Goal: Task Accomplishment & Management: Manage account settings

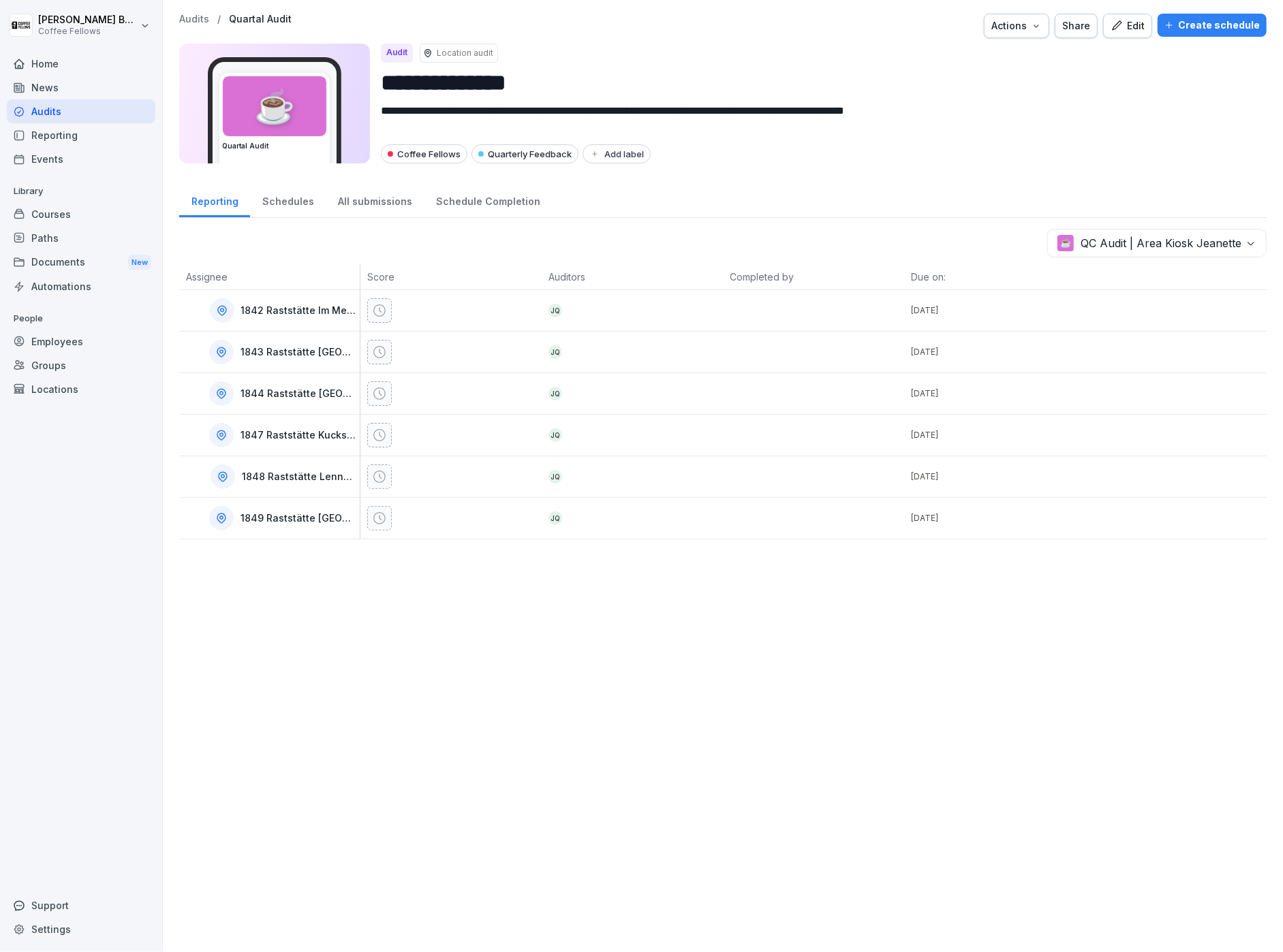
click at [18, 59] on icon at bounding box center [19, 63] width 10 height 9
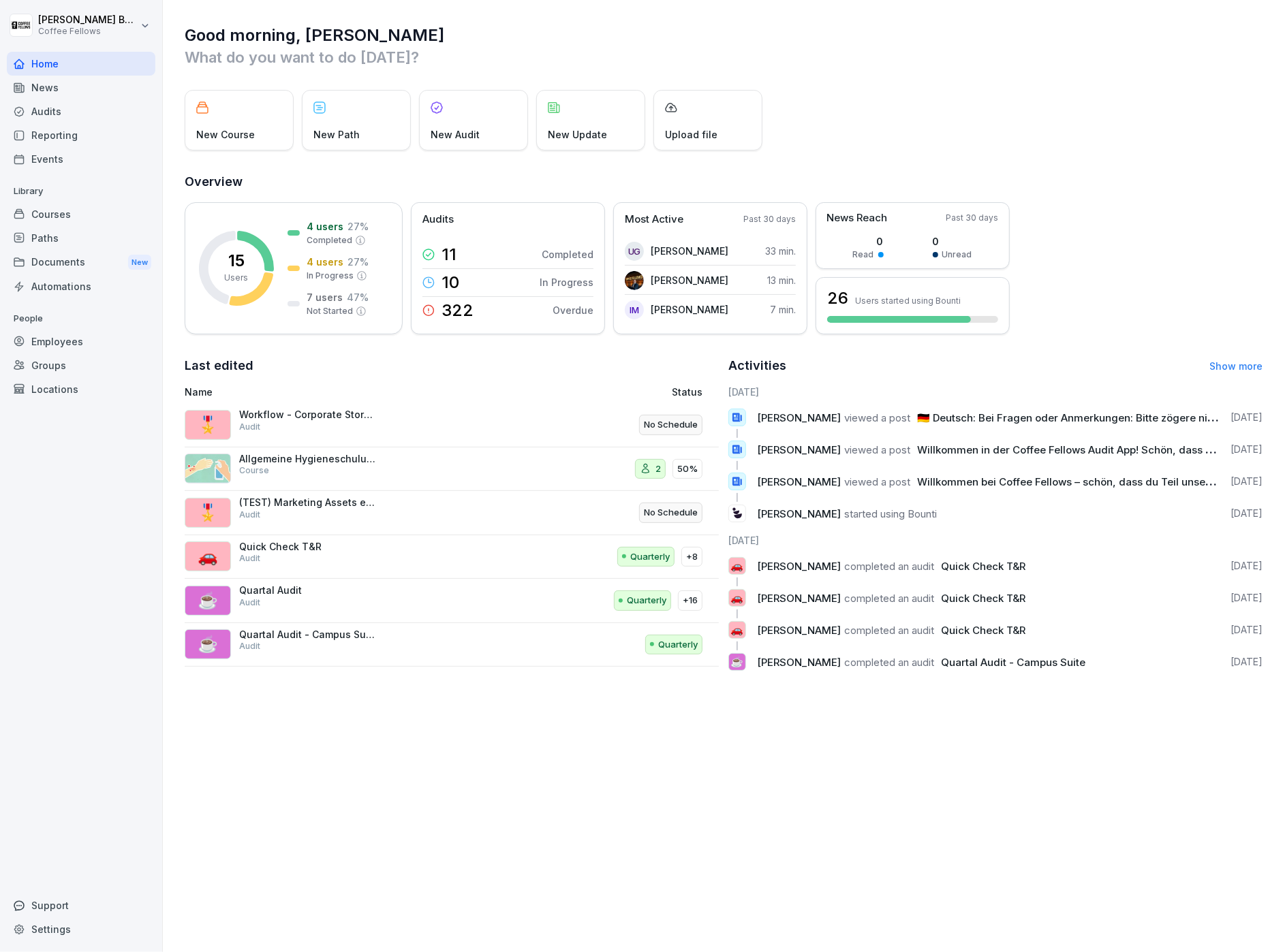
click at [44, 107] on div "Audits" at bounding box center [81, 111] width 149 height 24
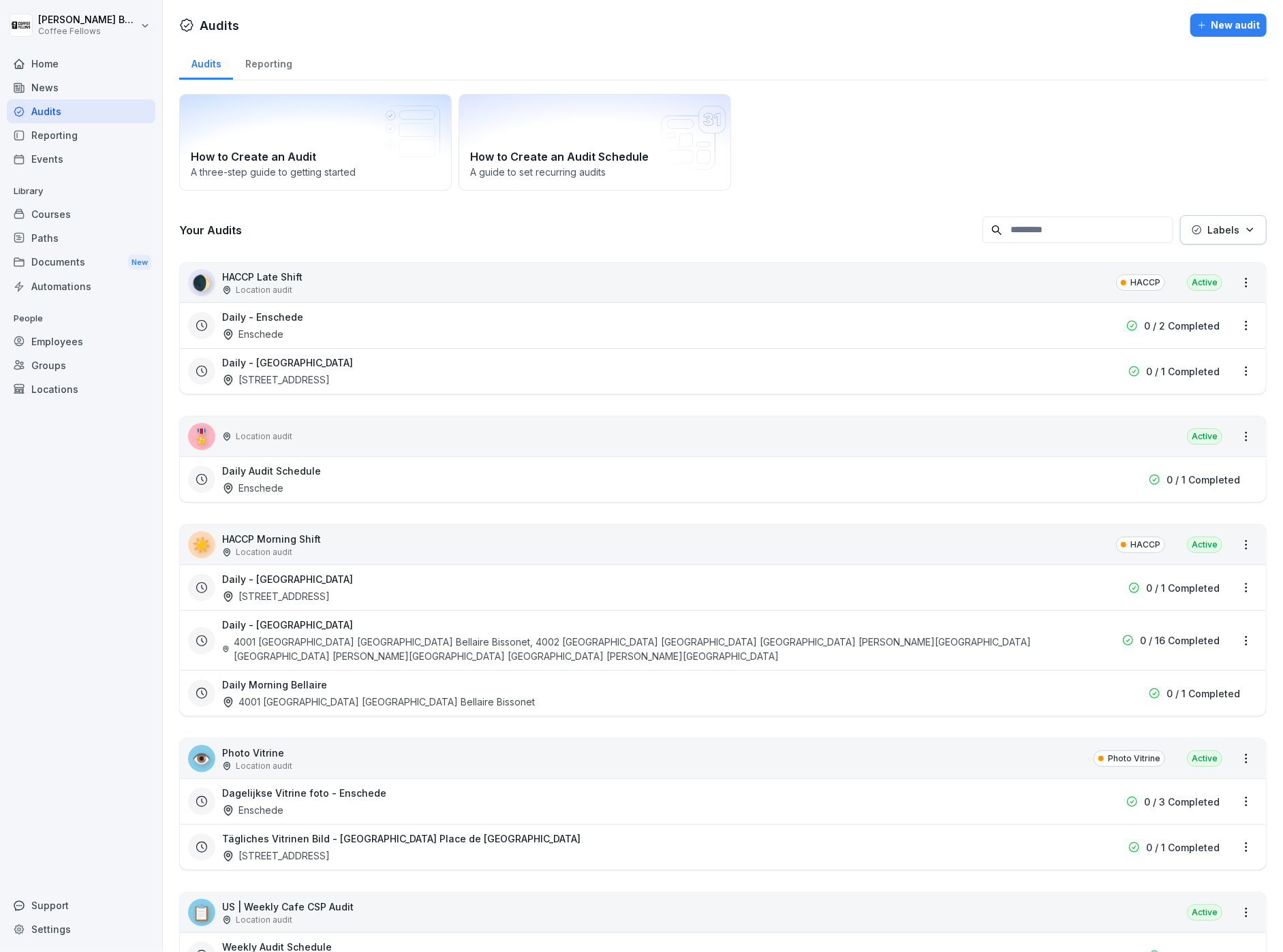
click at [284, 74] on div "Reporting" at bounding box center [268, 62] width 71 height 35
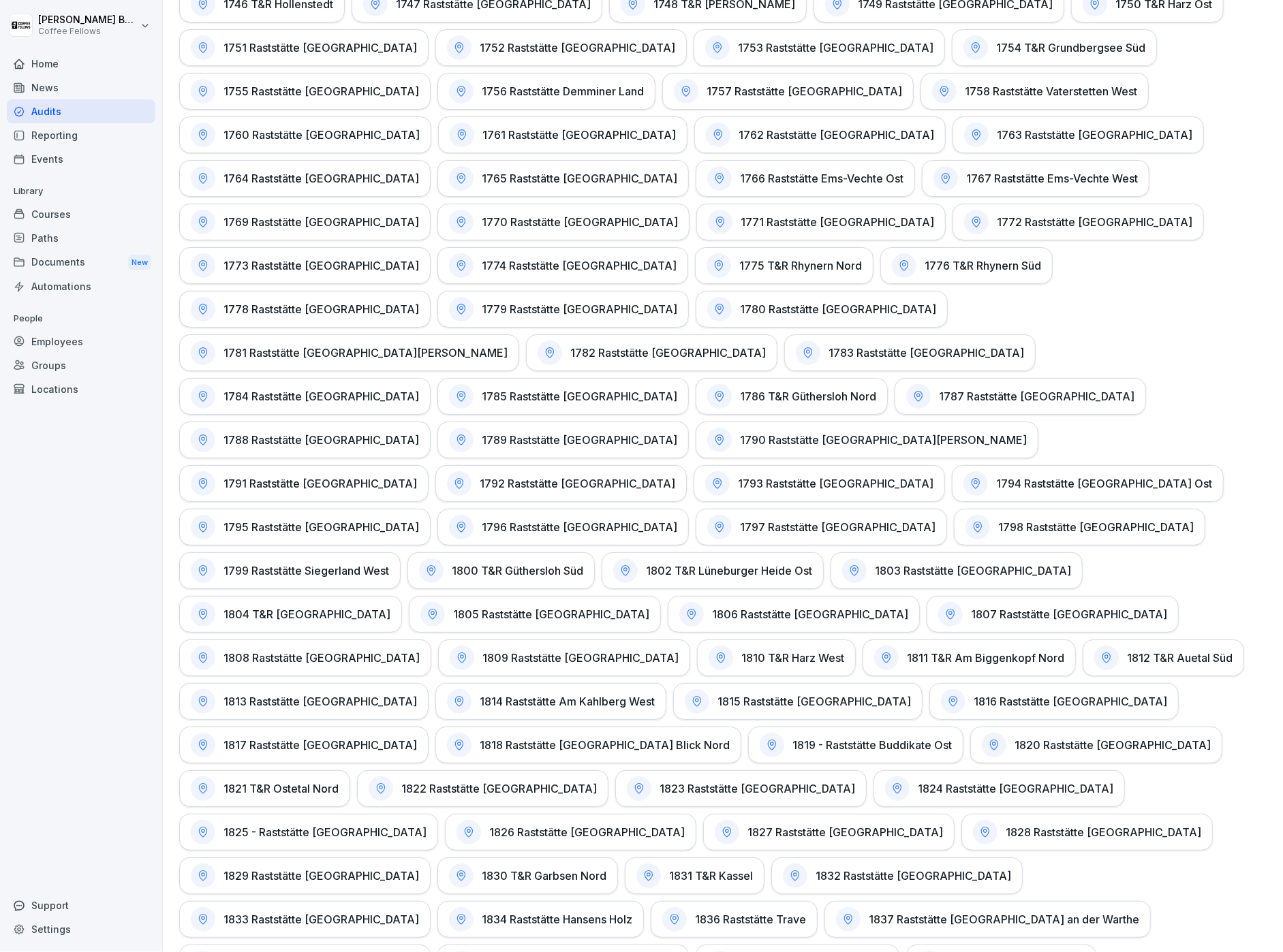
scroll to position [3265, 0]
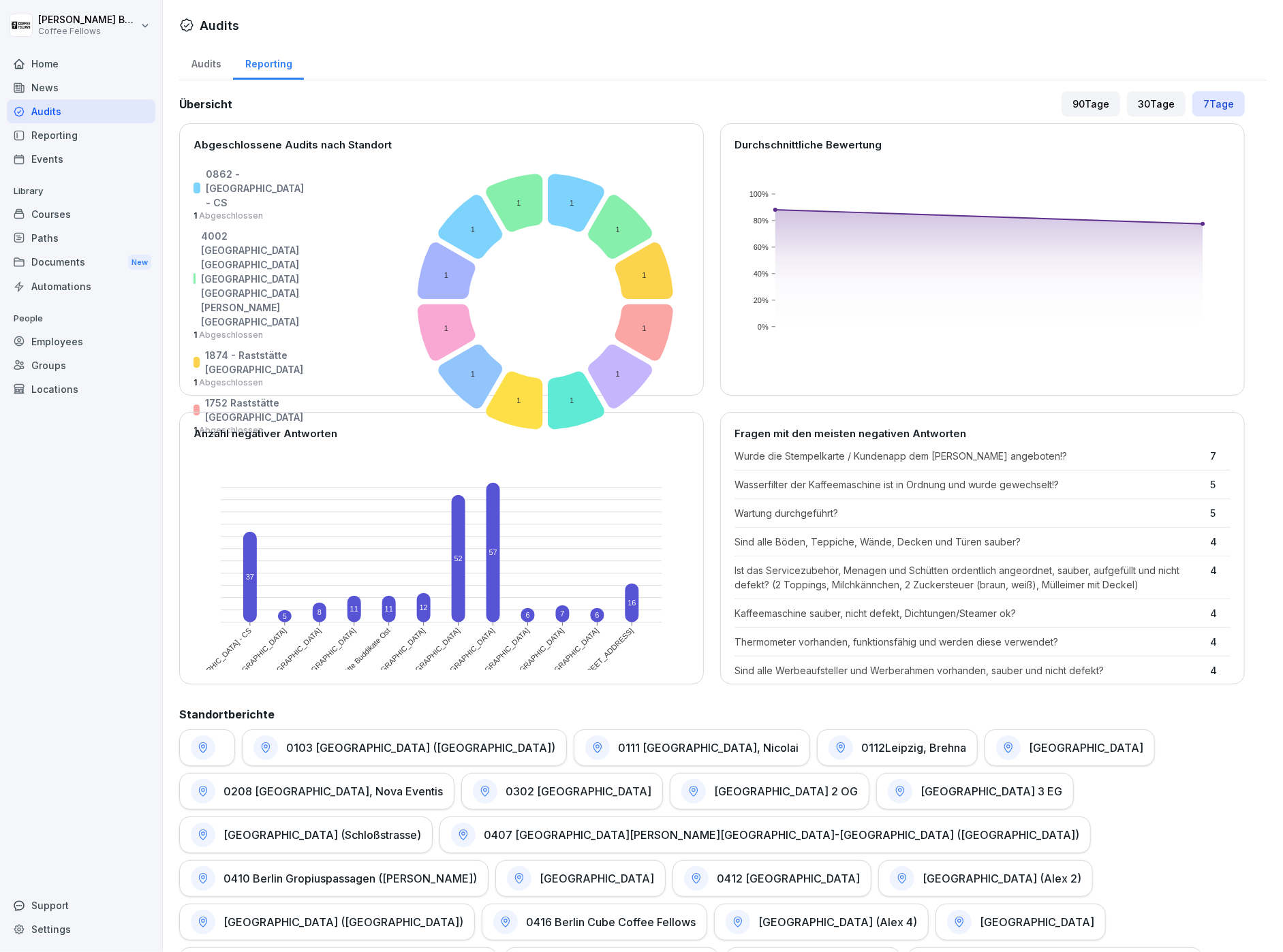
click at [223, 60] on div "Audits" at bounding box center [206, 62] width 54 height 35
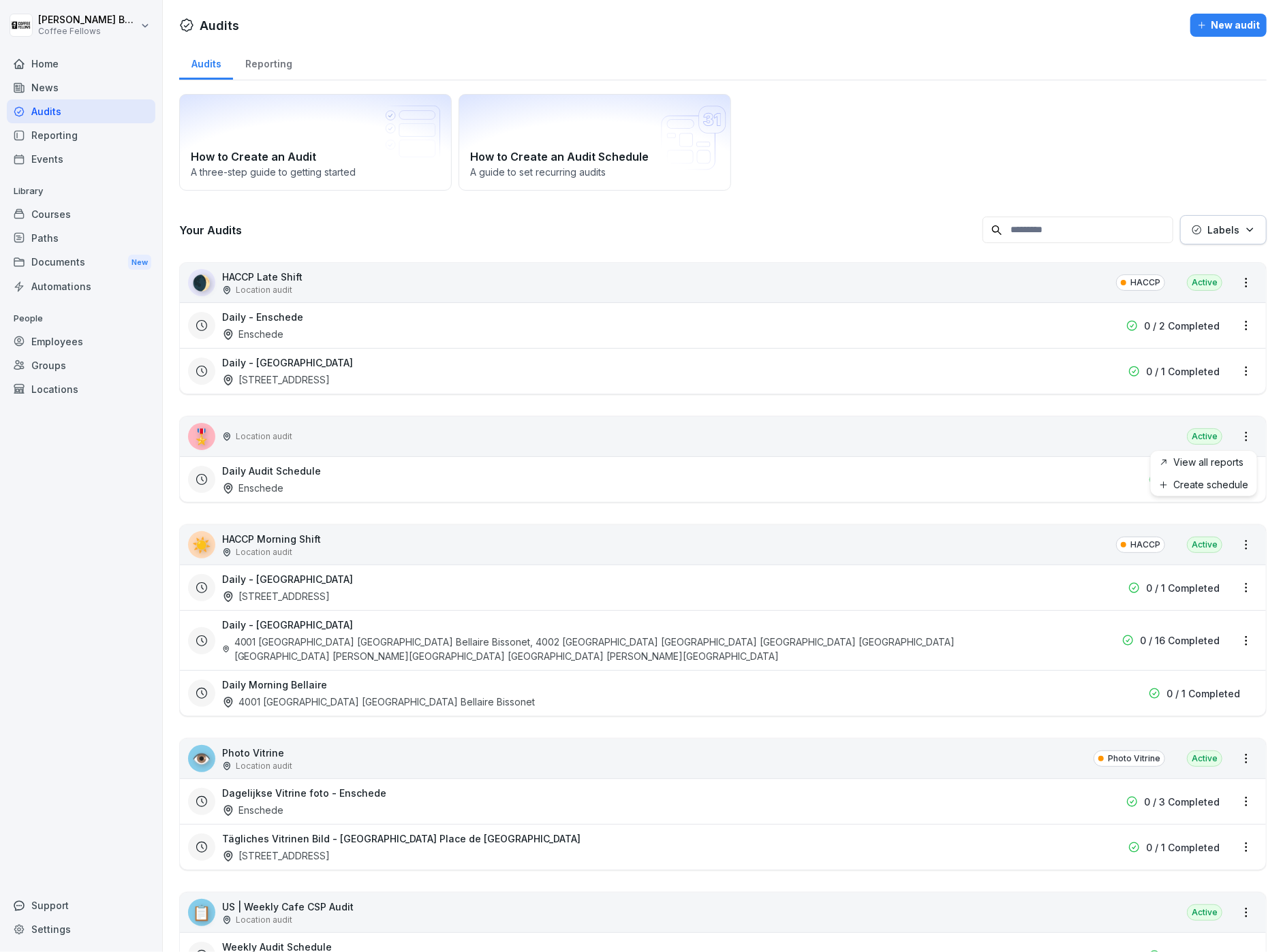
click at [1248, 439] on html "[PERSON_NAME] Coffee Fellows Home News Audits Reporting Events Library Courses …" at bounding box center [642, 476] width 1283 height 952
click at [682, 502] on html "[PERSON_NAME] Coffee Fellows Home News Audits Reporting Events Library Courses …" at bounding box center [642, 476] width 1283 height 952
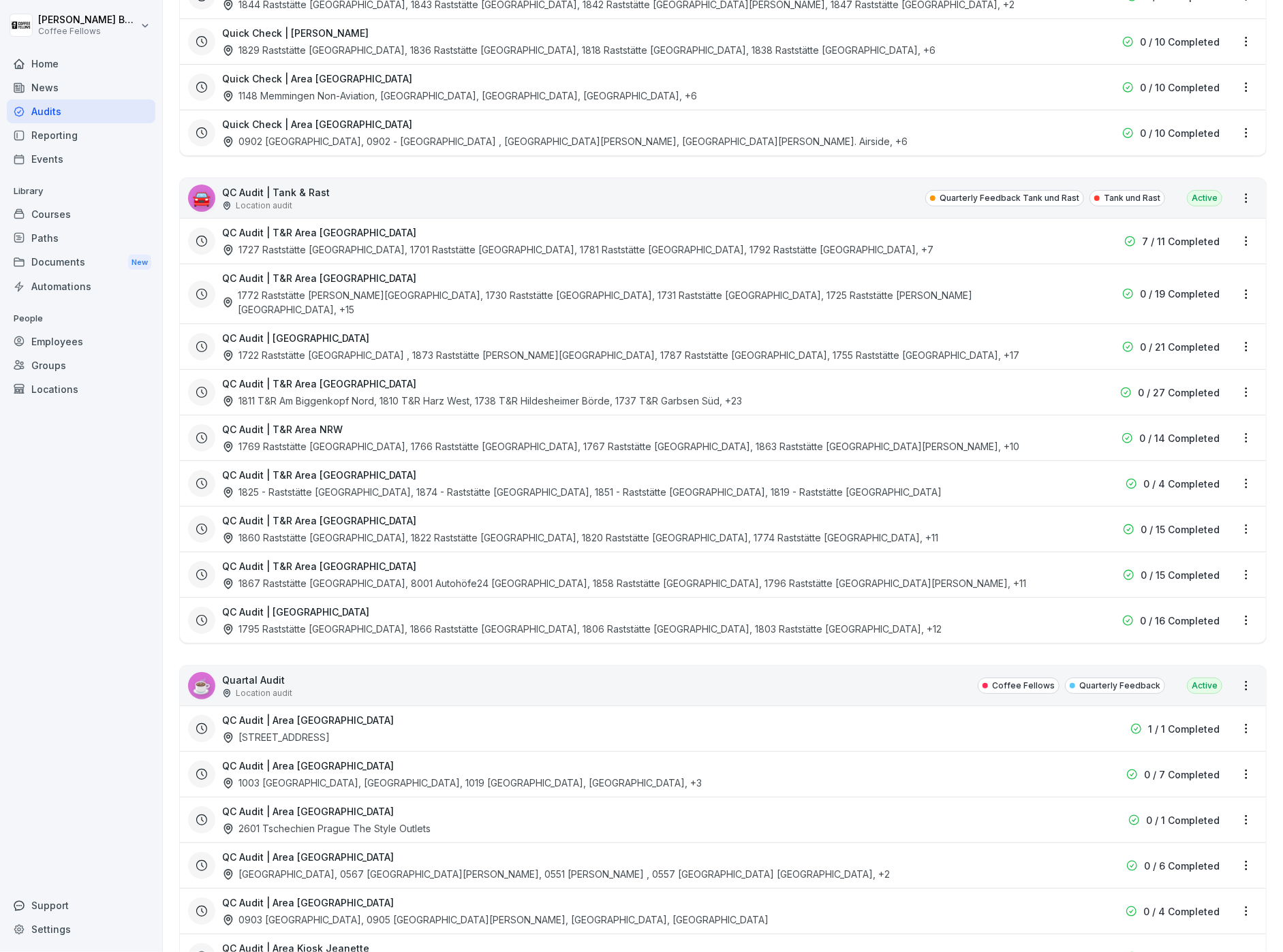
scroll to position [1808, 0]
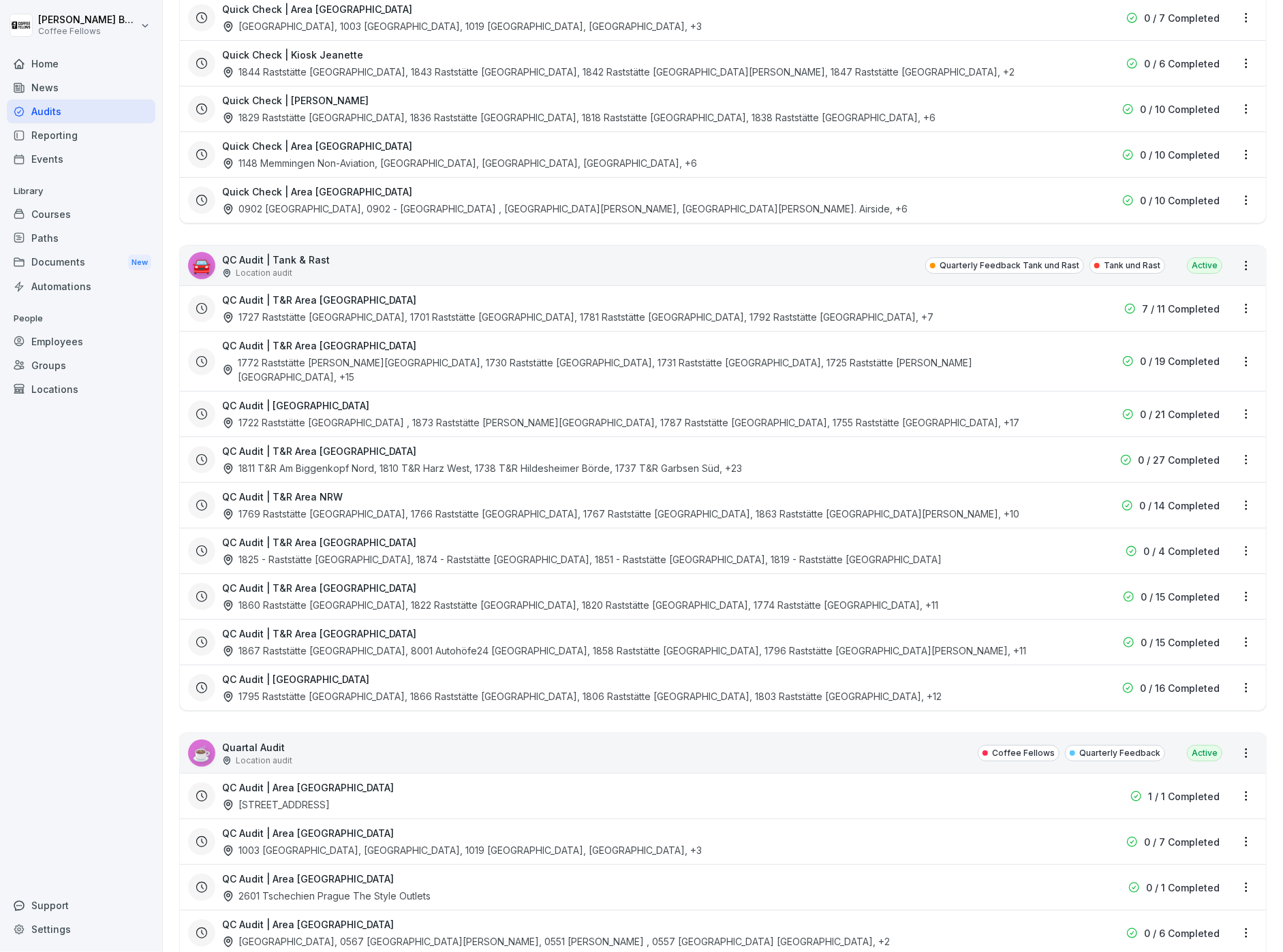
click at [36, 65] on div "Home" at bounding box center [81, 63] width 149 height 24
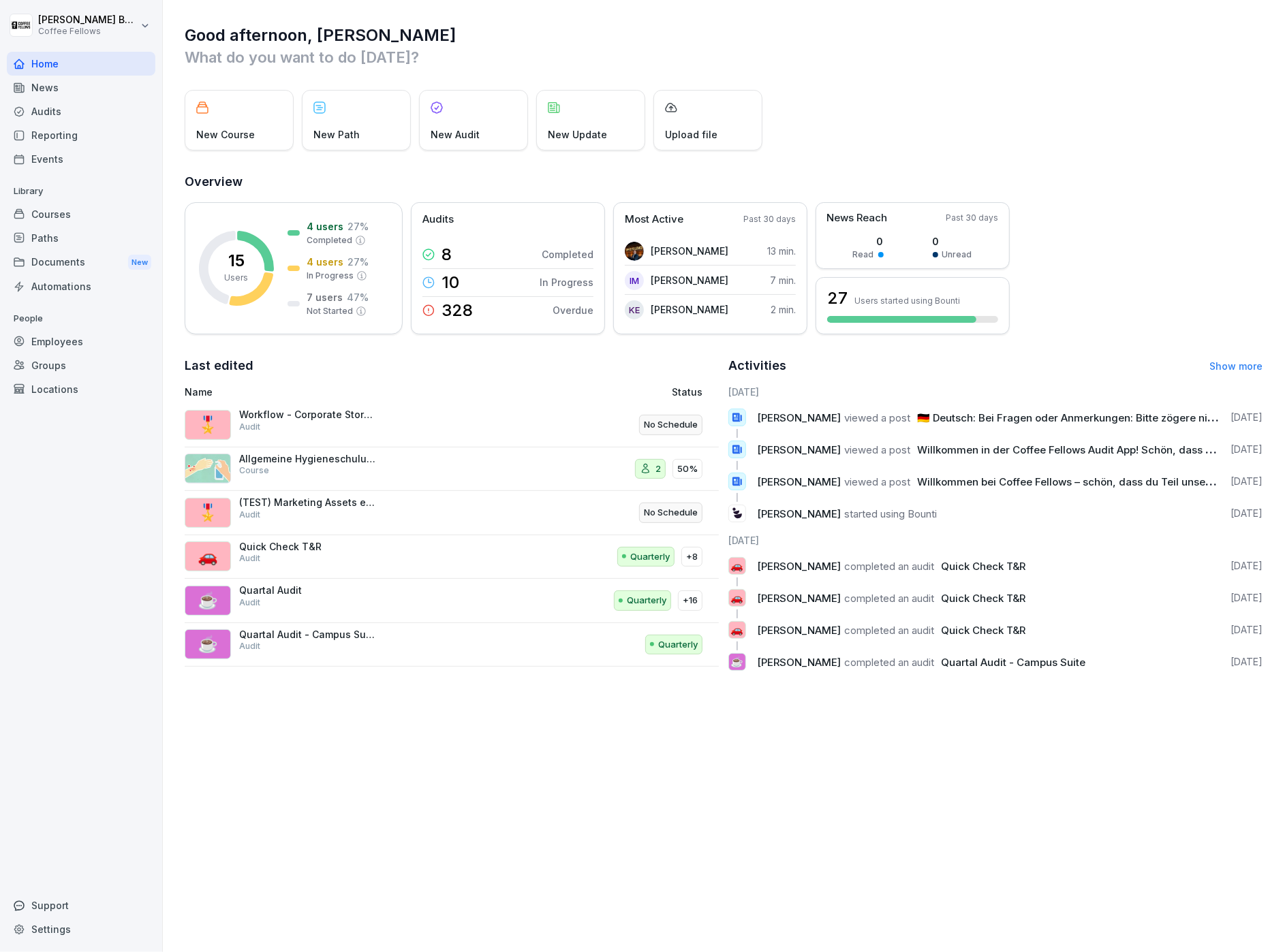
click at [36, 115] on div "Audits" at bounding box center [81, 111] width 149 height 24
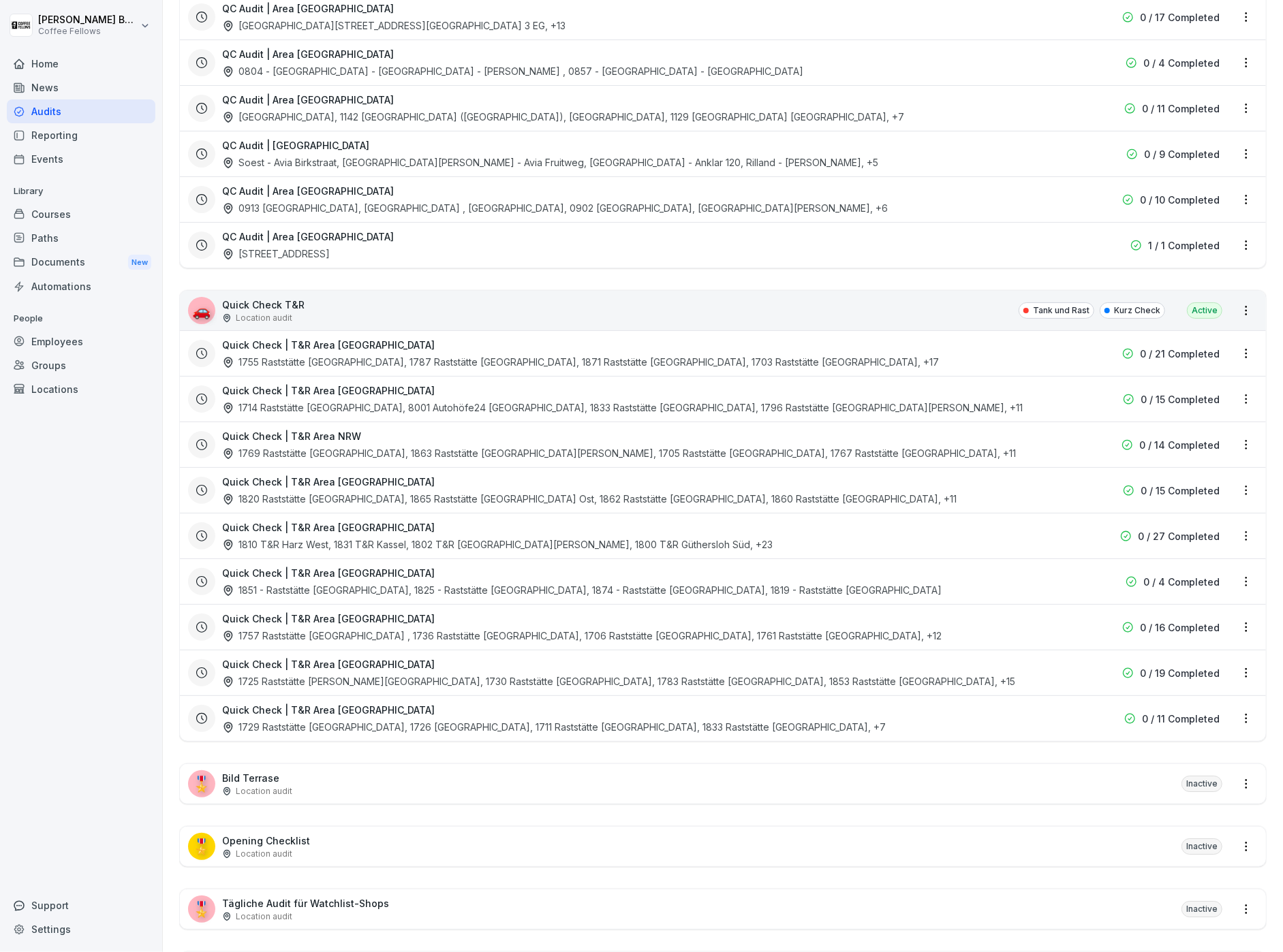
scroll to position [3284, 0]
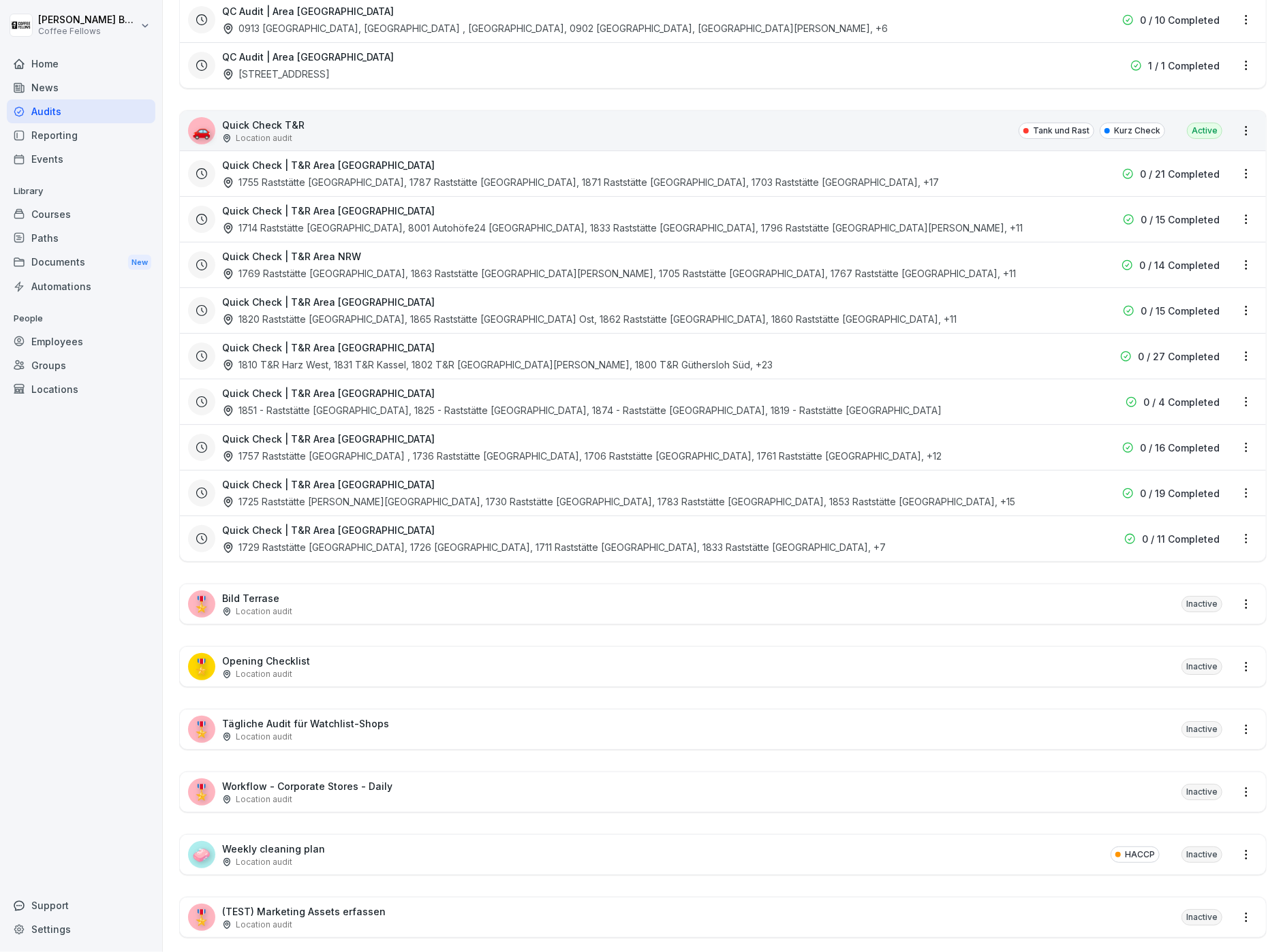
click at [303, 919] on div "Location audit" at bounding box center [304, 925] width 164 height 12
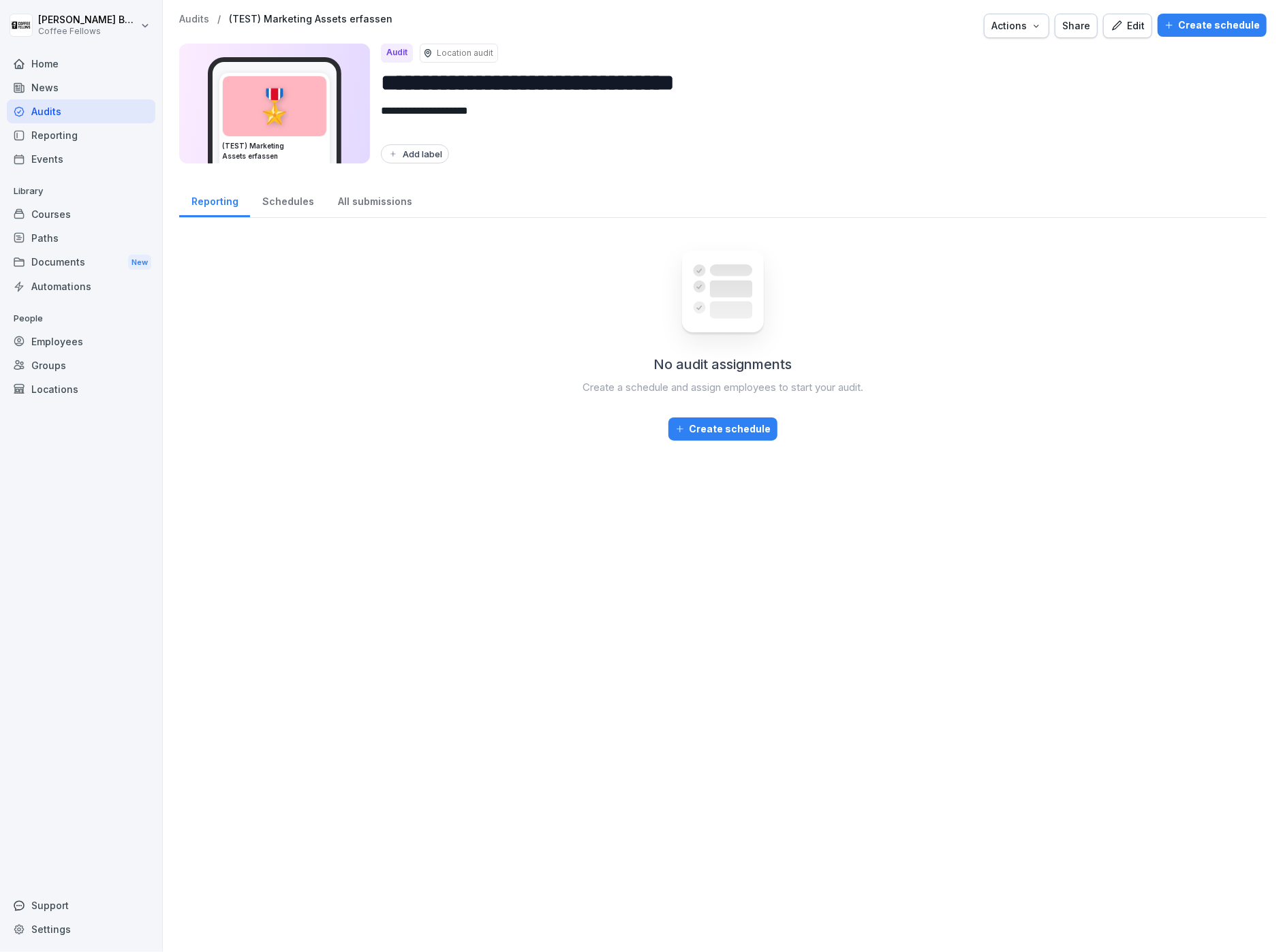
click at [202, 18] on p "Audits" at bounding box center [194, 19] width 30 height 12
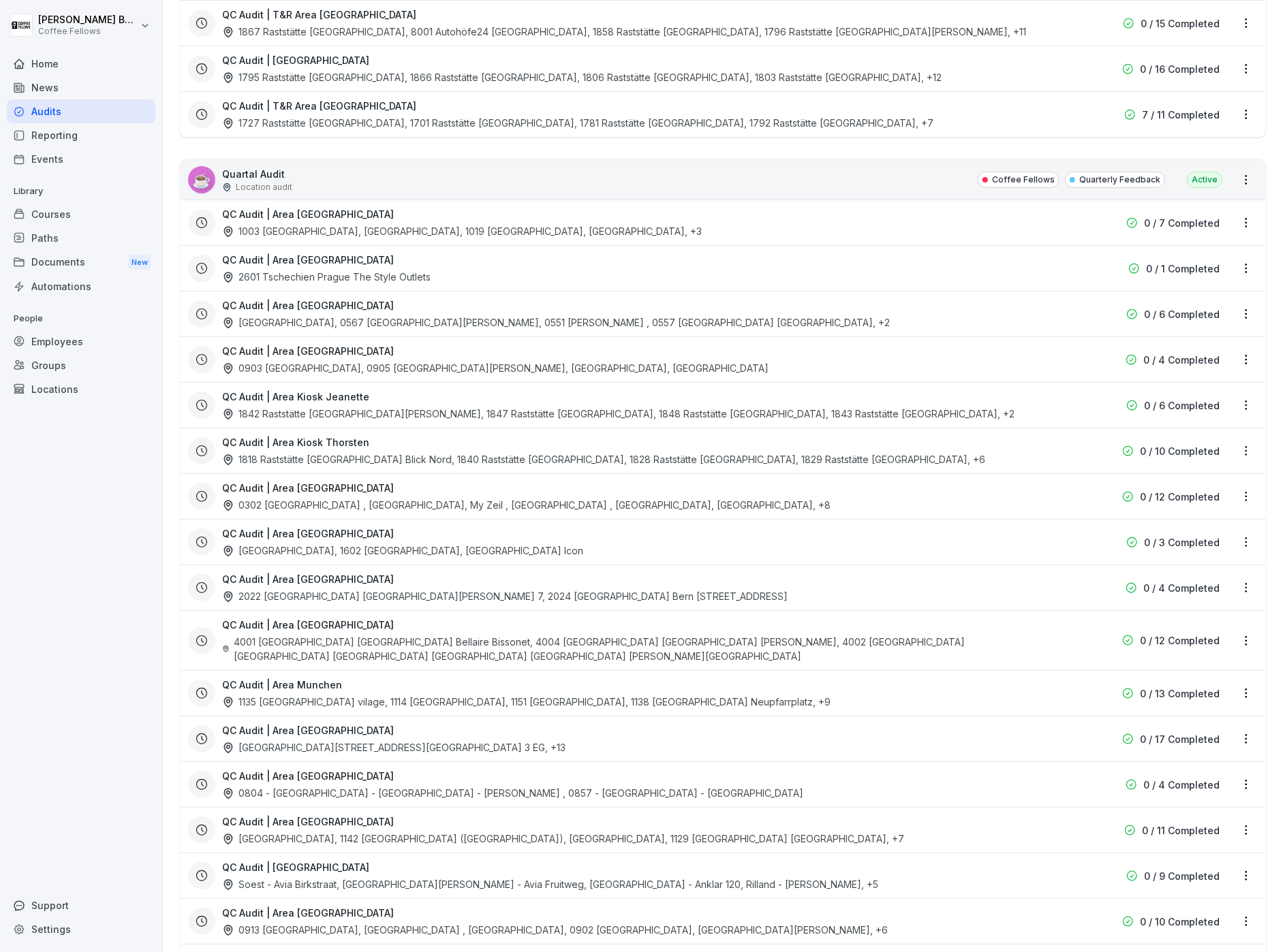
scroll to position [2410, 0]
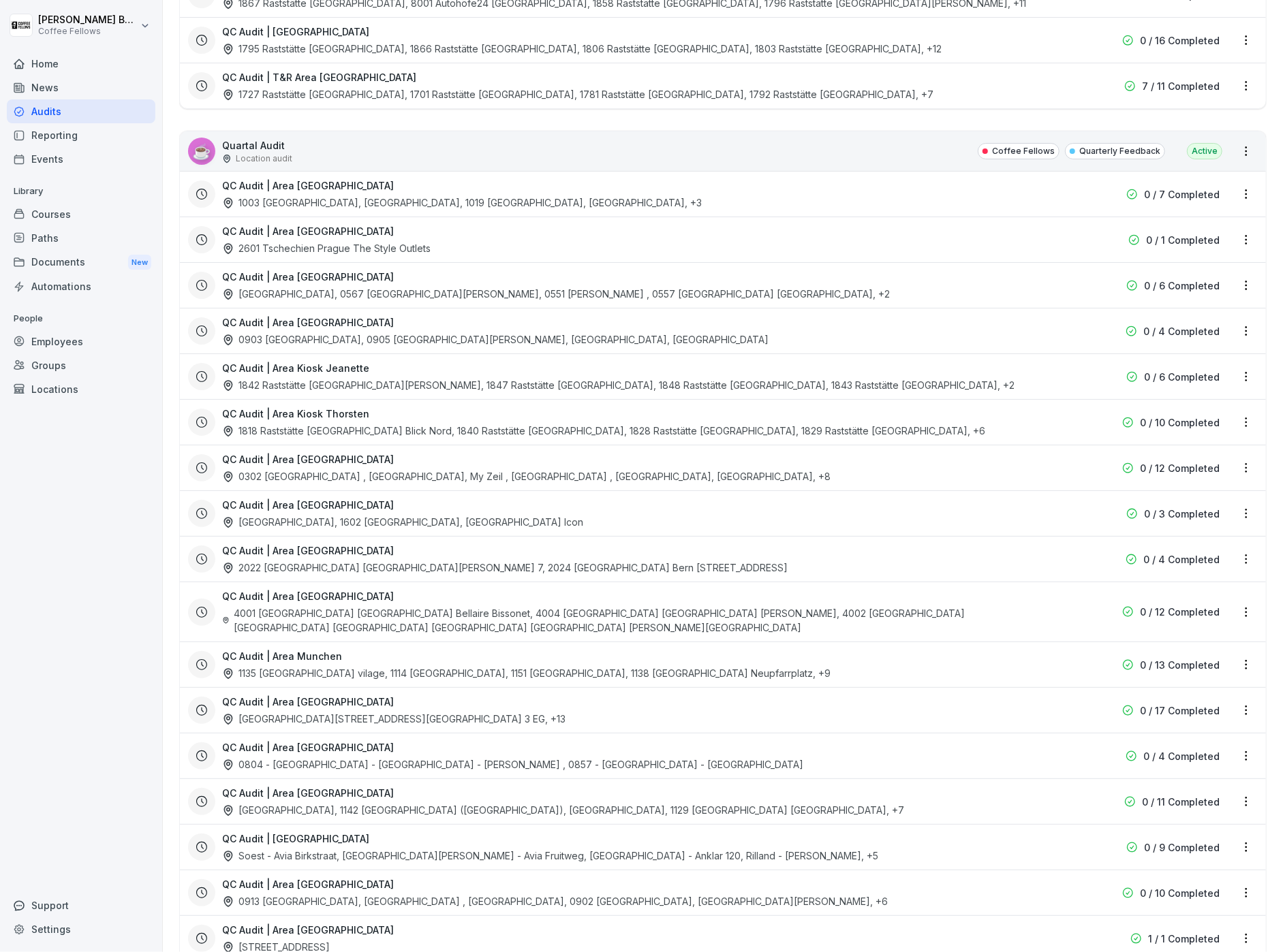
click at [368, 544] on div "QC Audit | Area [GEOGRAPHIC_DATA] 2022 [GEOGRAPHIC_DATA] [GEOGRAPHIC_DATA][PERS…" at bounding box center [636, 559] width 828 height 32
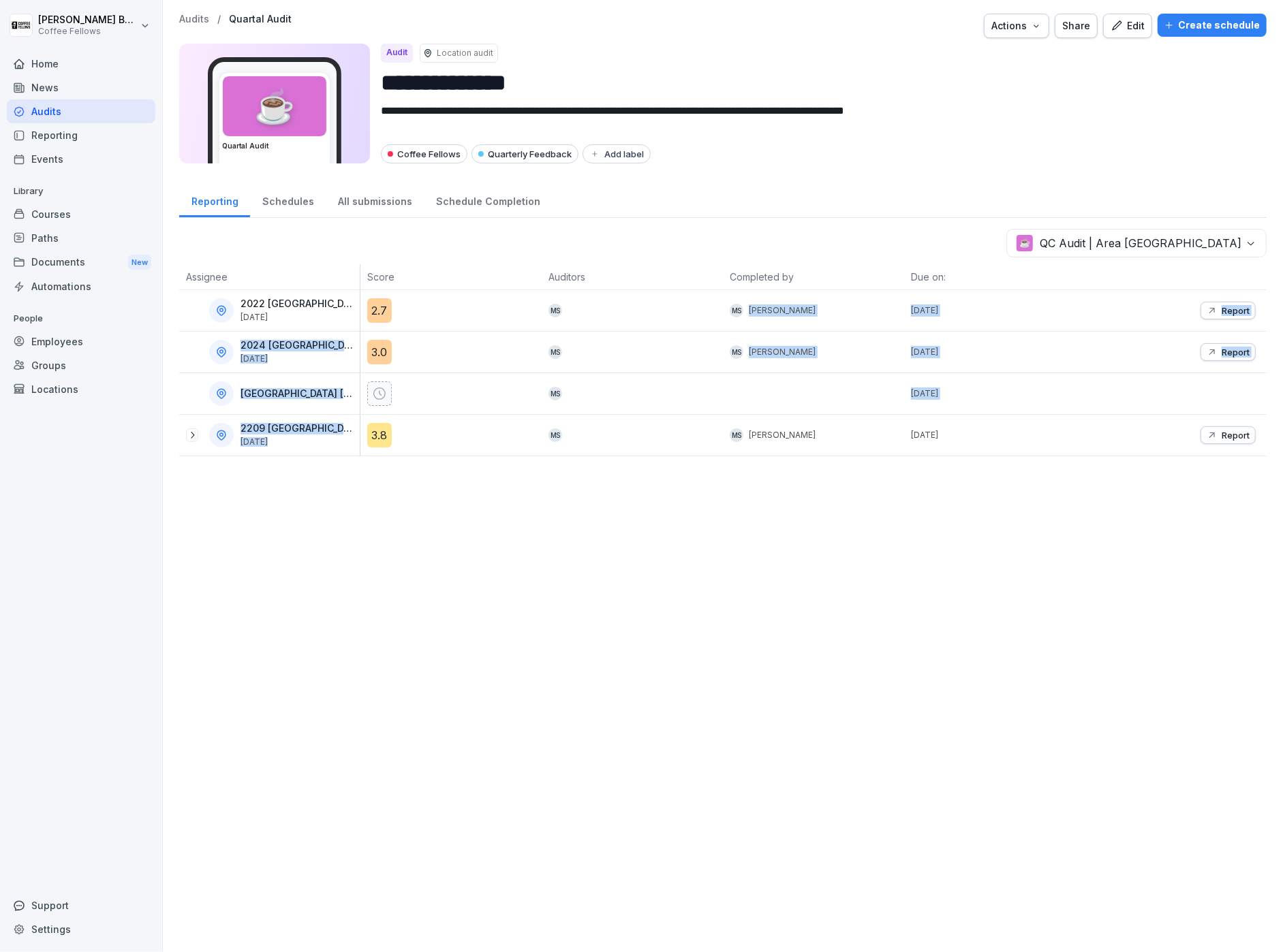
drag, startPoint x: 400, startPoint y: 310, endPoint x: 402, endPoint y: 484, distance: 174.0
click at [398, 439] on tbody "2022 [GEOGRAPHIC_DATA] [GEOGRAPHIC_DATA][PERSON_NAME] 7 [DATE] 2.7 MS [PERSON_N…" at bounding box center [723, 373] width 1087 height 166
click at [404, 509] on div "**********" at bounding box center [723, 476] width 1120 height 952
drag, startPoint x: 300, startPoint y: 312, endPoint x: 268, endPoint y: 312, distance: 32.0
click at [260, 313] on p "[DATE]" at bounding box center [299, 317] width 117 height 10
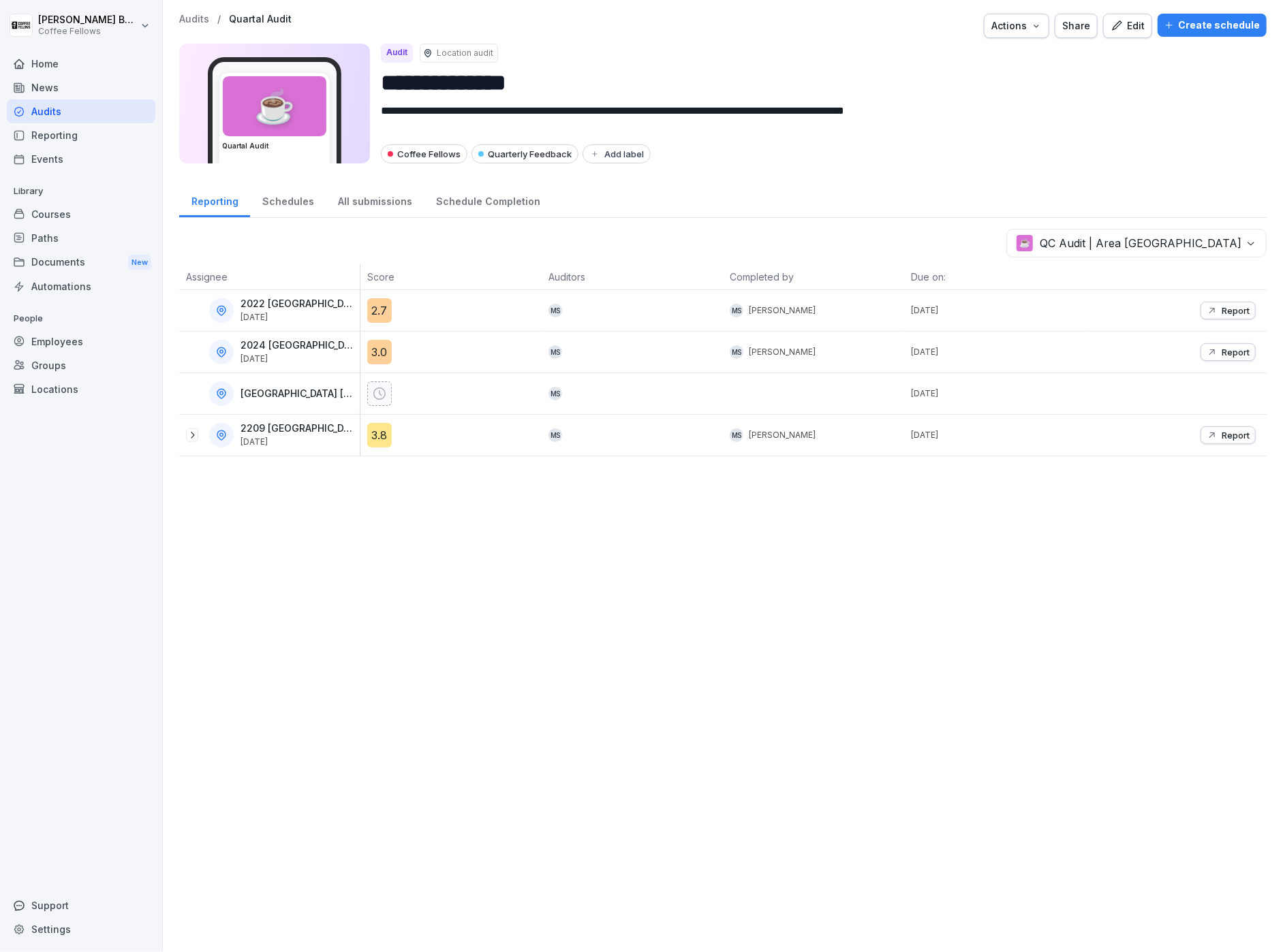
click at [305, 352] on div "2024 [GEOGRAPHIC_DATA] [GEOGRAPHIC_DATA] [DATE]" at bounding box center [300, 352] width 119 height 24
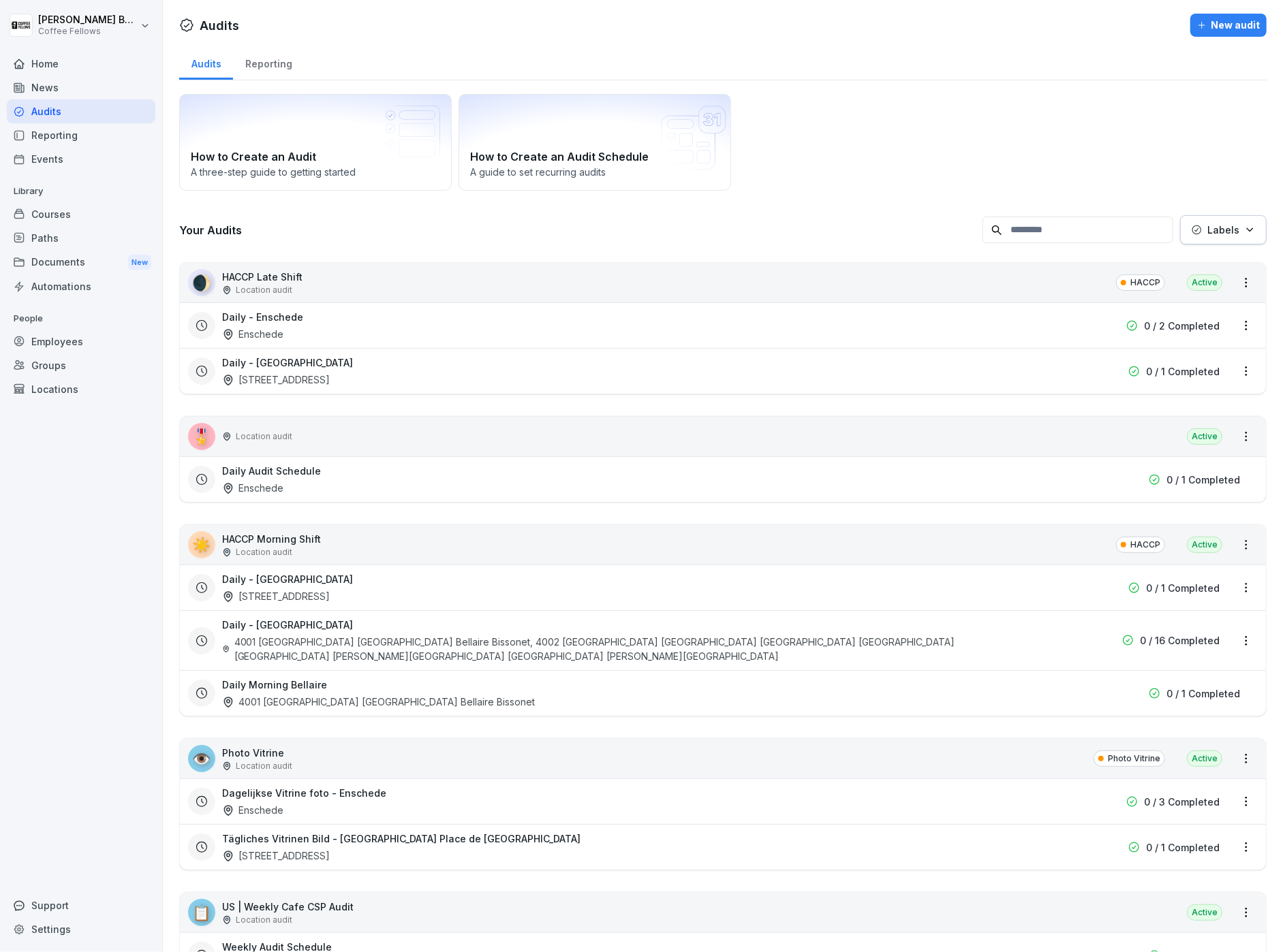
click at [66, 388] on div "Locations" at bounding box center [81, 389] width 149 height 24
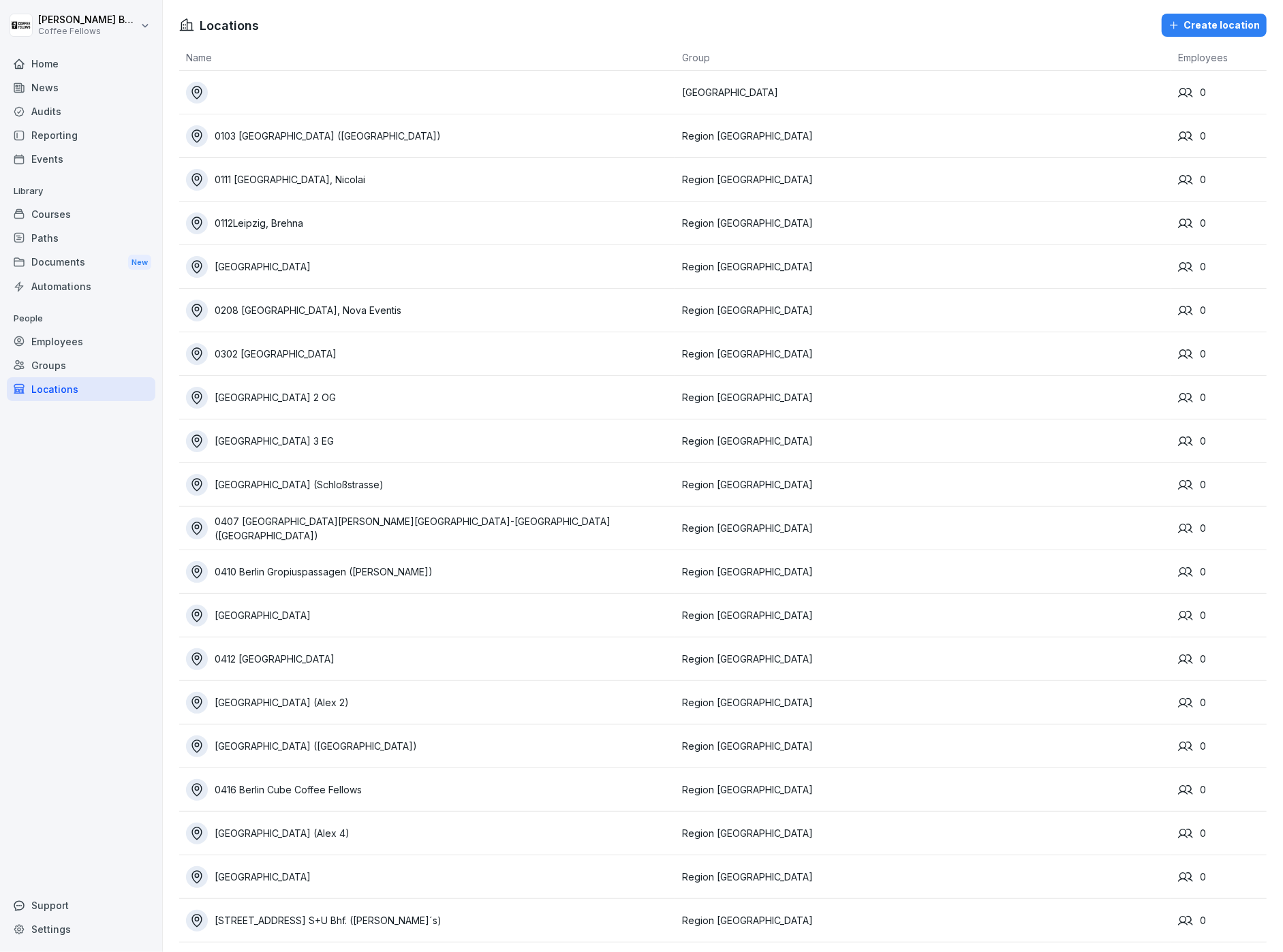
click at [340, 307] on div "0208 [GEOGRAPHIC_DATA], Nova Eventis" at bounding box center [431, 311] width 489 height 22
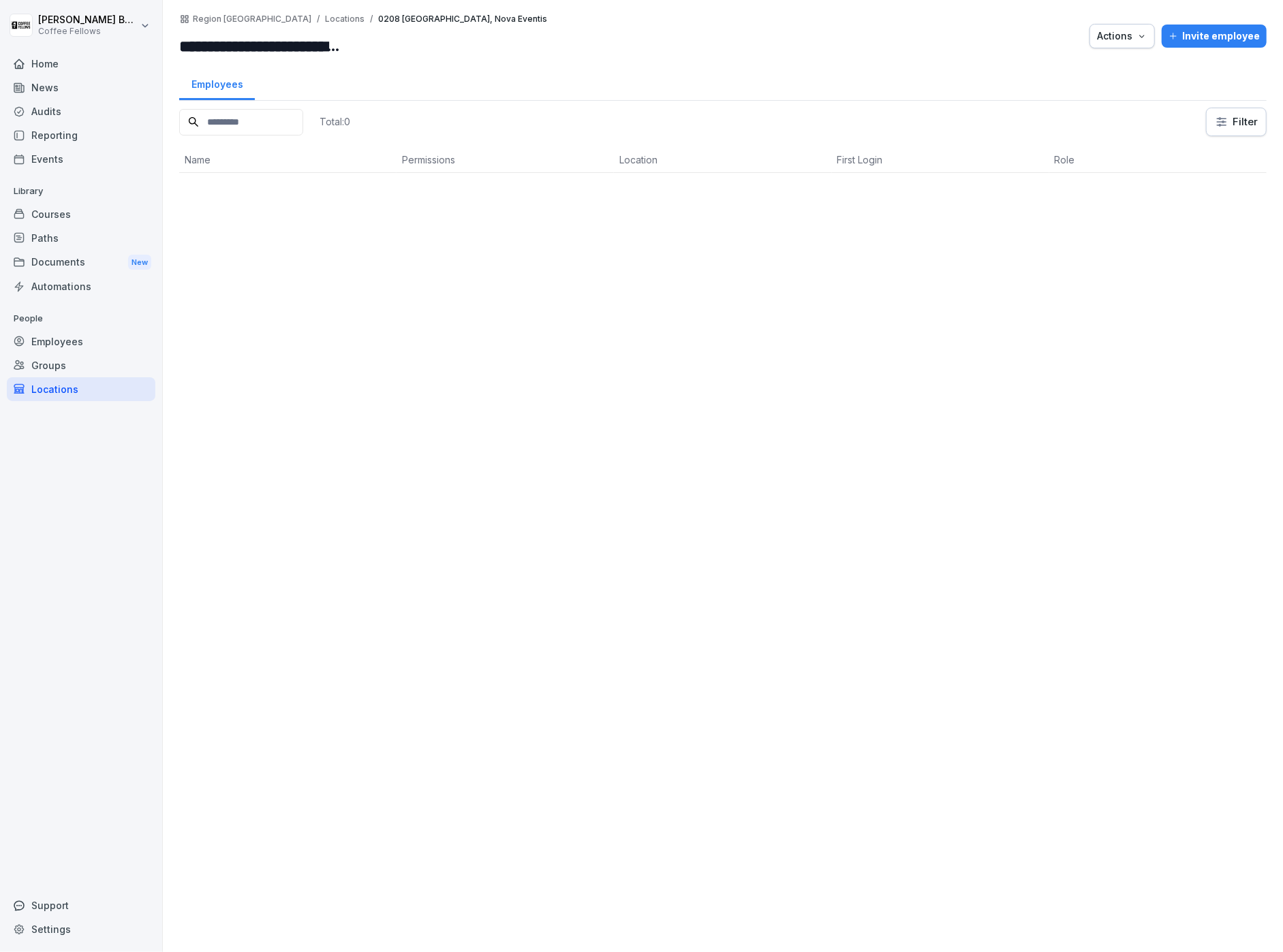
click at [59, 358] on div "Groups" at bounding box center [81, 365] width 149 height 24
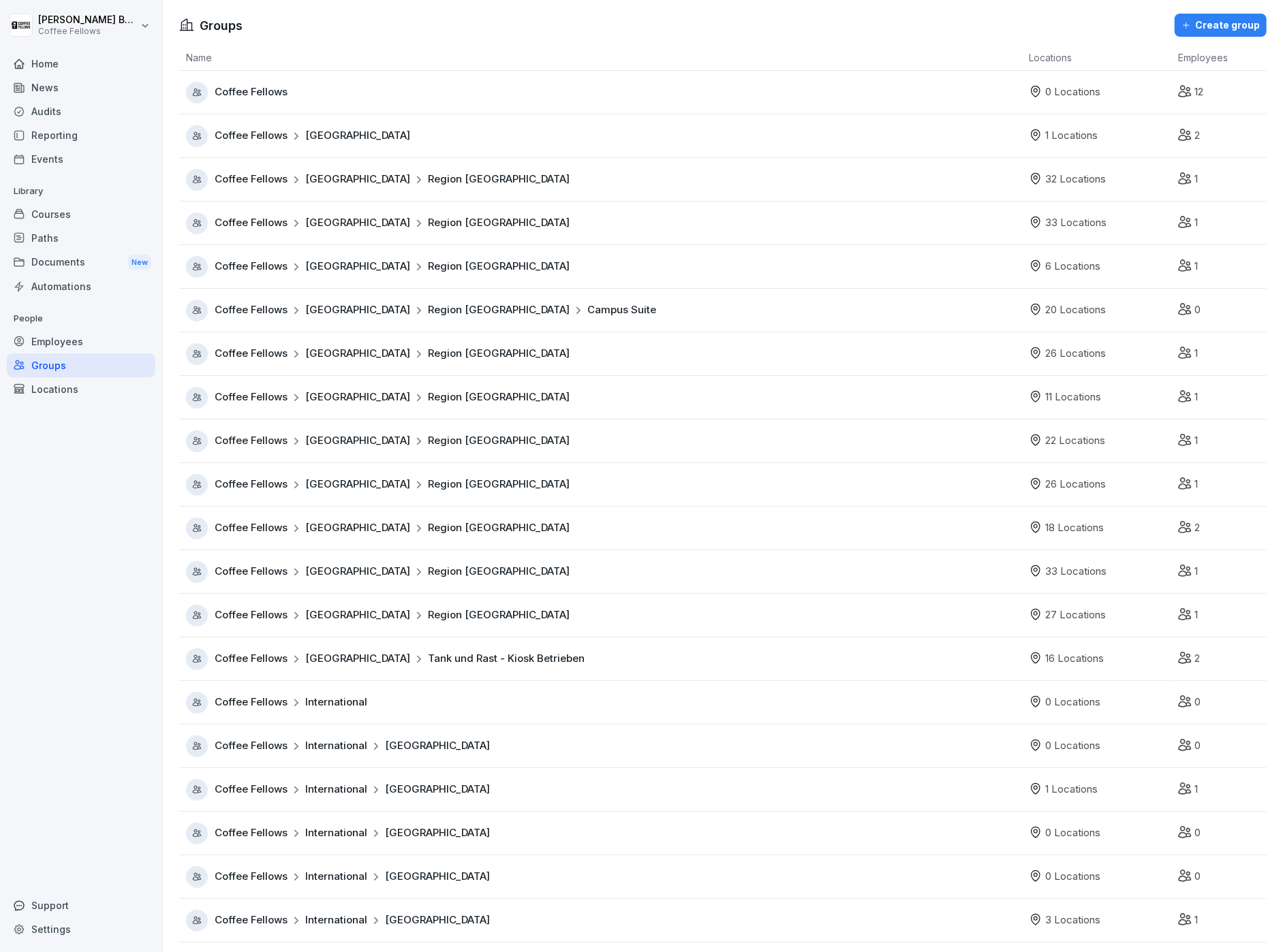
scroll to position [219, 0]
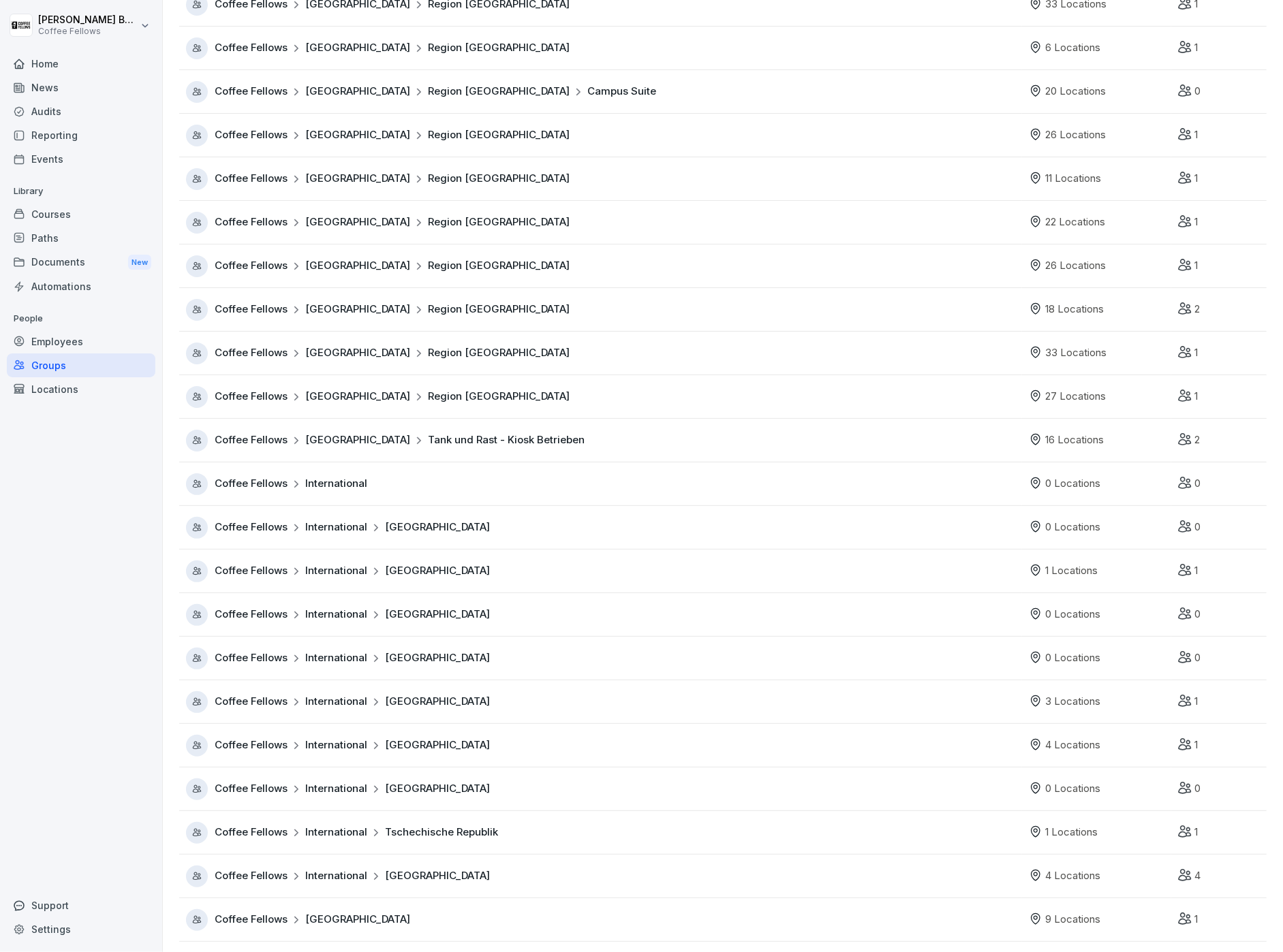
click at [67, 109] on div "Audits" at bounding box center [81, 111] width 149 height 24
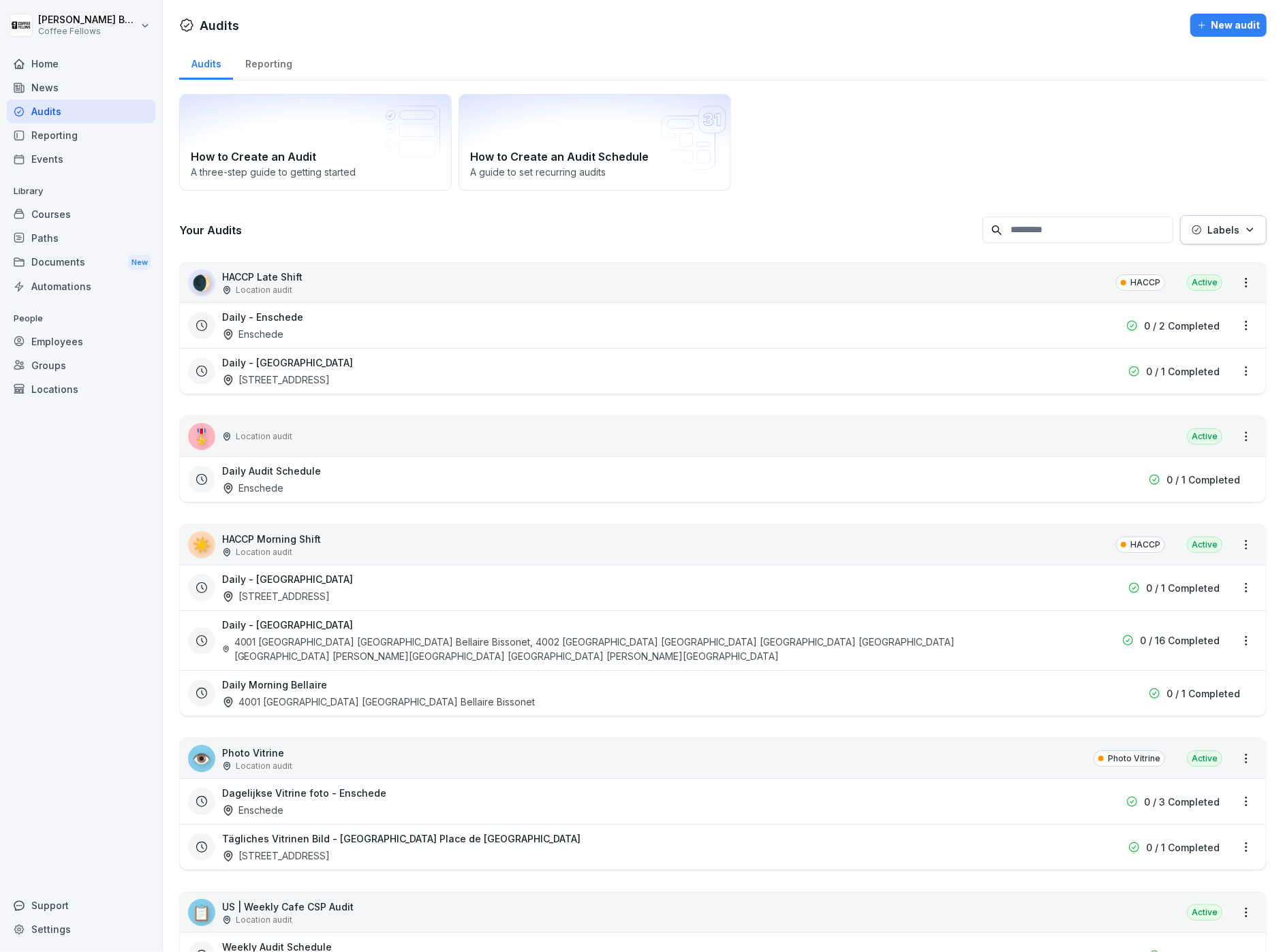
click at [273, 65] on div "Reporting" at bounding box center [268, 62] width 71 height 35
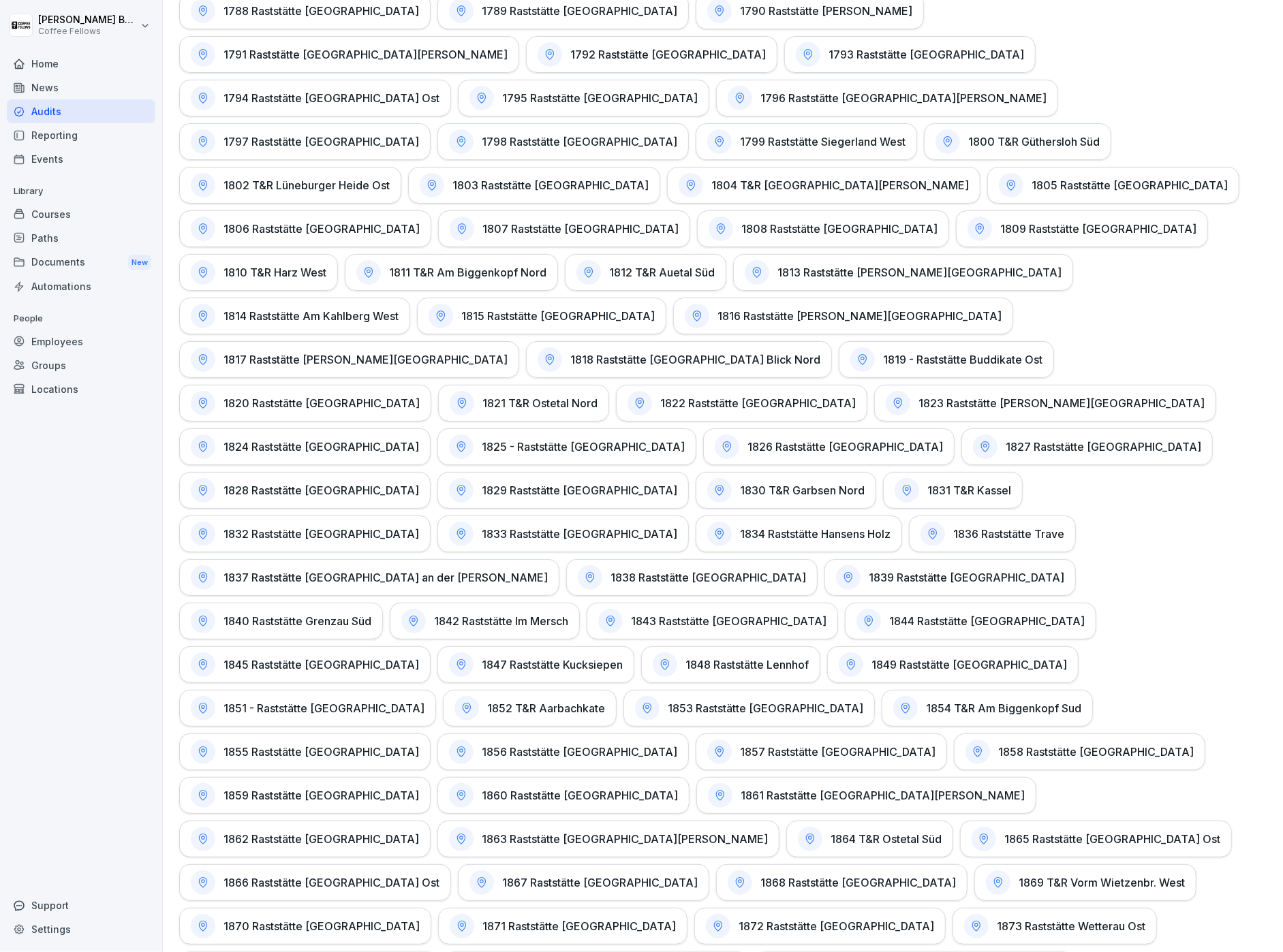
scroll to position [2907, 0]
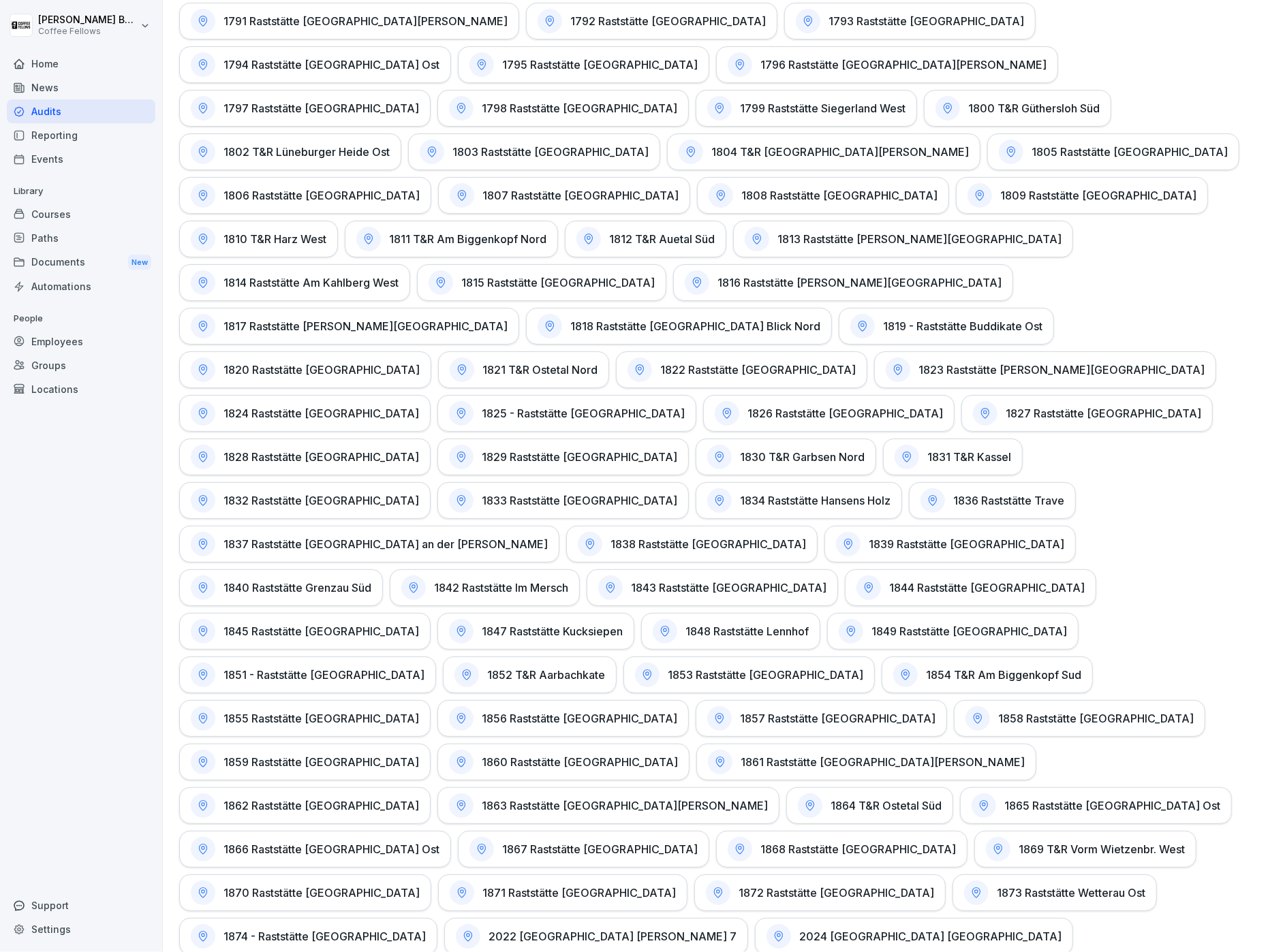
click at [1004, 799] on h1 "1865 Raststätte [GEOGRAPHIC_DATA] Ost" at bounding box center [1111, 805] width 216 height 13
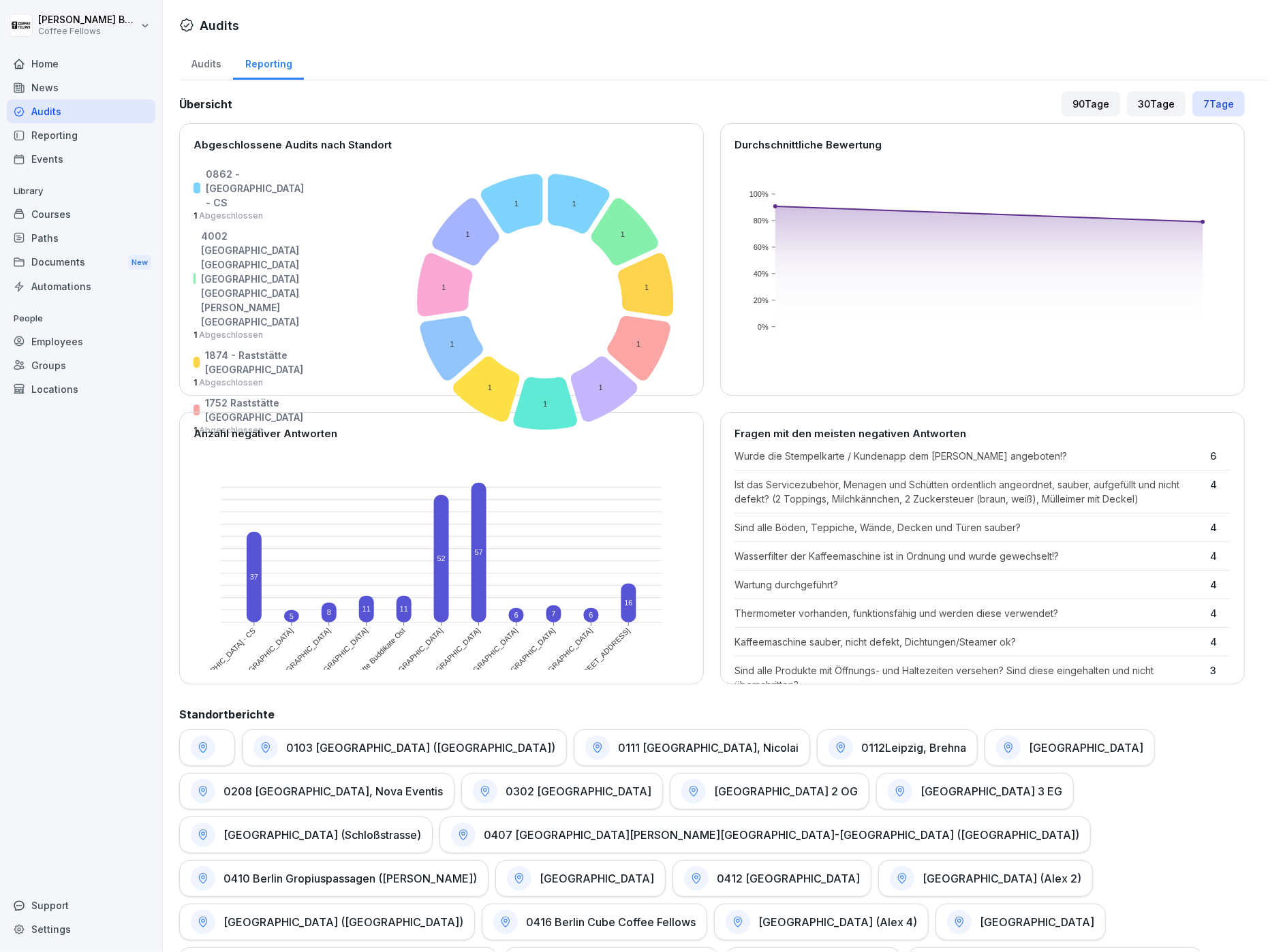
click at [1106, 100] on div "90 Tage" at bounding box center [1090, 104] width 58 height 25
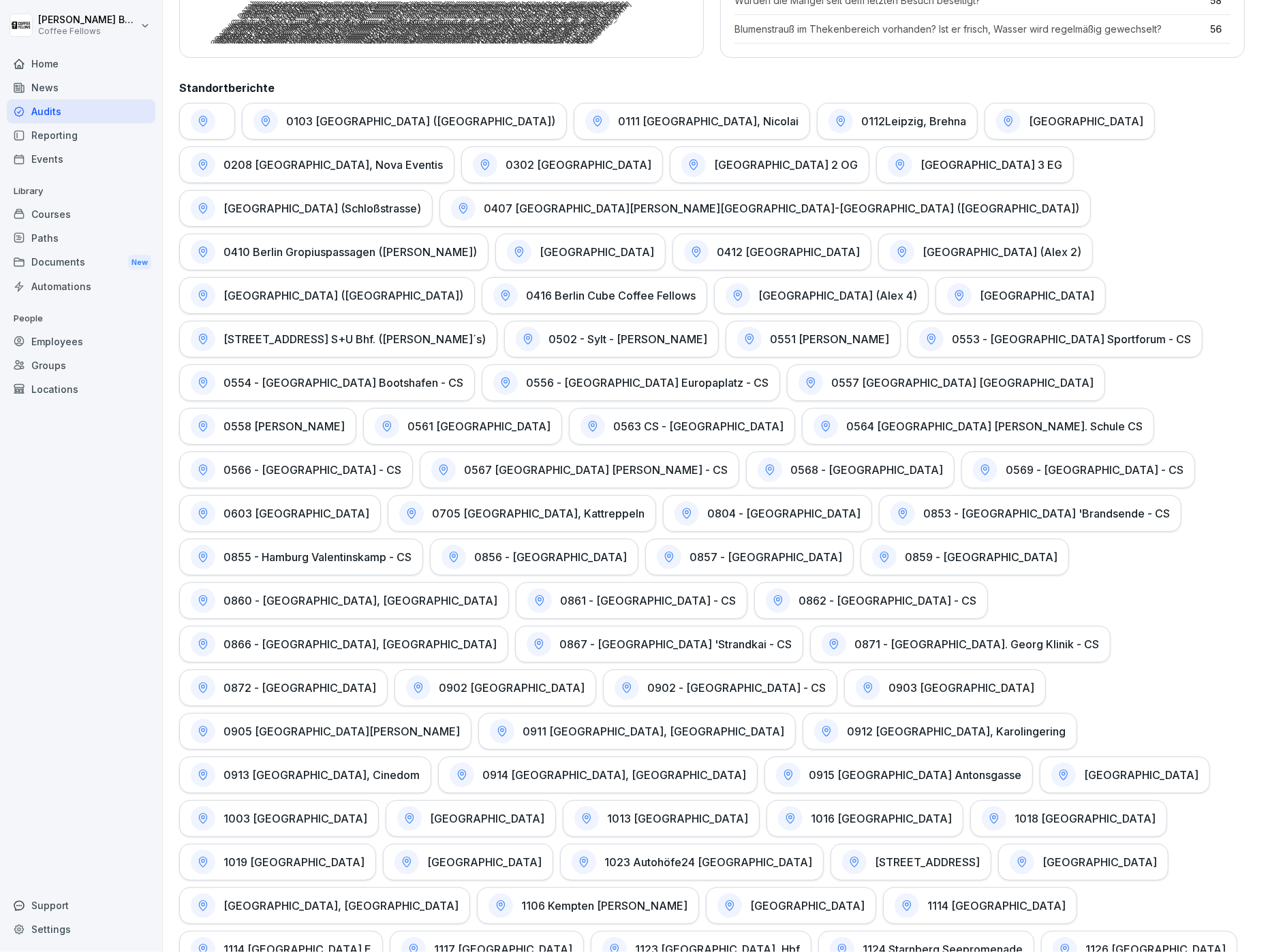
scroll to position [691, 0]
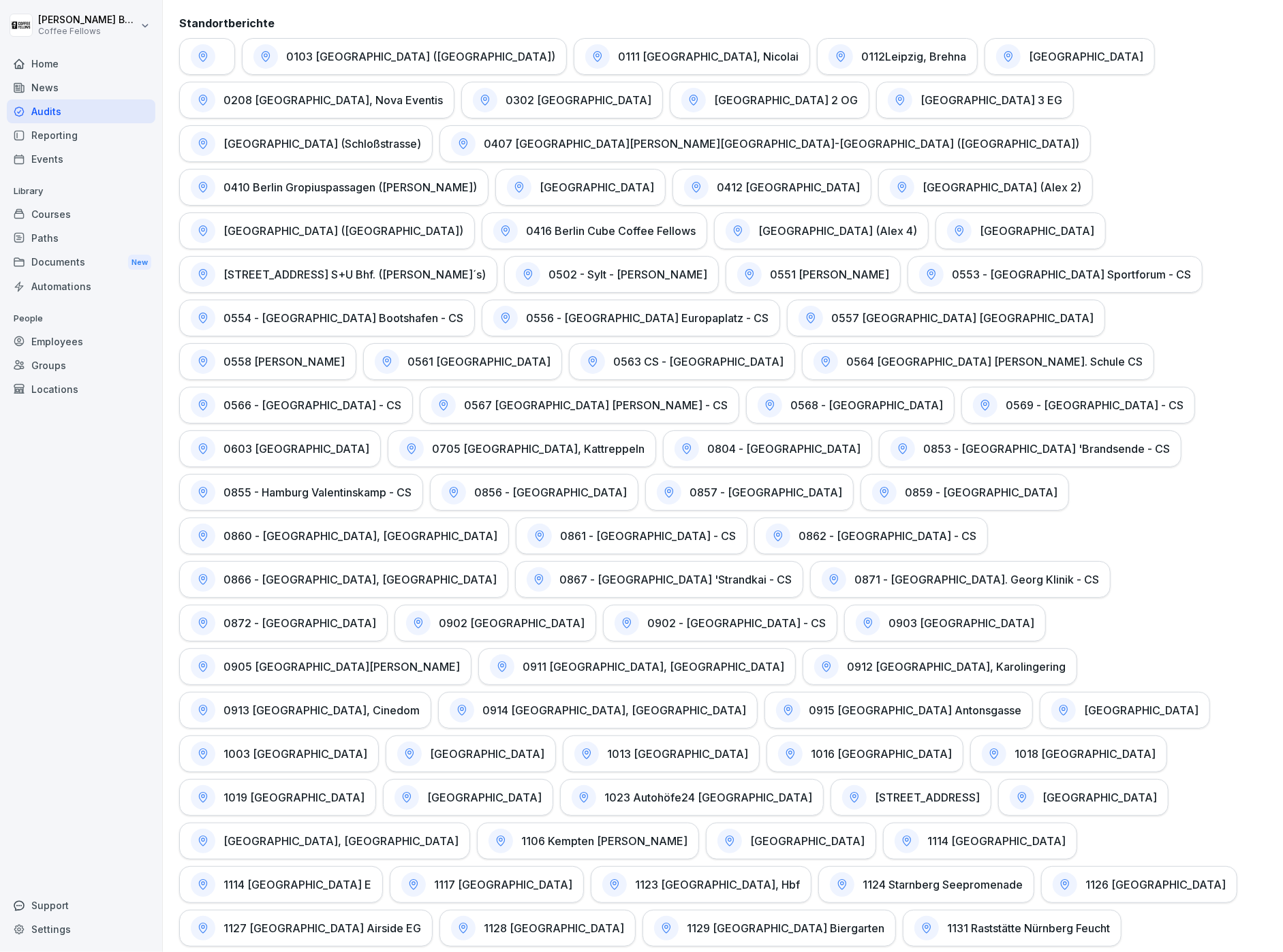
click at [953, 233] on icon at bounding box center [959, 230] width 12 height 12
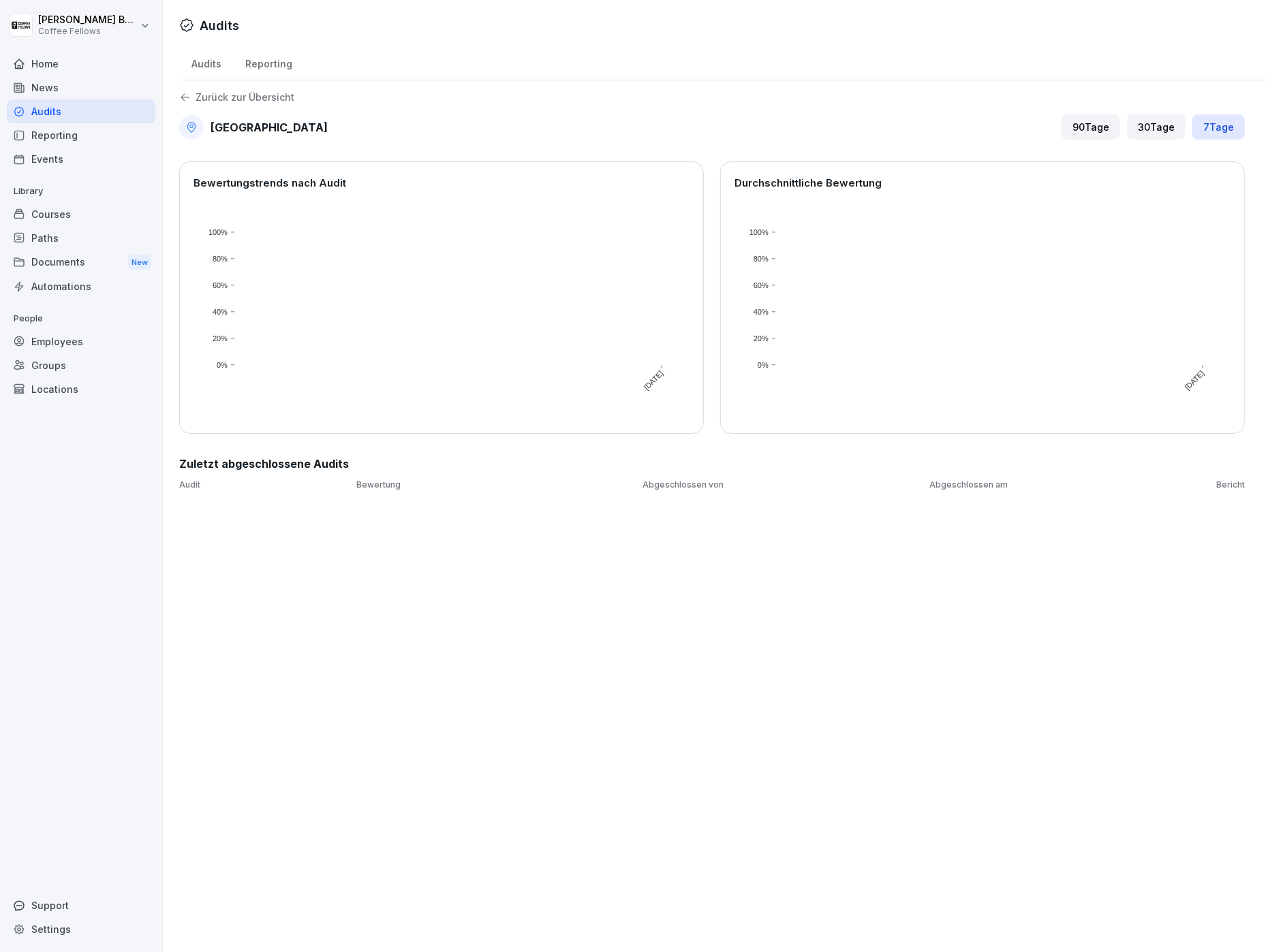
click at [1088, 121] on div "90 Tage" at bounding box center [1090, 127] width 58 height 25
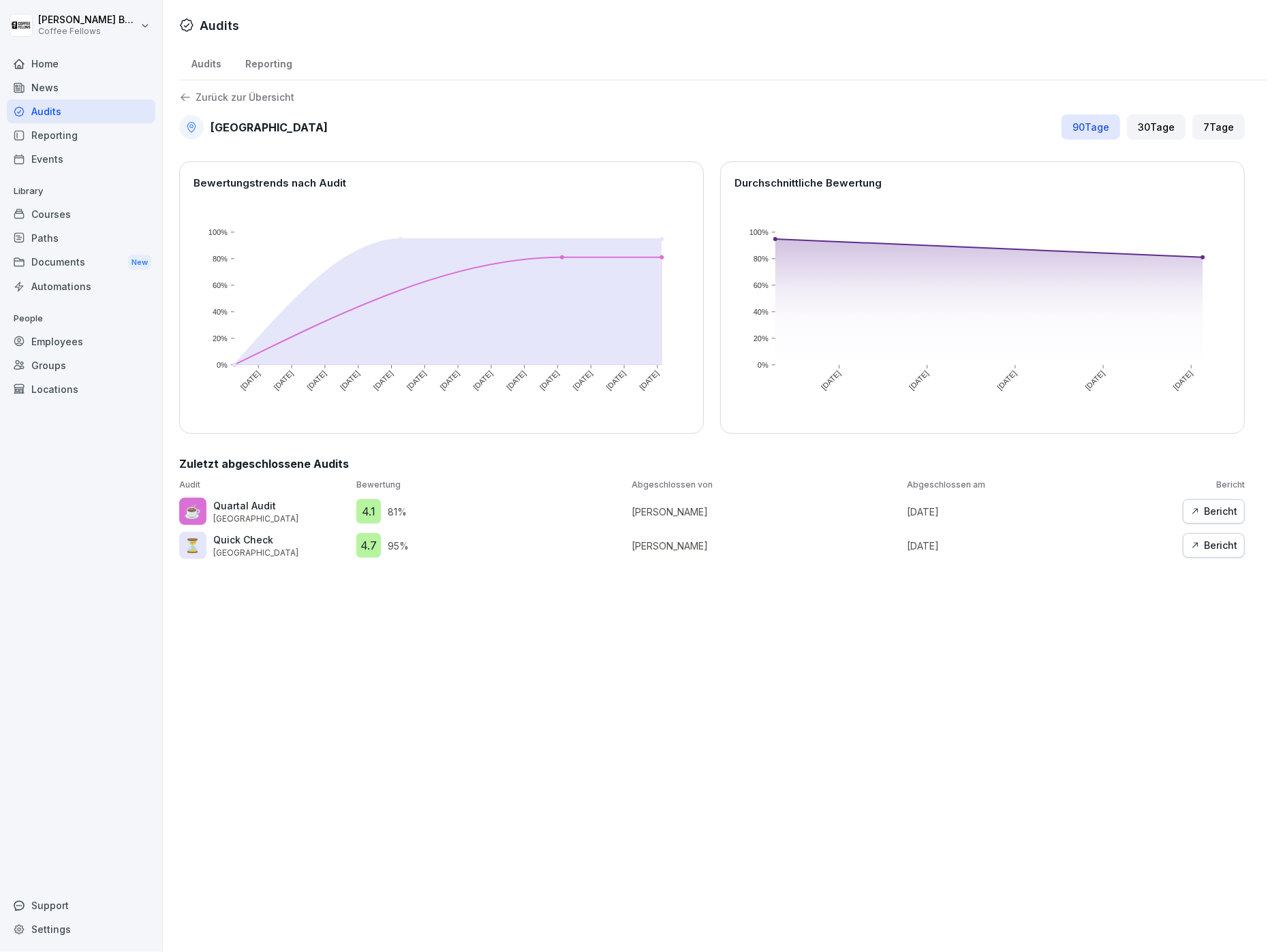
click at [185, 97] on icon at bounding box center [184, 98] width 9 height 8
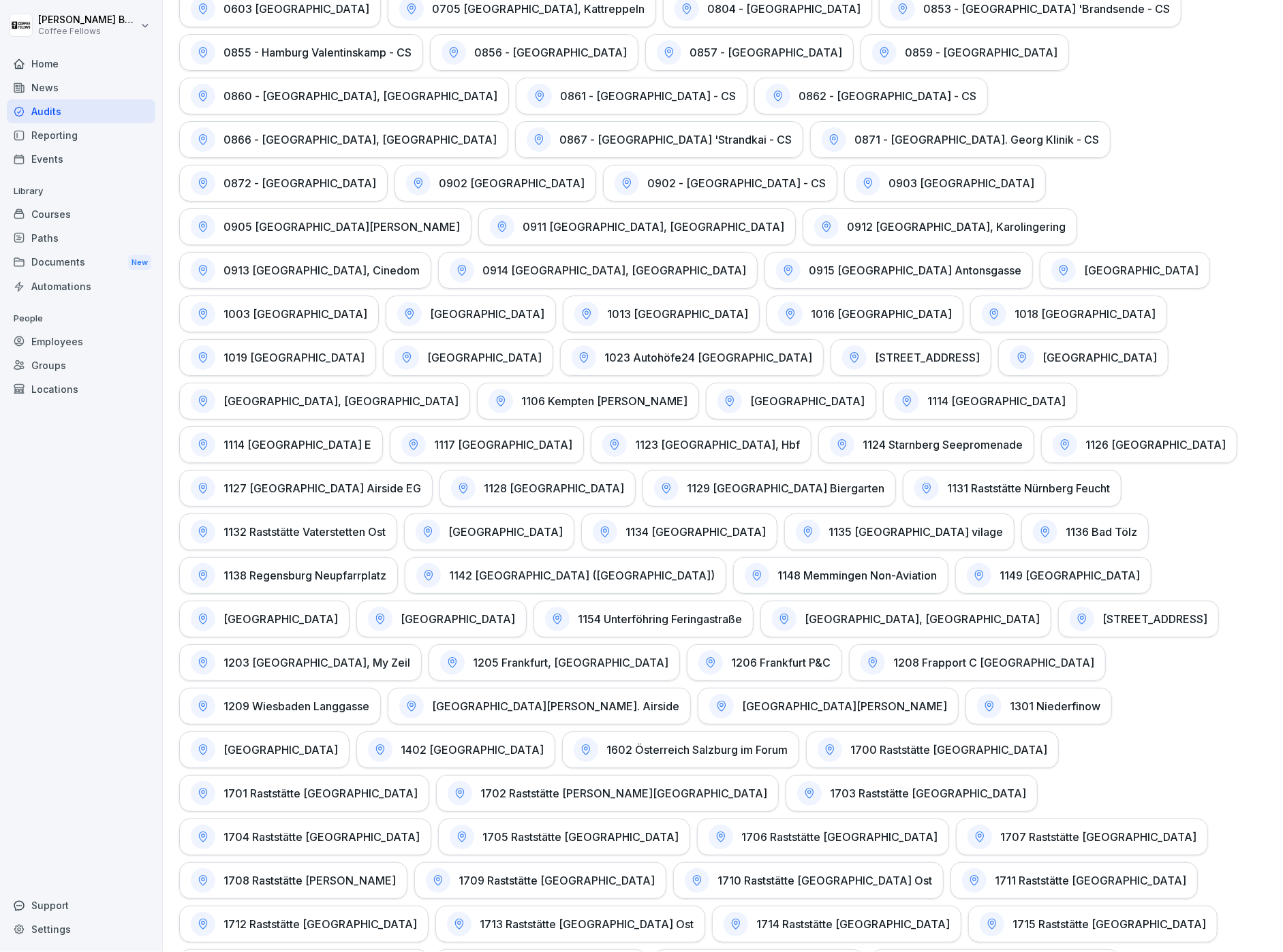
scroll to position [1358, 0]
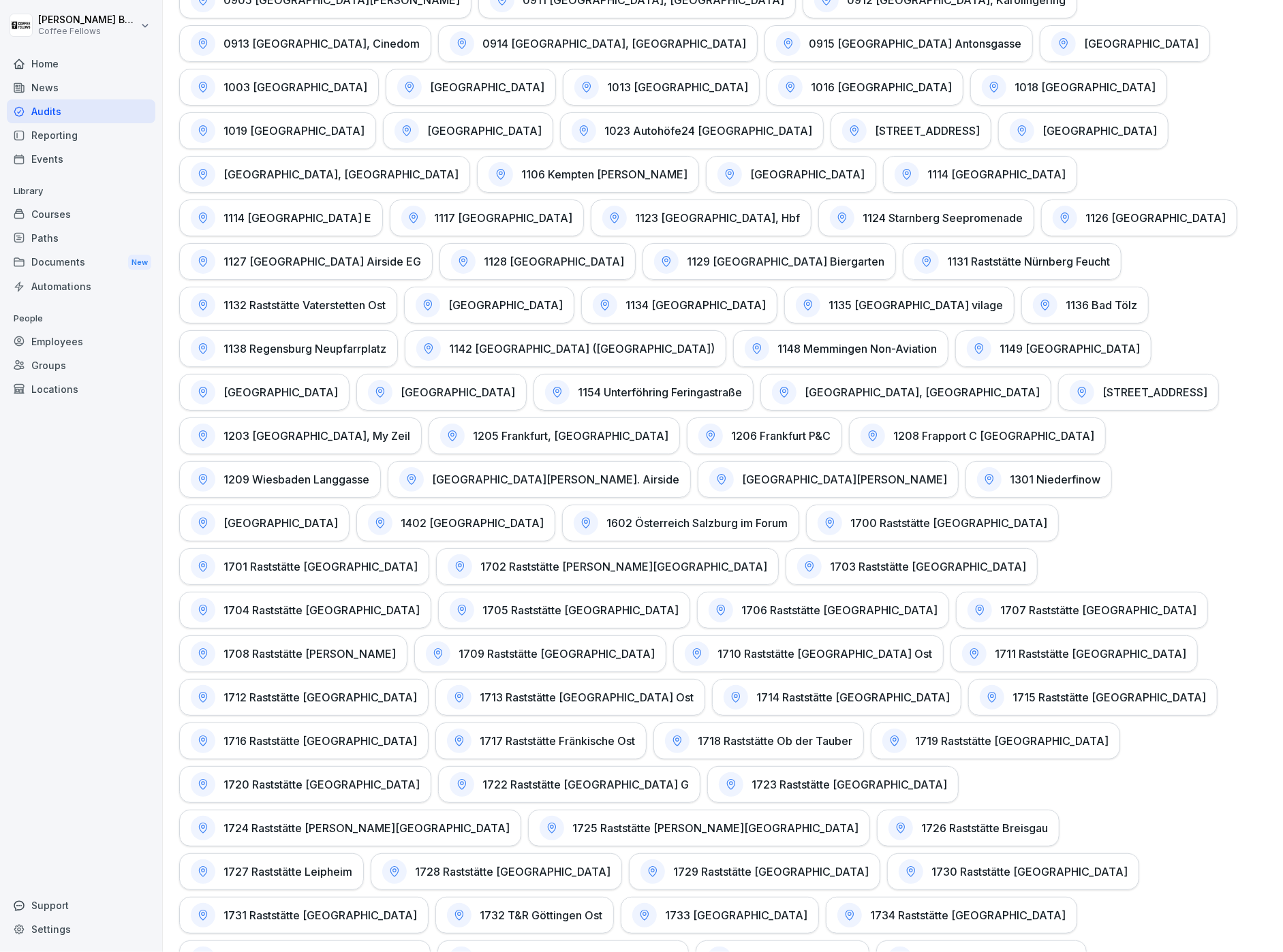
click at [726, 331] on div "1142 [GEOGRAPHIC_DATA] ([GEOGRAPHIC_DATA])" at bounding box center [565, 349] width 321 height 36
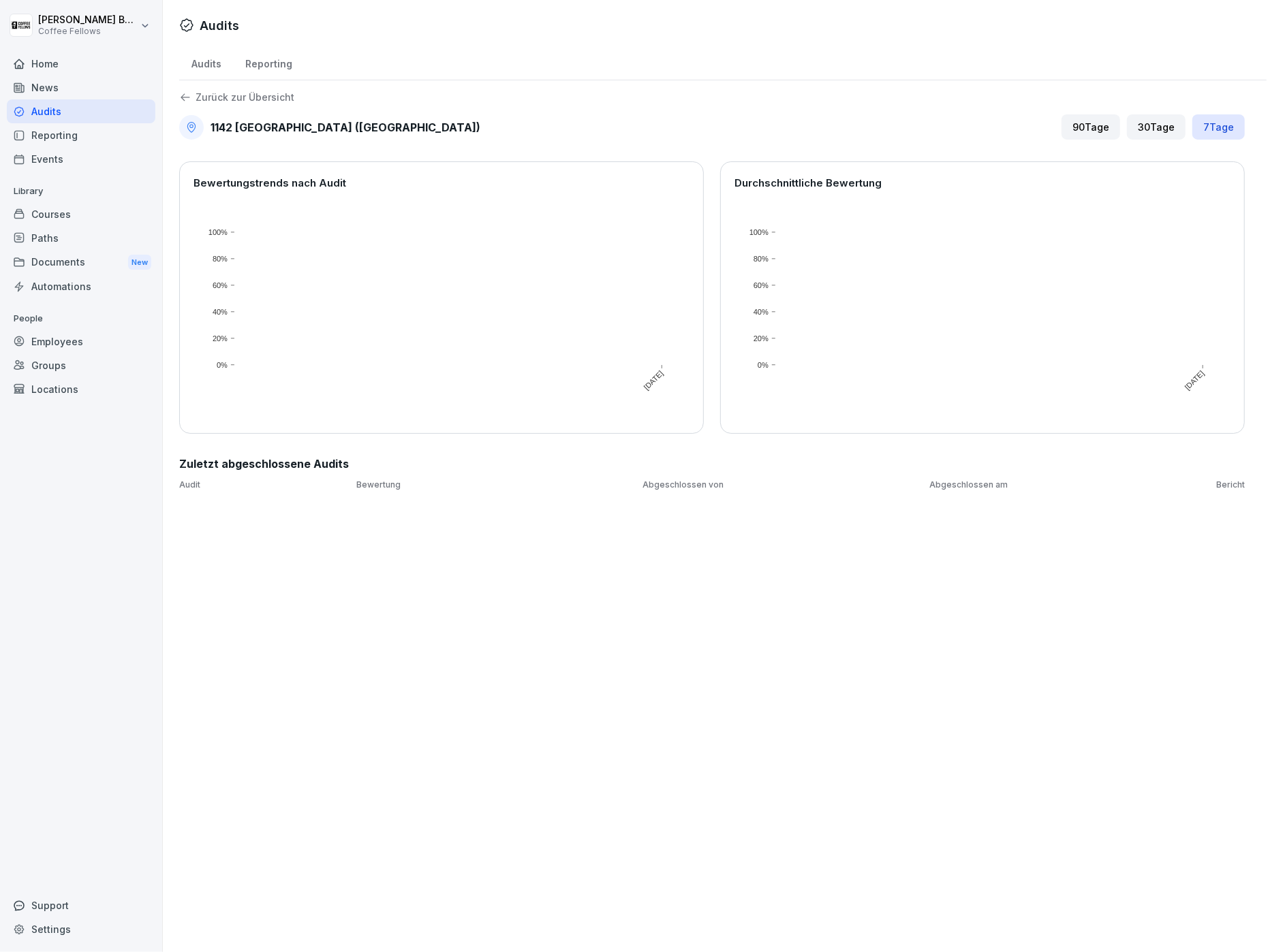
click at [1069, 126] on div "90 Tage" at bounding box center [1090, 127] width 58 height 25
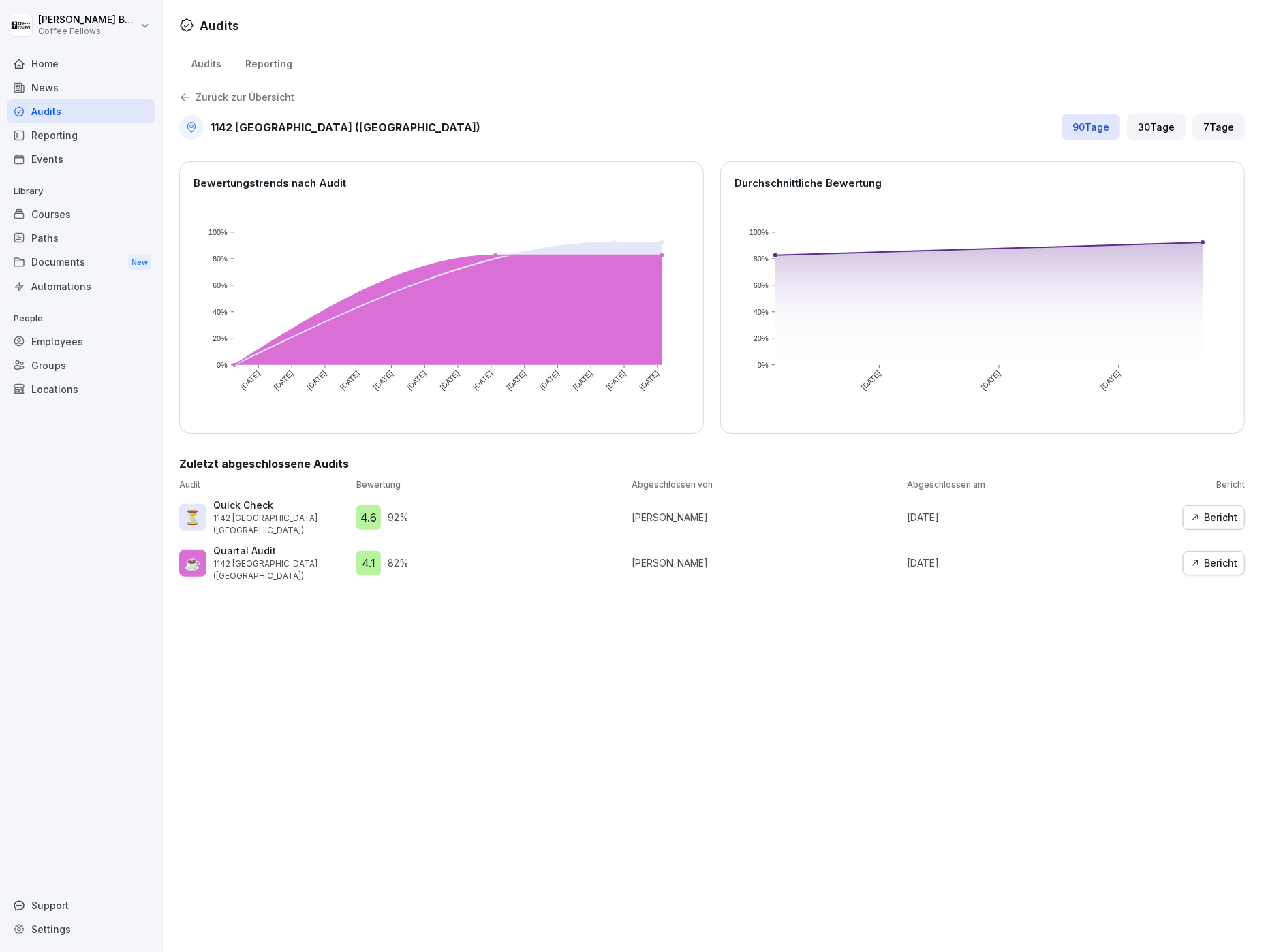
click at [180, 96] on icon at bounding box center [185, 97] width 12 height 12
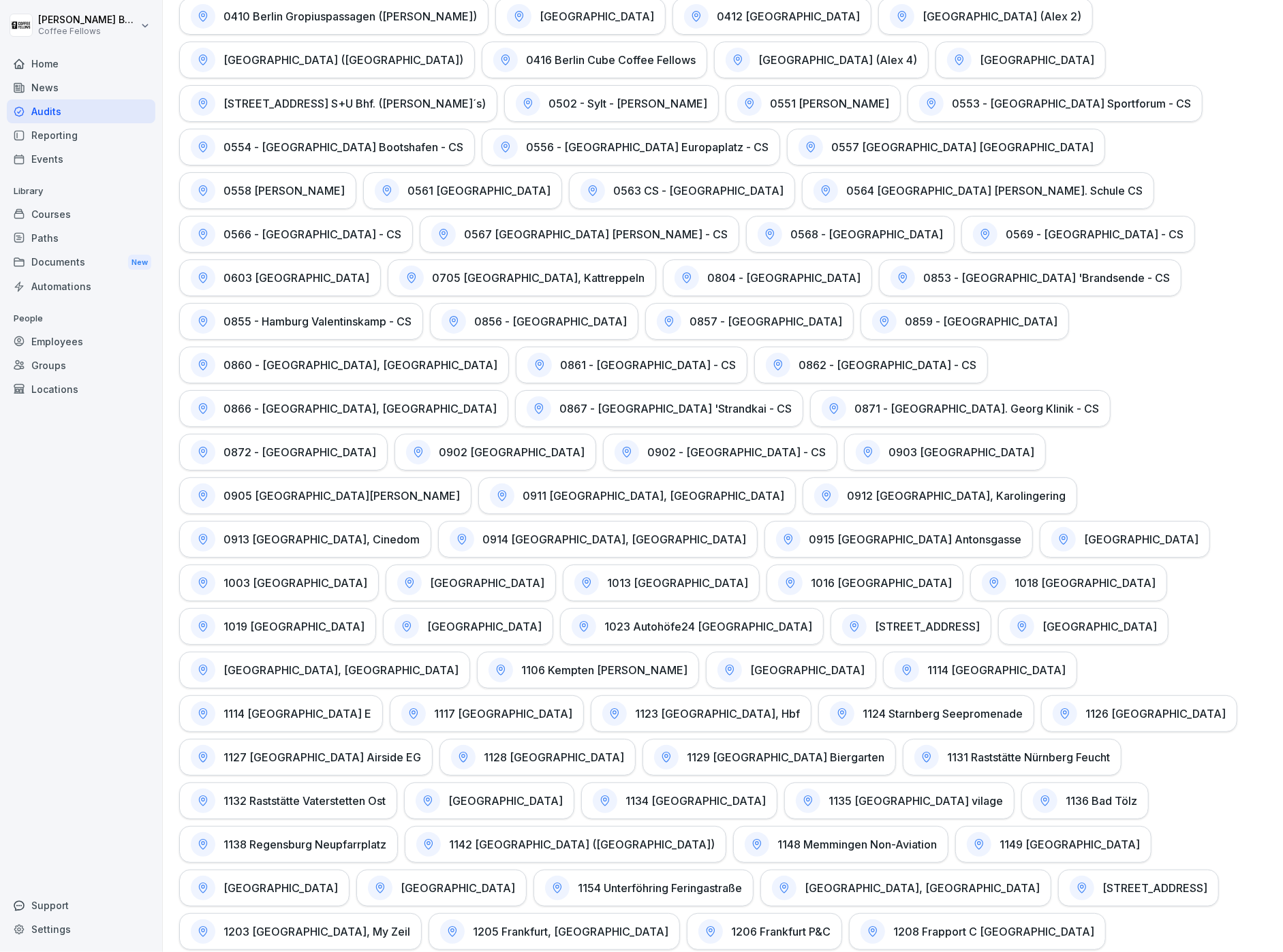
scroll to position [897, 0]
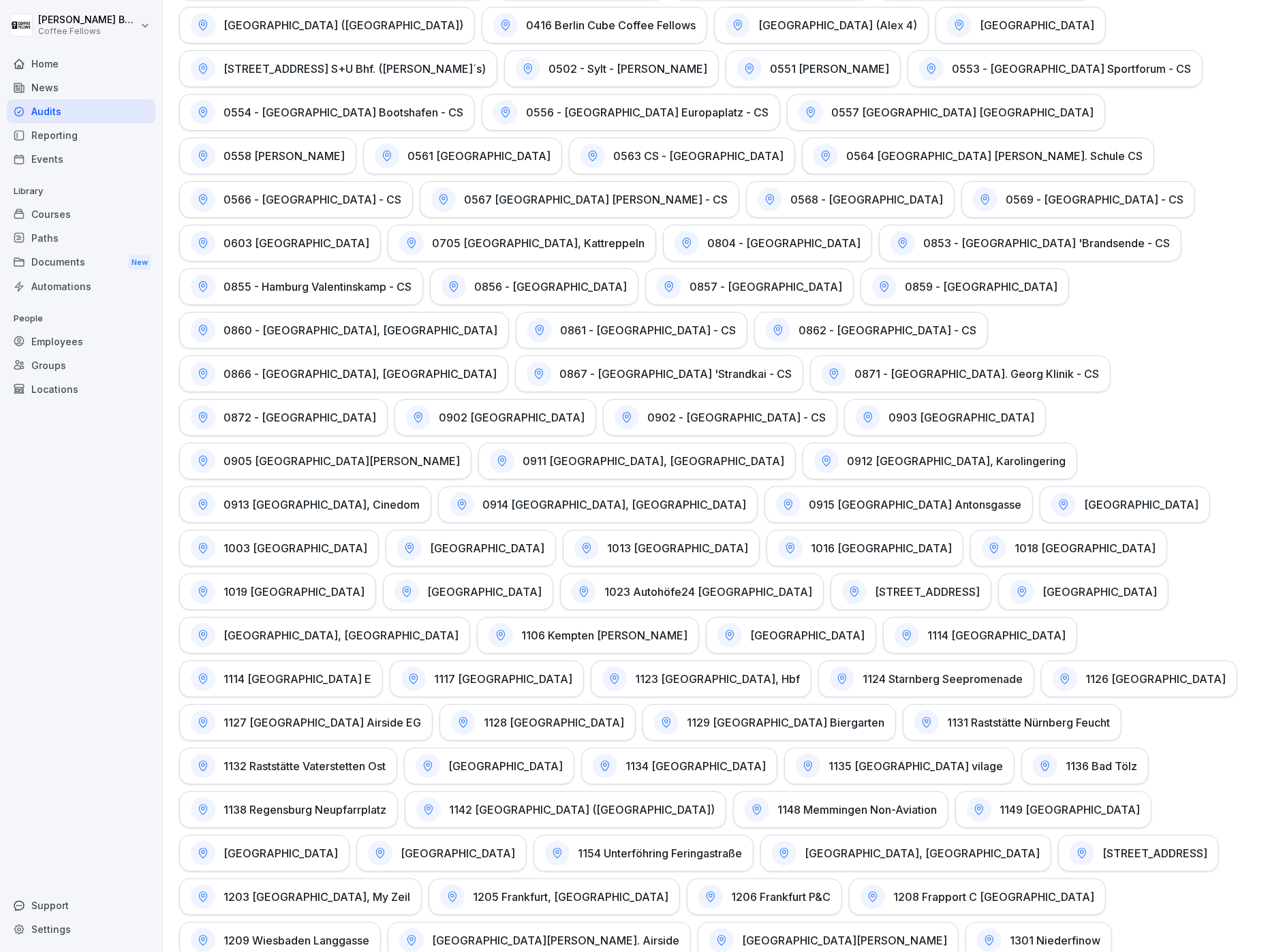
click at [43, 121] on div "Audits" at bounding box center [81, 111] width 149 height 24
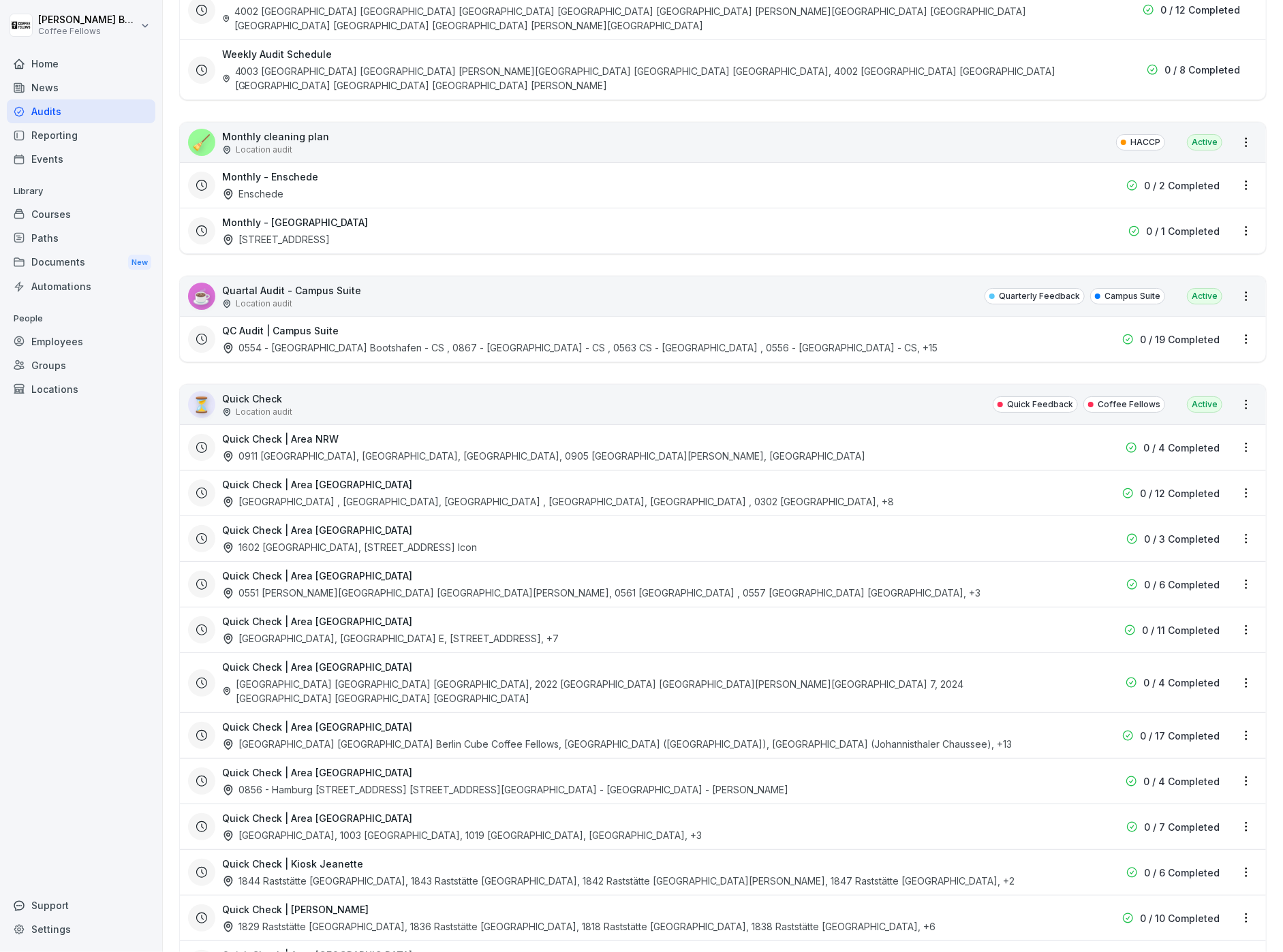
scroll to position [977, 0]
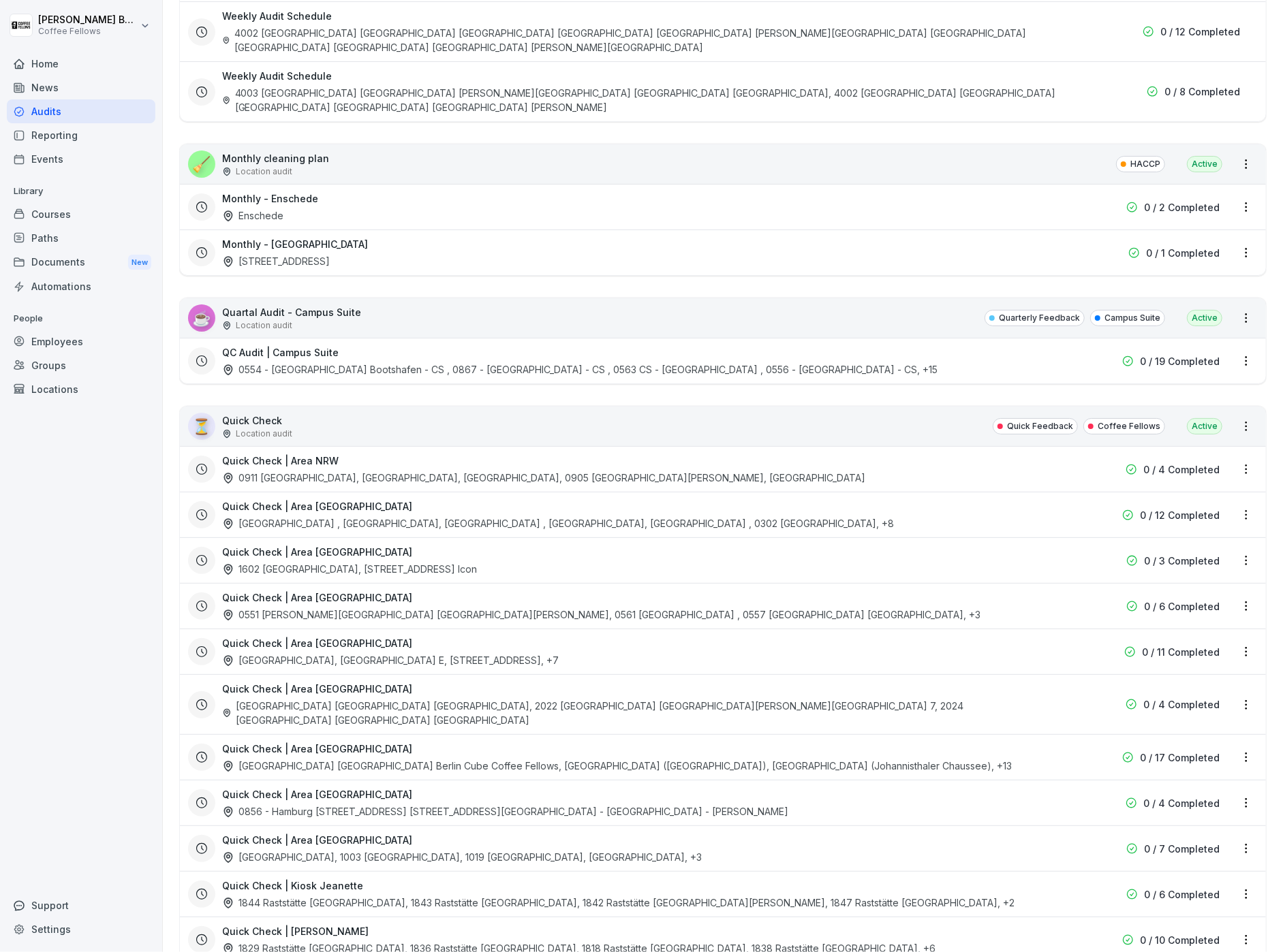
click at [1244, 377] on html "[PERSON_NAME] Coffee Fellows Home News Audits Reporting Events Library Courses …" at bounding box center [642, 476] width 1283 height 952
click at [0, 0] on link "View all reports" at bounding box center [0, 0] width 0 height 0
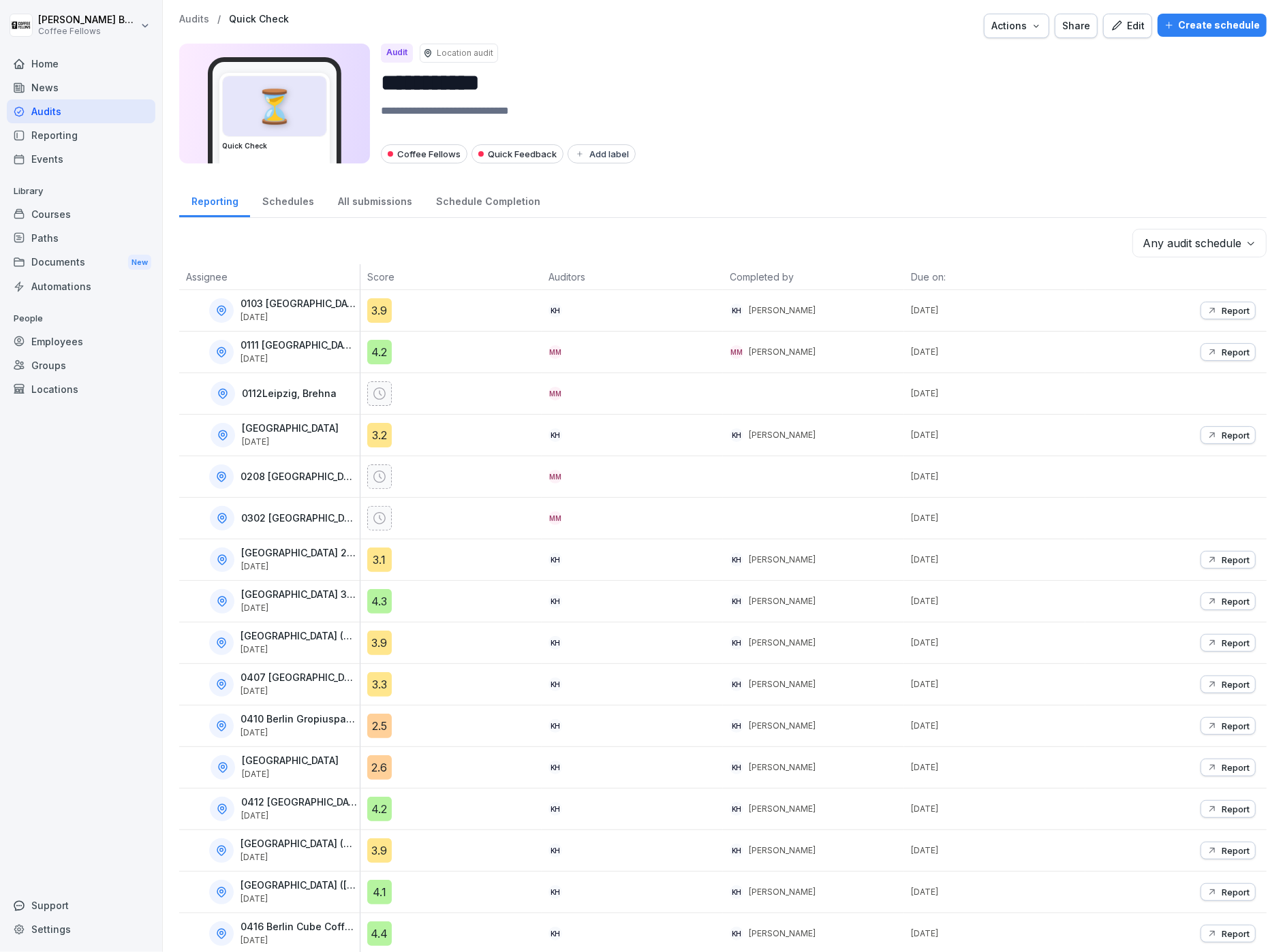
click at [1140, 19] on div "Edit" at bounding box center [1128, 26] width 35 height 15
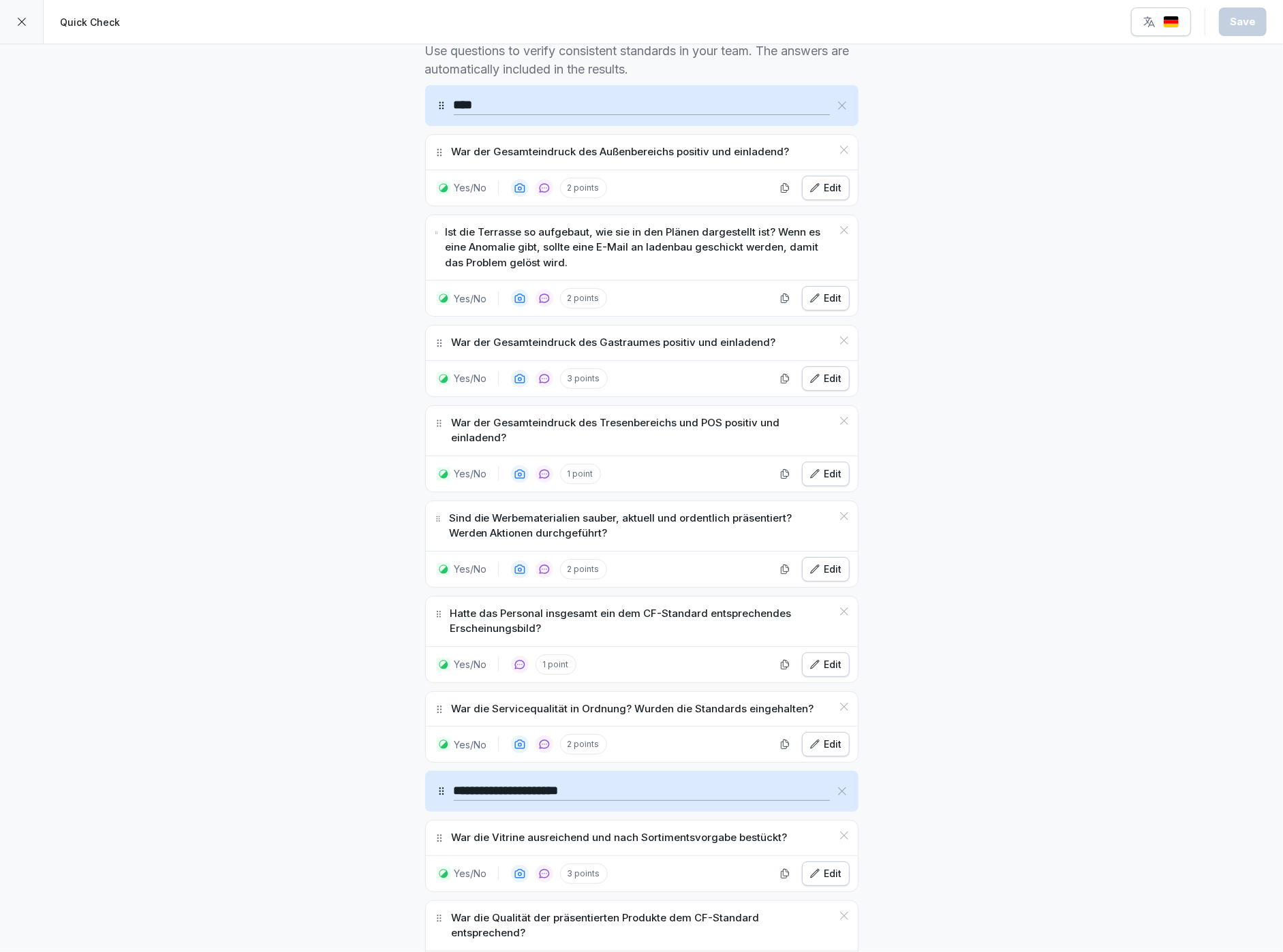
scroll to position [369, 0]
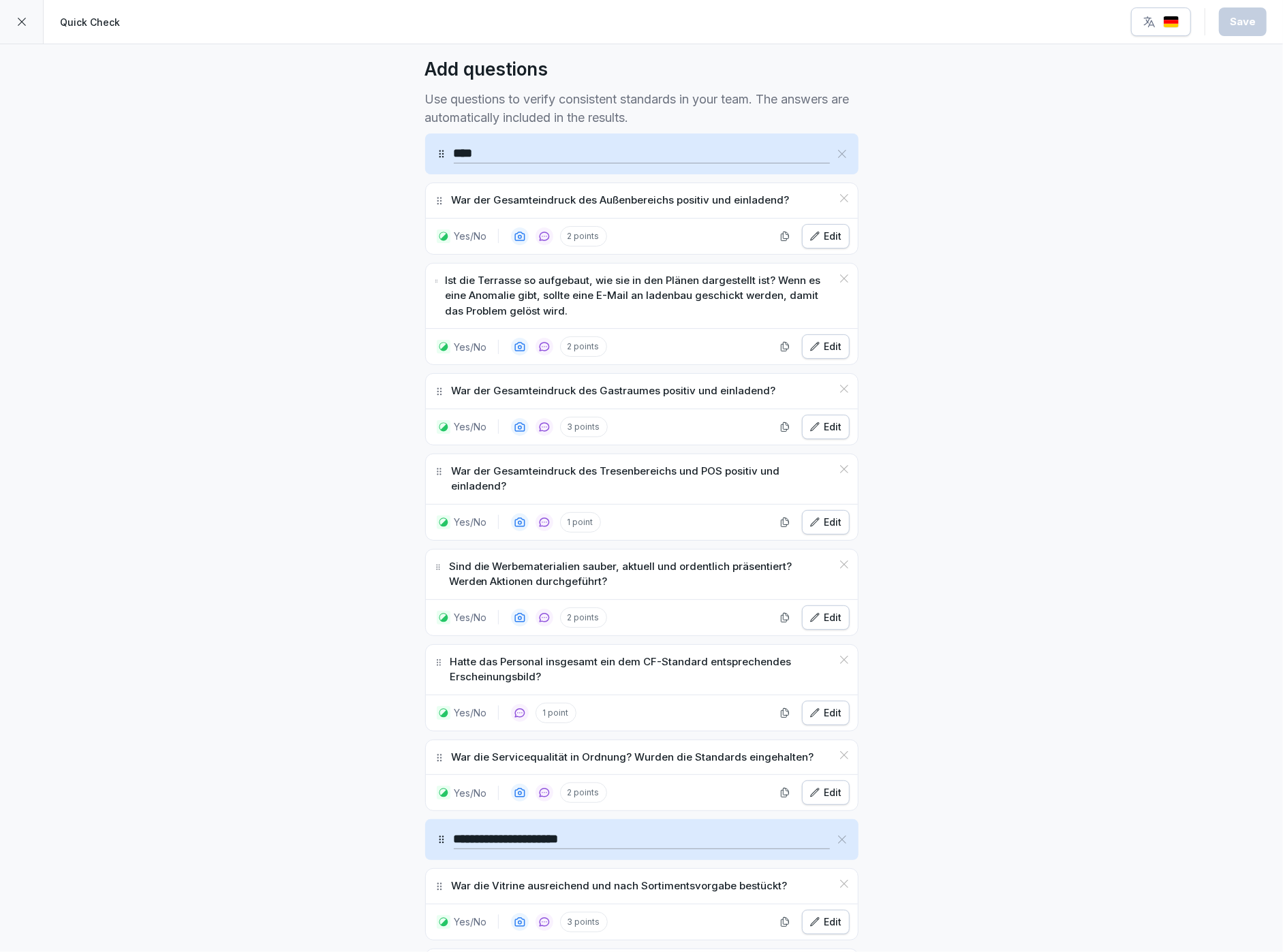
click at [805, 238] on button "Edit" at bounding box center [826, 237] width 48 height 25
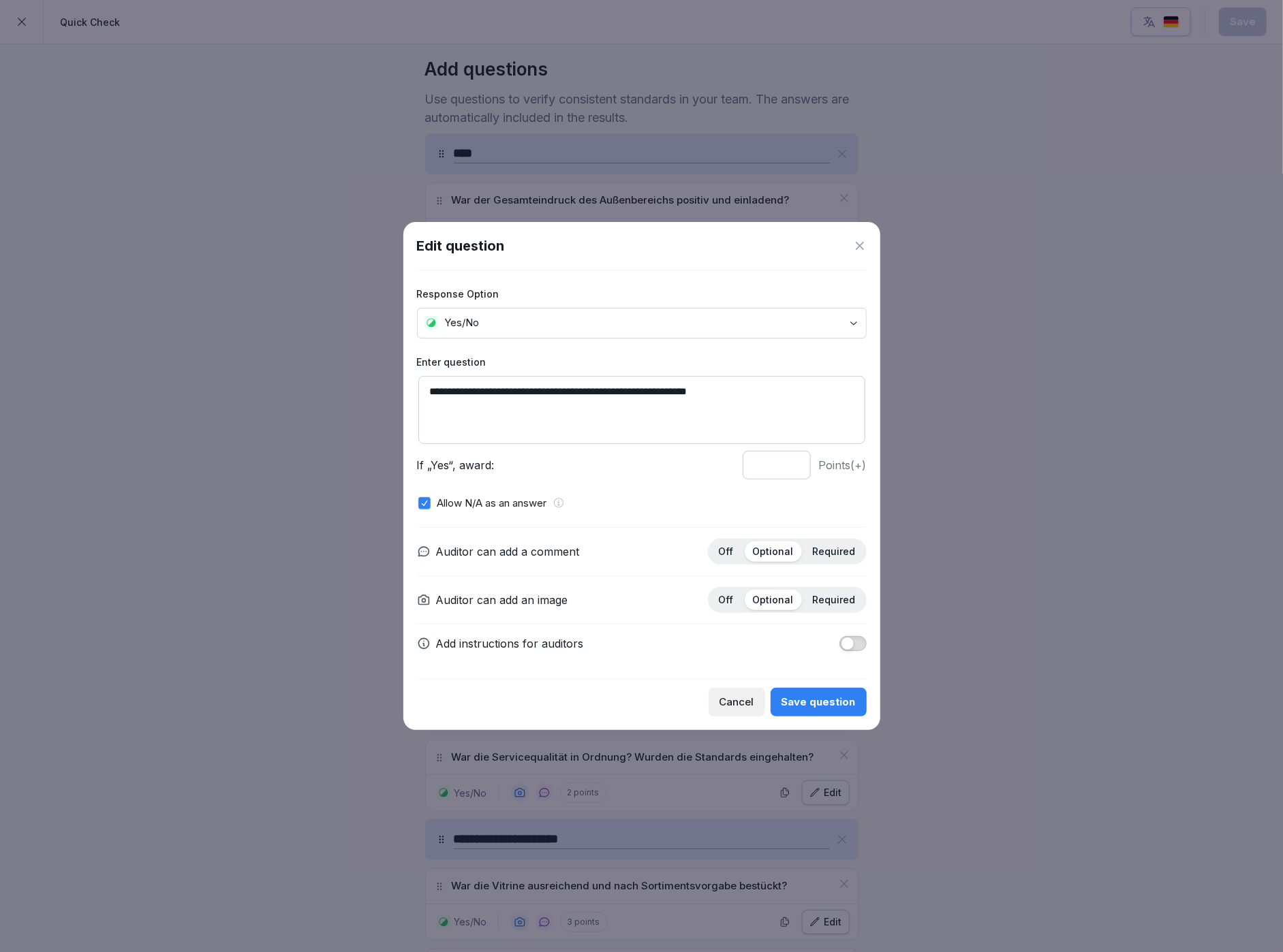
click at [790, 468] on input "*" at bounding box center [776, 465] width 68 height 29
type input "*"
click at [790, 468] on input "*" at bounding box center [776, 465] width 68 height 29
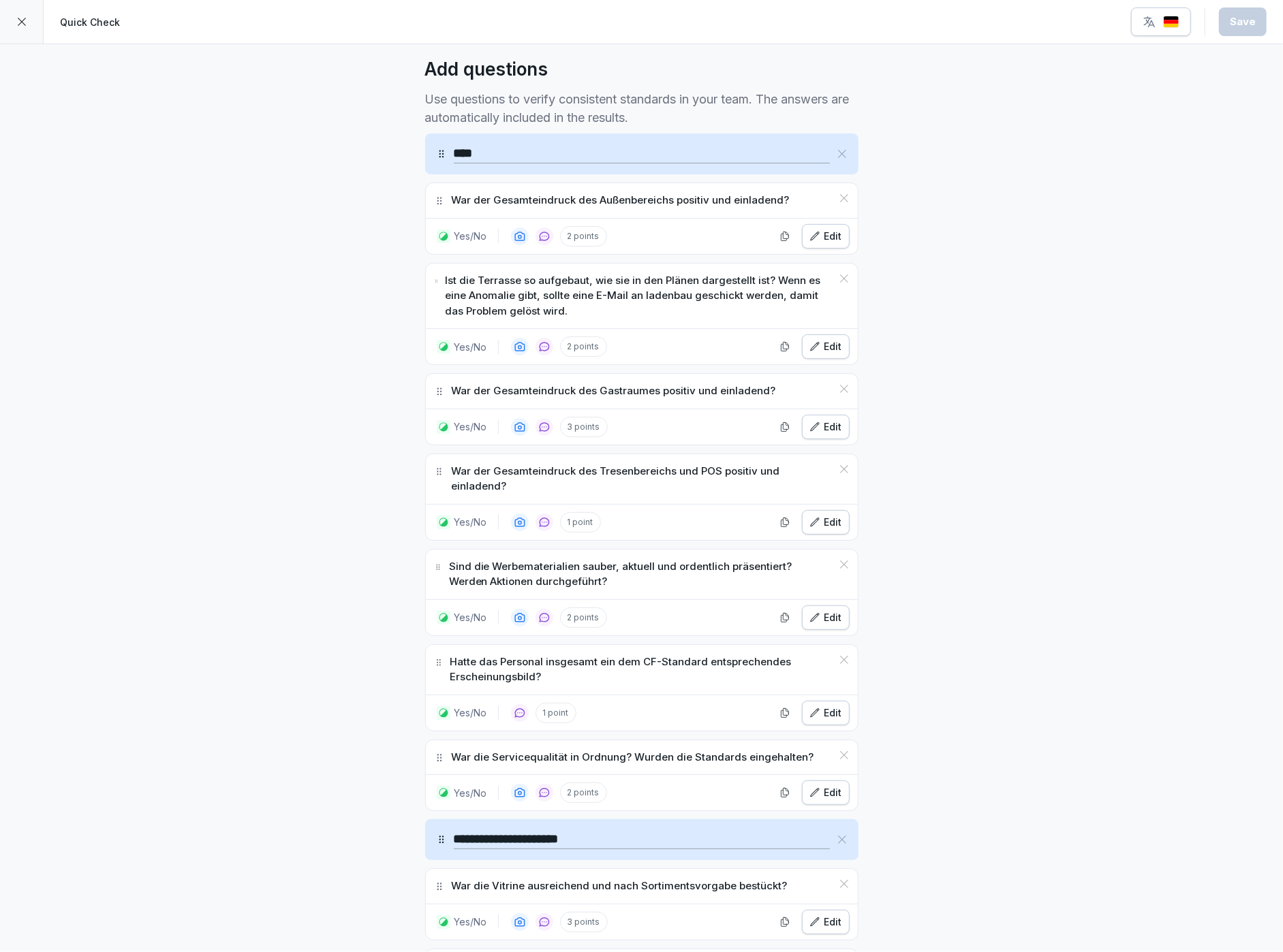
scroll to position [370, 0]
click at [17, 35] on div at bounding box center [21, 21] width 43 height 43
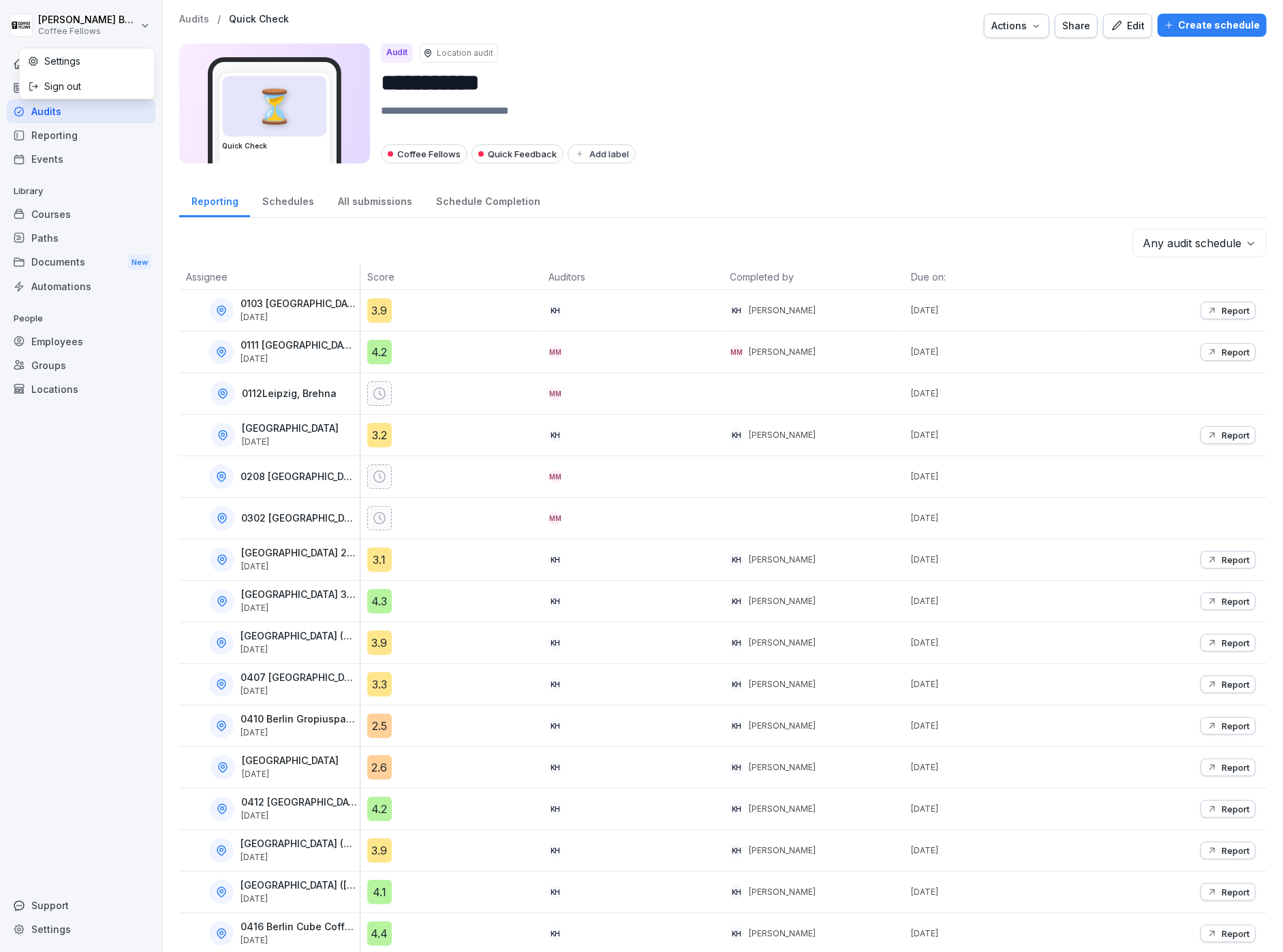
click at [25, 21] on html "**********" at bounding box center [642, 476] width 1283 height 952
drag, startPoint x: 63, startPoint y: 522, endPoint x: 74, endPoint y: 197, distance: 325.2
click at [72, 495] on html "**********" at bounding box center [642, 476] width 1283 height 952
click at [55, 66] on div "Home" at bounding box center [81, 63] width 149 height 24
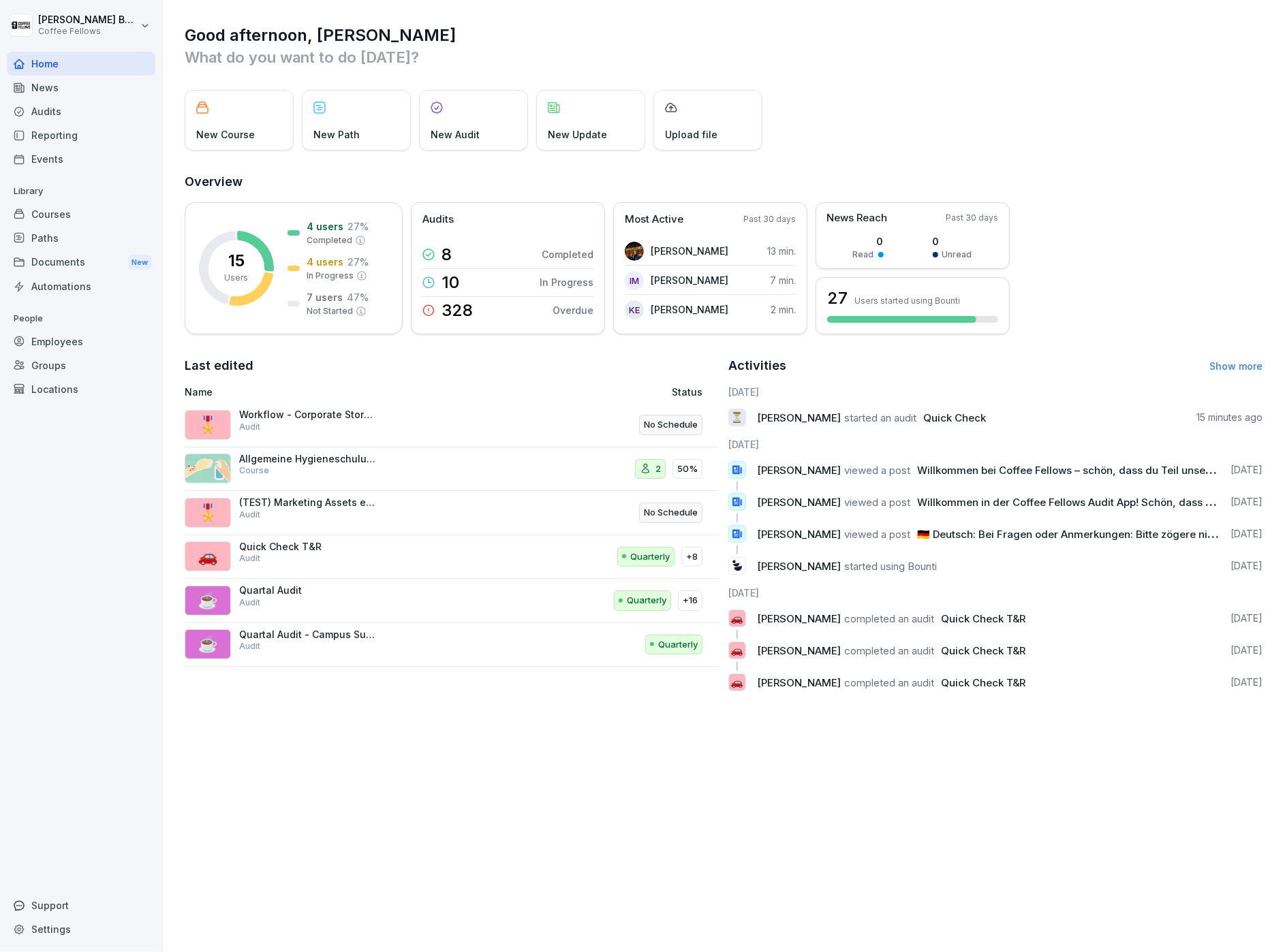
click at [60, 113] on div "Audits" at bounding box center [81, 111] width 149 height 24
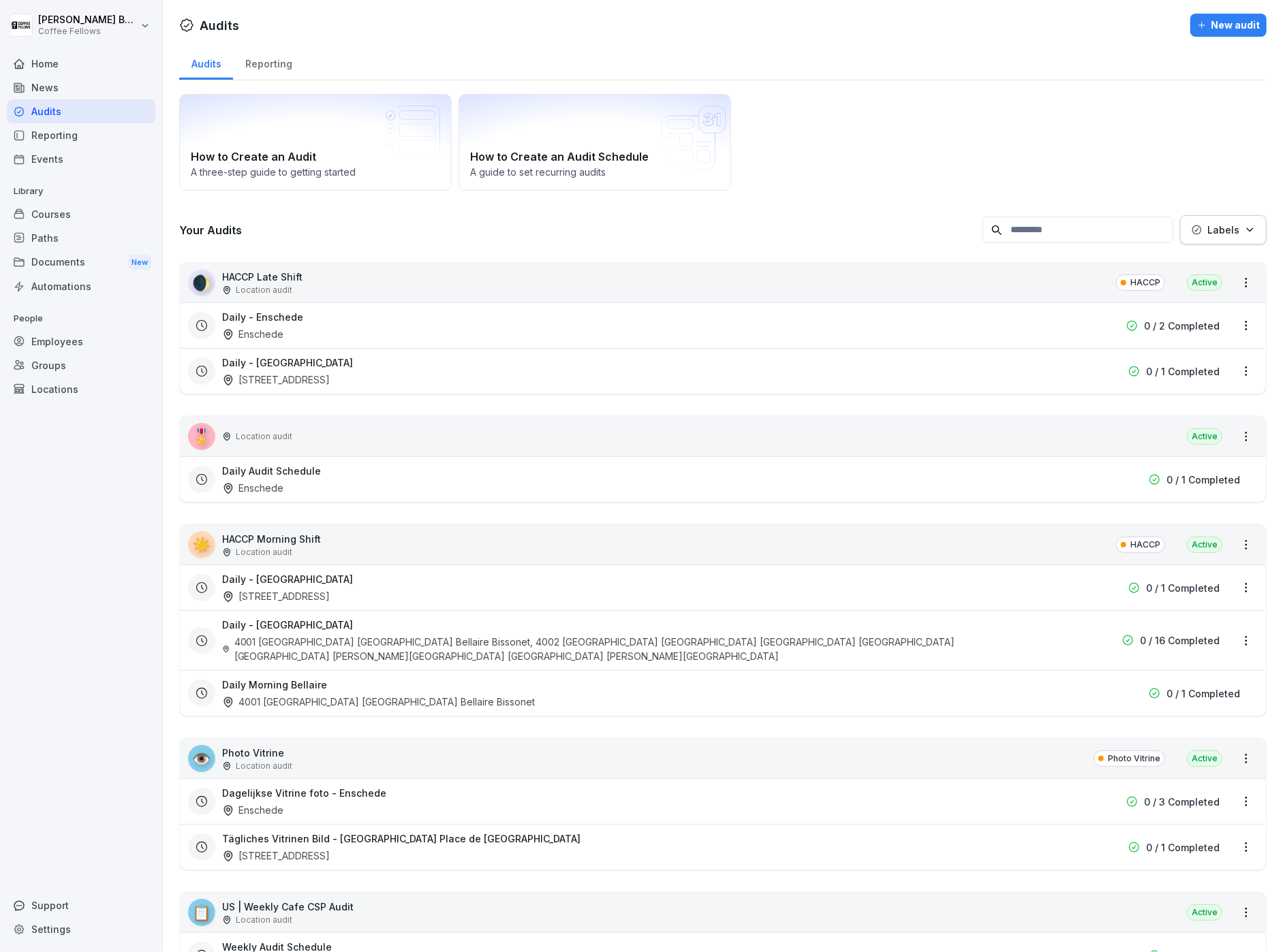
click at [275, 64] on div "Reporting" at bounding box center [268, 62] width 71 height 35
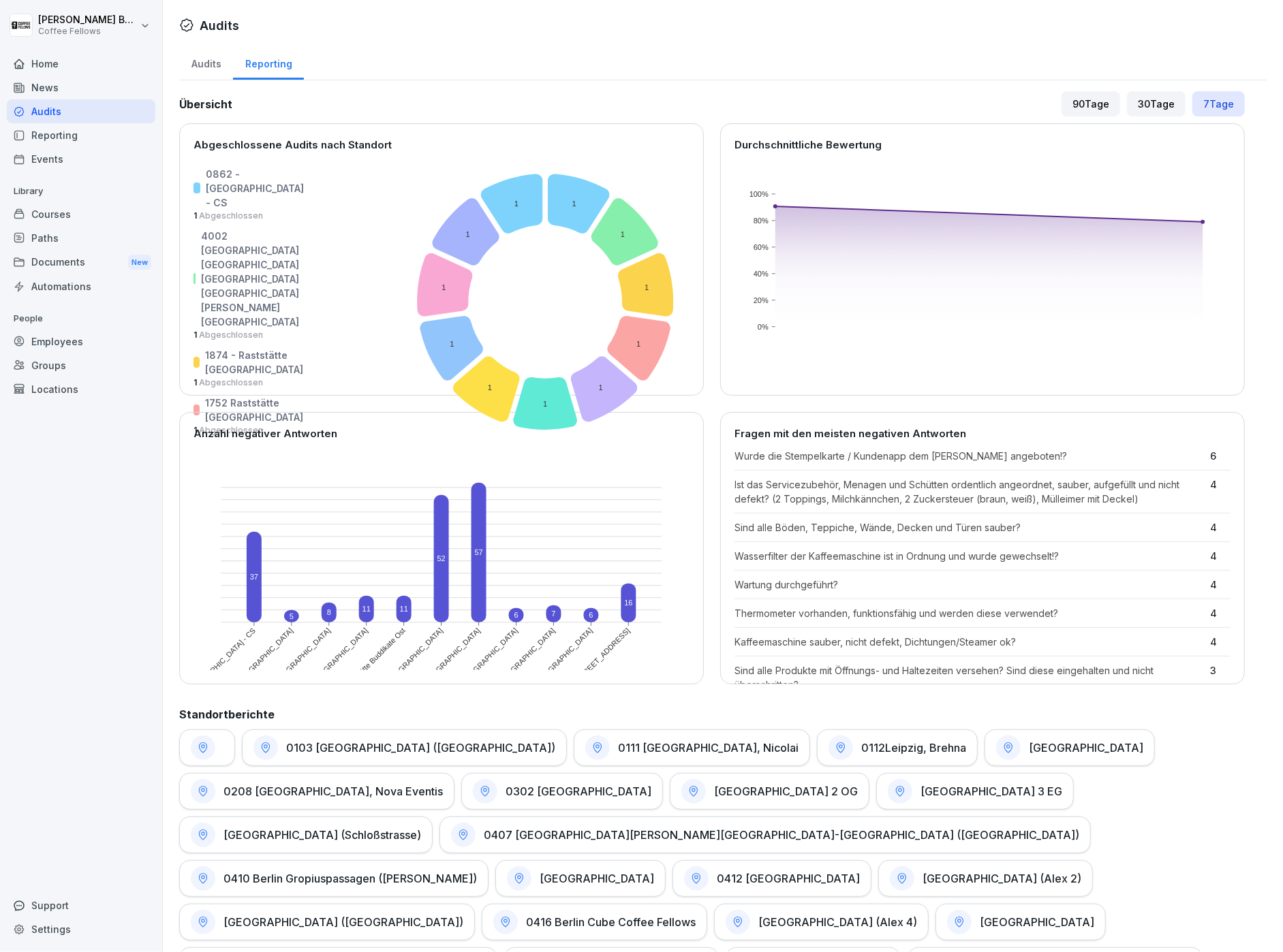
click at [1085, 103] on div "90 Tage" at bounding box center [1090, 104] width 58 height 25
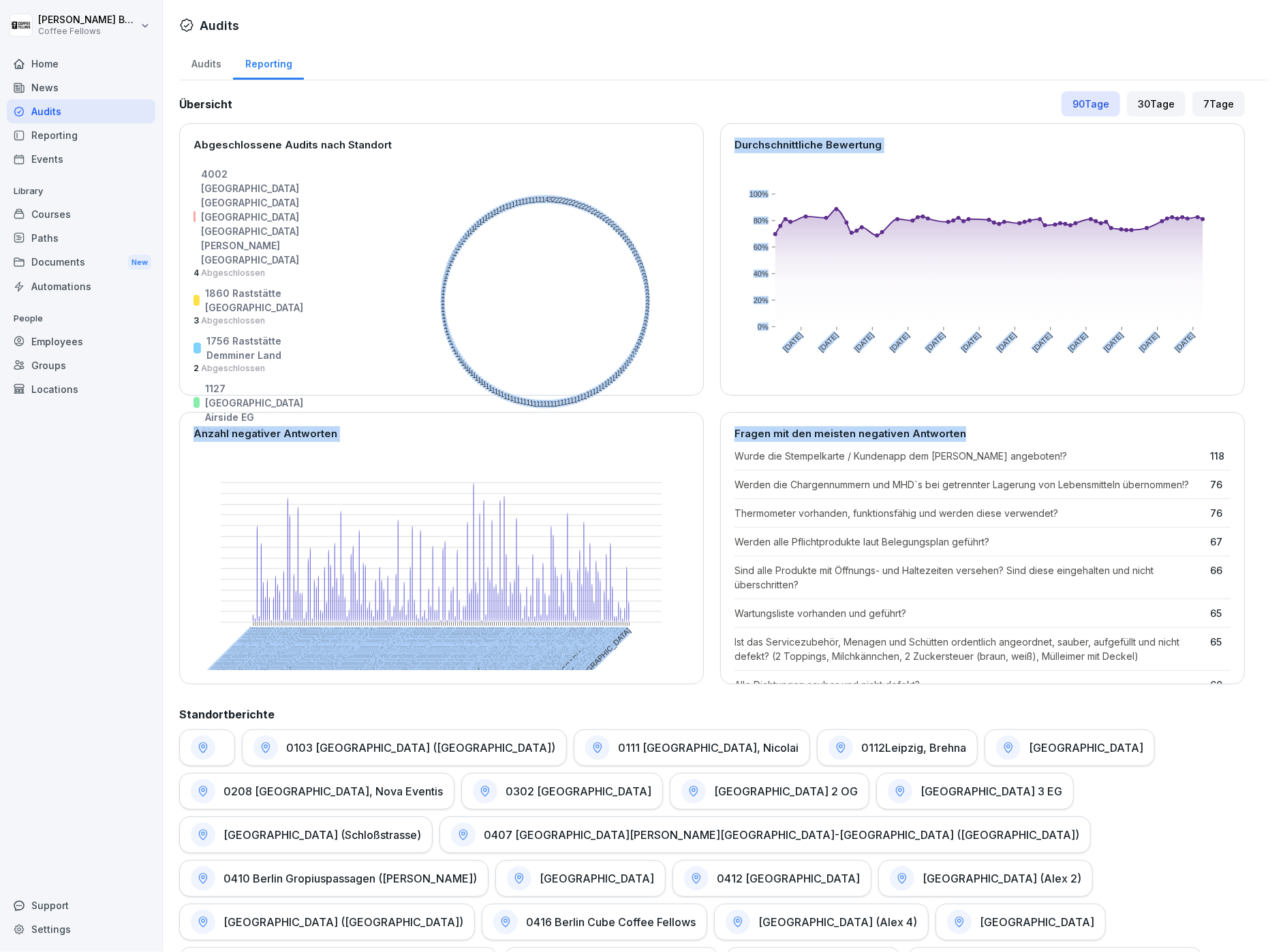
drag, startPoint x: 759, startPoint y: 435, endPoint x: 1014, endPoint y: 430, distance: 255.0
click at [977, 430] on div "Abgeschlossene Audits nach Standort 4002 [GEOGRAPHIC_DATA] [GEOGRAPHIC_DATA] [G…" at bounding box center [711, 404] width 1065 height 561
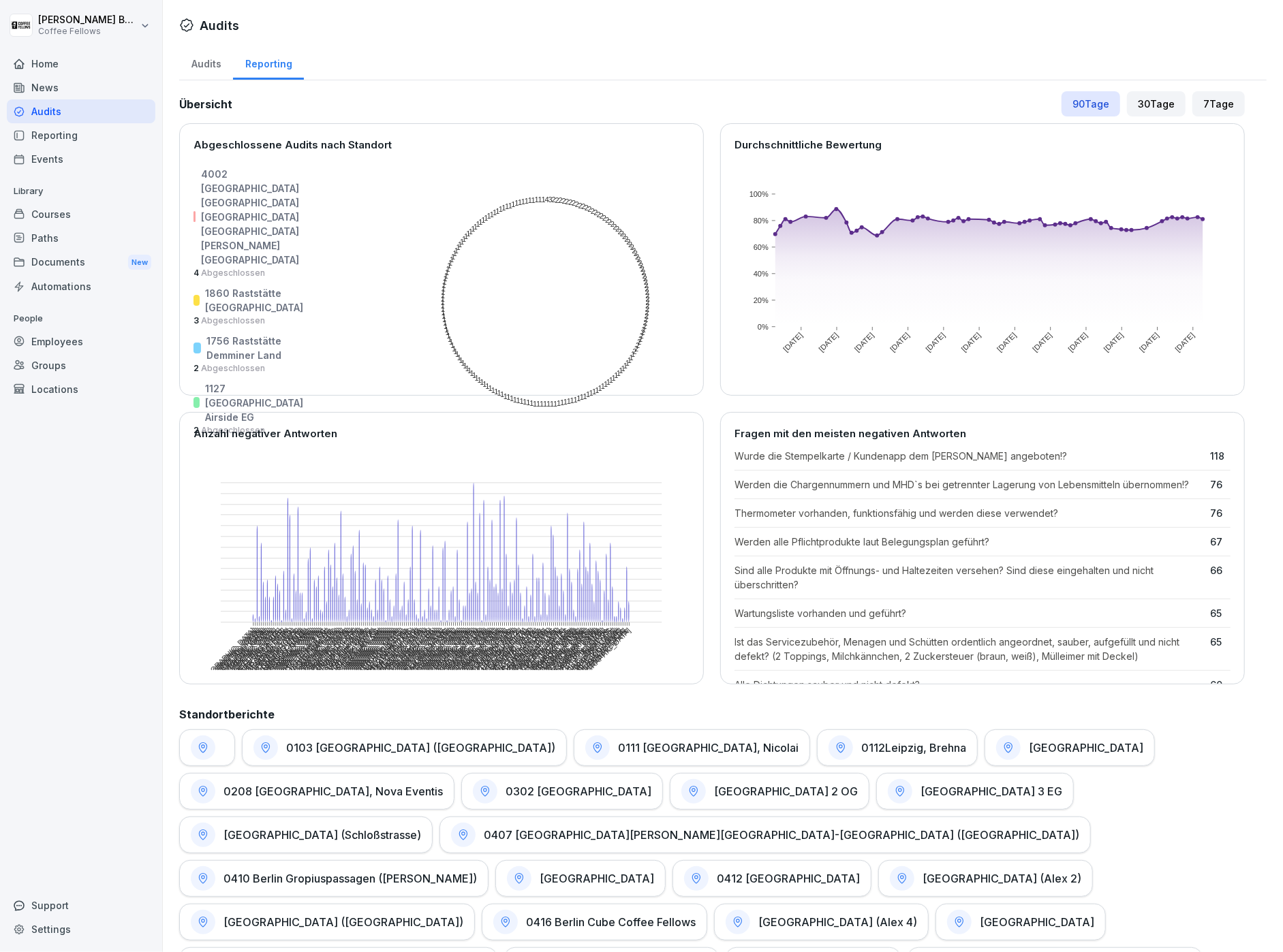
click at [1014, 430] on p "Fragen mit den meisten negativen Antworten" at bounding box center [982, 434] width 496 height 15
click at [898, 455] on p "Wurde die Stempelkarte / Kundenapp dem [PERSON_NAME] angeboten!?" at bounding box center [968, 455] width 469 height 14
click at [871, 479] on p "Werden die Chargennummern und MHD`s bei getrennter Lagerung von Lebensmitteln ü…" at bounding box center [968, 484] width 469 height 14
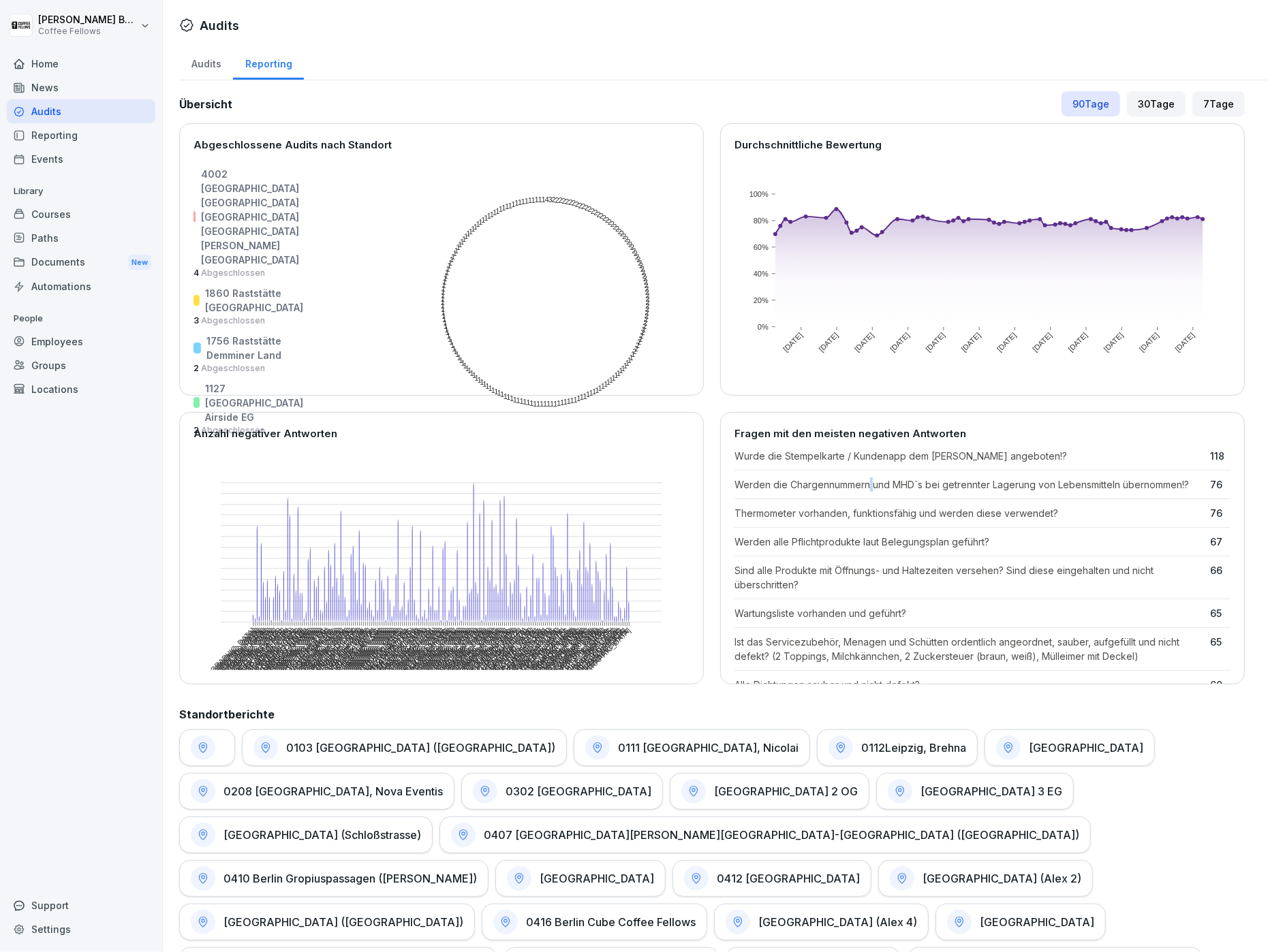
click at [872, 479] on p "Werden die Chargennummern und MHD`s bei getrennter Lagerung von Lebensmitteln ü…" at bounding box center [968, 484] width 469 height 14
click at [871, 479] on p "Werden die Chargennummern und MHD`s bei getrennter Lagerung von Lebensmitteln ü…" at bounding box center [968, 484] width 469 height 14
click at [194, 57] on div "Audits" at bounding box center [206, 62] width 54 height 35
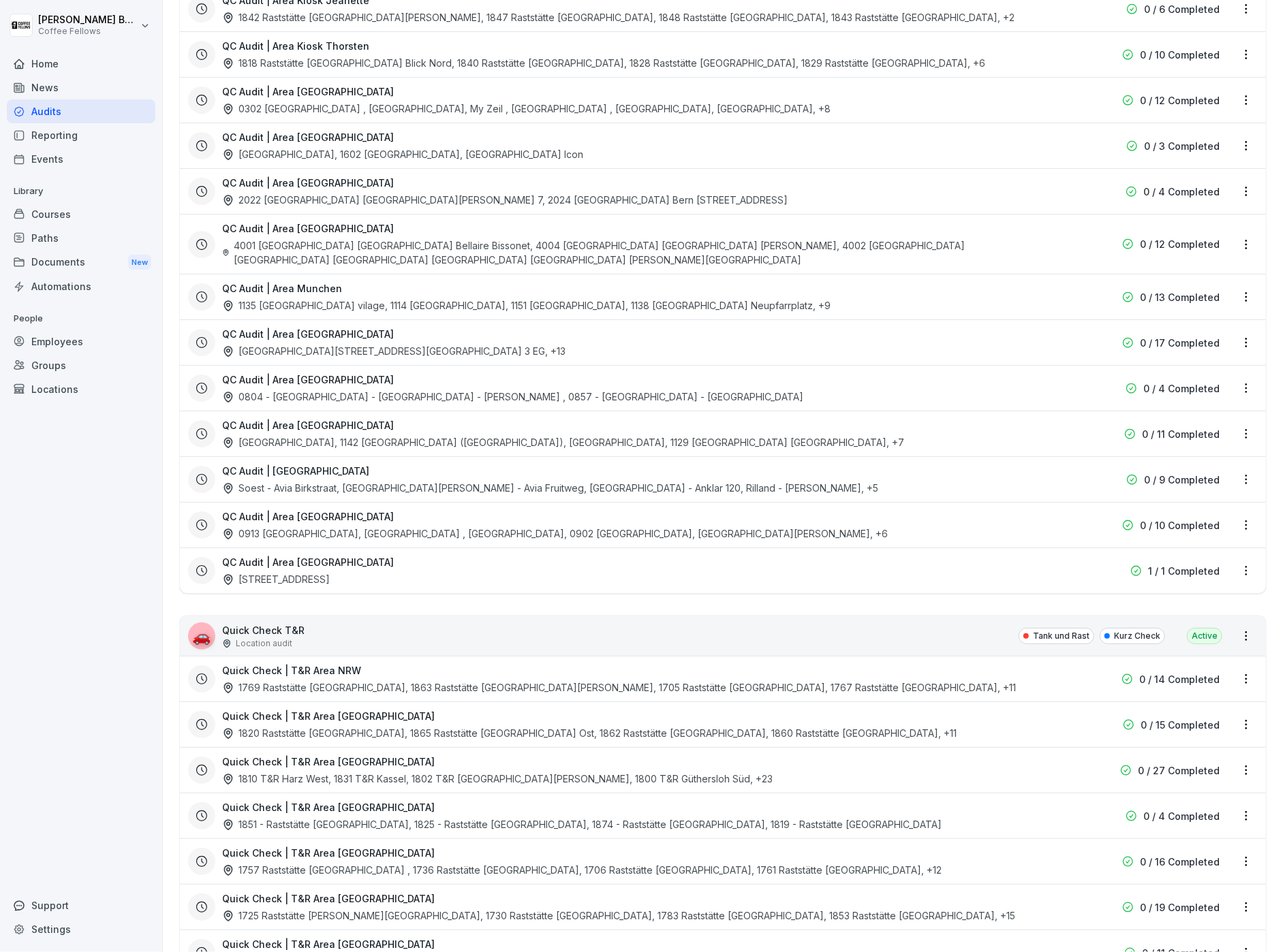
scroll to position [2857, 0]
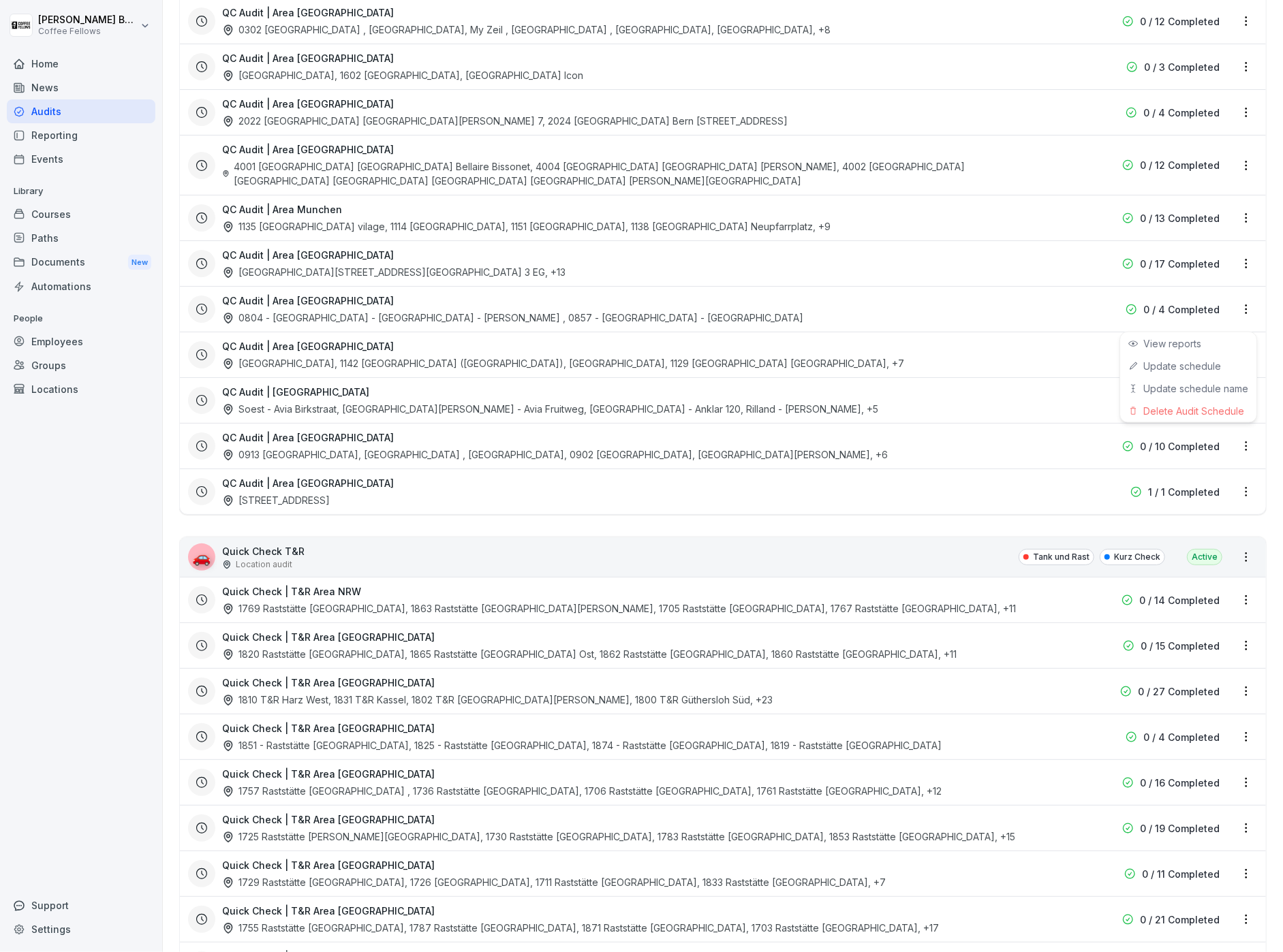
click at [1245, 313] on html "[PERSON_NAME] Coffee Fellows Home News Audits Reporting Events Library Courses …" at bounding box center [642, 476] width 1283 height 952
click at [0, 0] on link "View reports" at bounding box center [0, 0] width 0 height 0
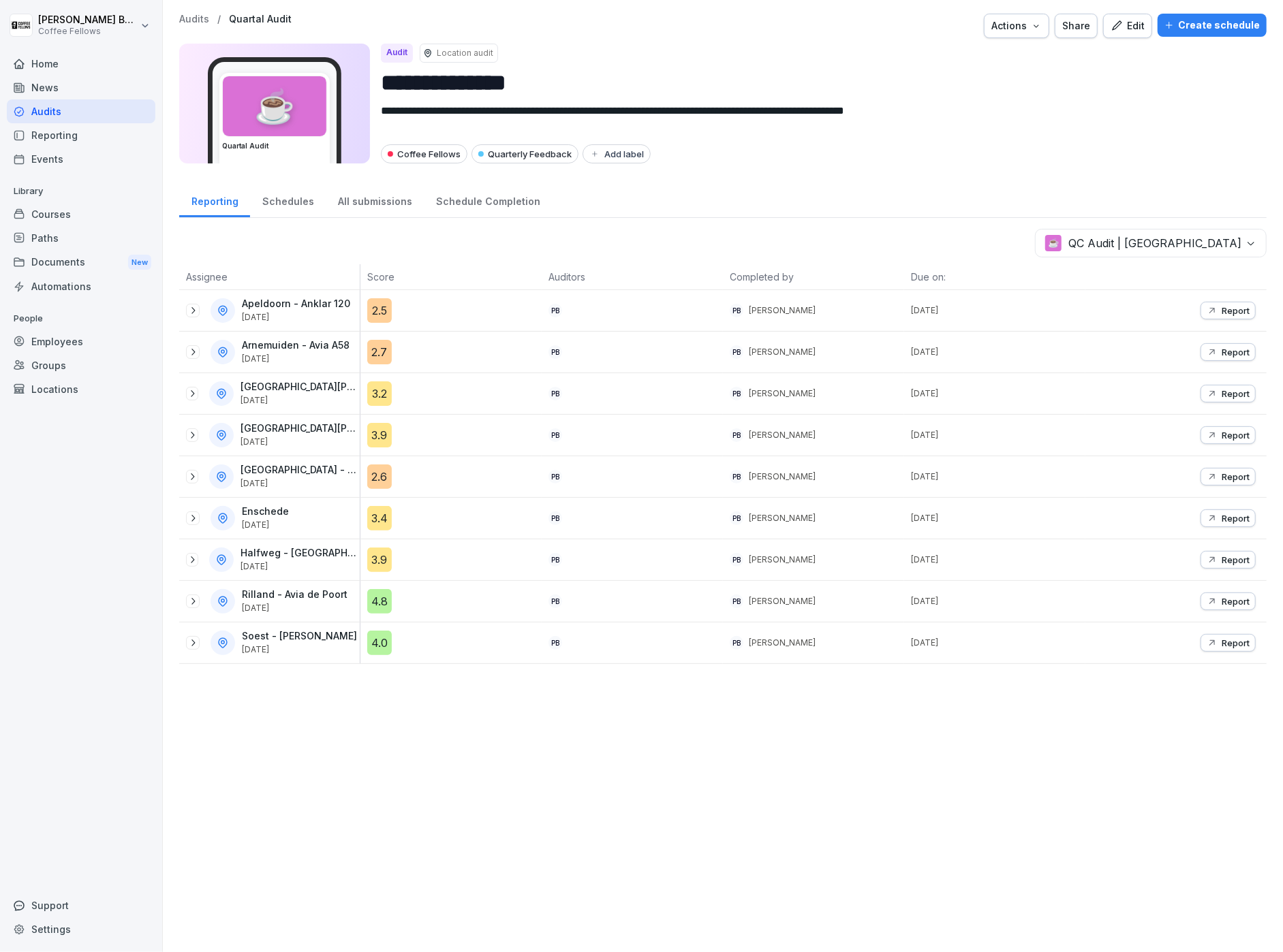
click at [190, 604] on icon at bounding box center [192, 601] width 11 height 11
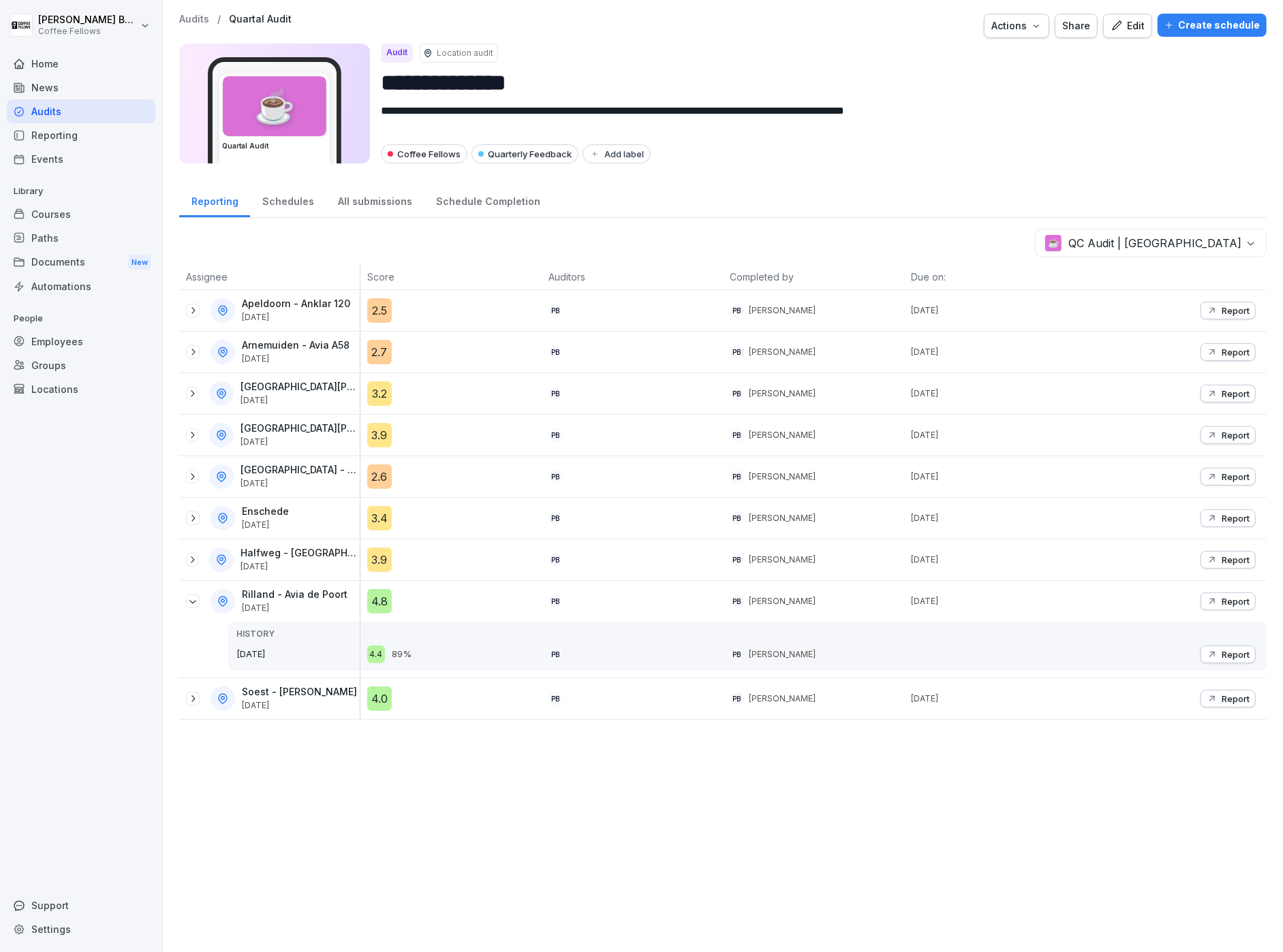
click at [200, 700] on div "Soest - Avia Birkstraat [DATE]" at bounding box center [272, 699] width 174 height 25
click at [197, 702] on icon at bounding box center [192, 698] width 11 height 11
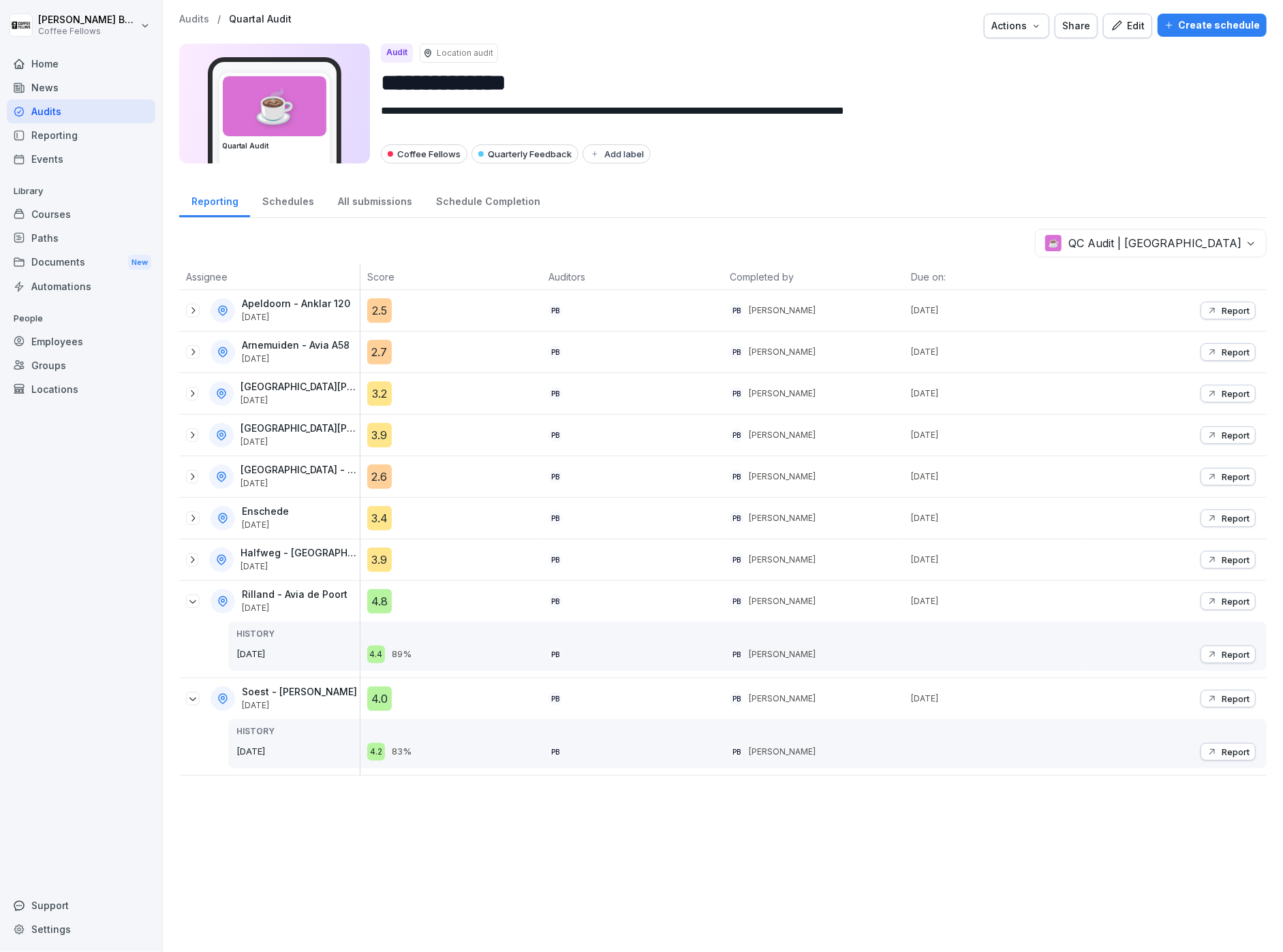
click at [191, 563] on icon at bounding box center [192, 559] width 11 height 11
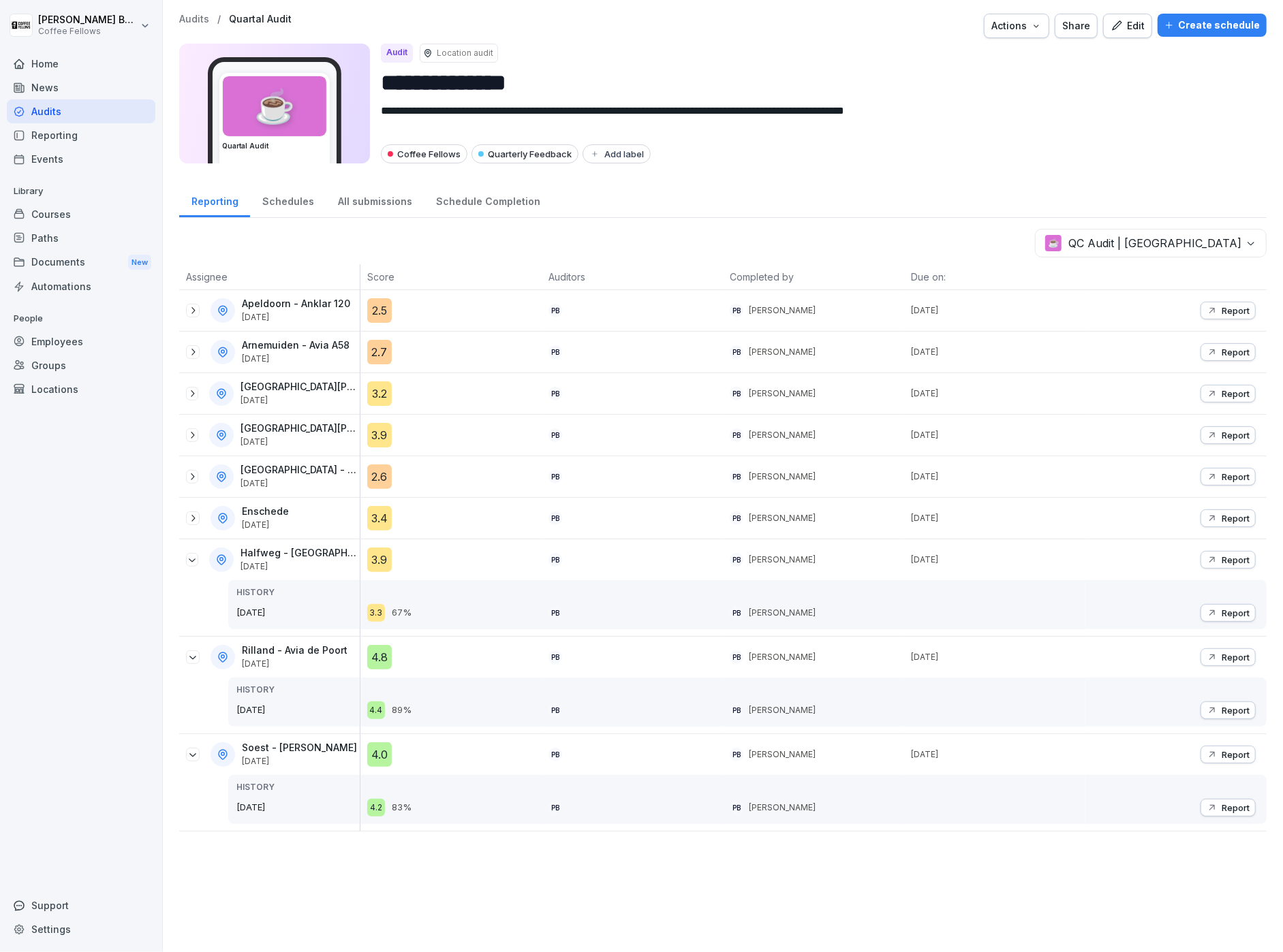
drag, startPoint x: 193, startPoint y: 523, endPoint x: 195, endPoint y: 516, distance: 7.3
click at [193, 523] on icon at bounding box center [192, 518] width 11 height 11
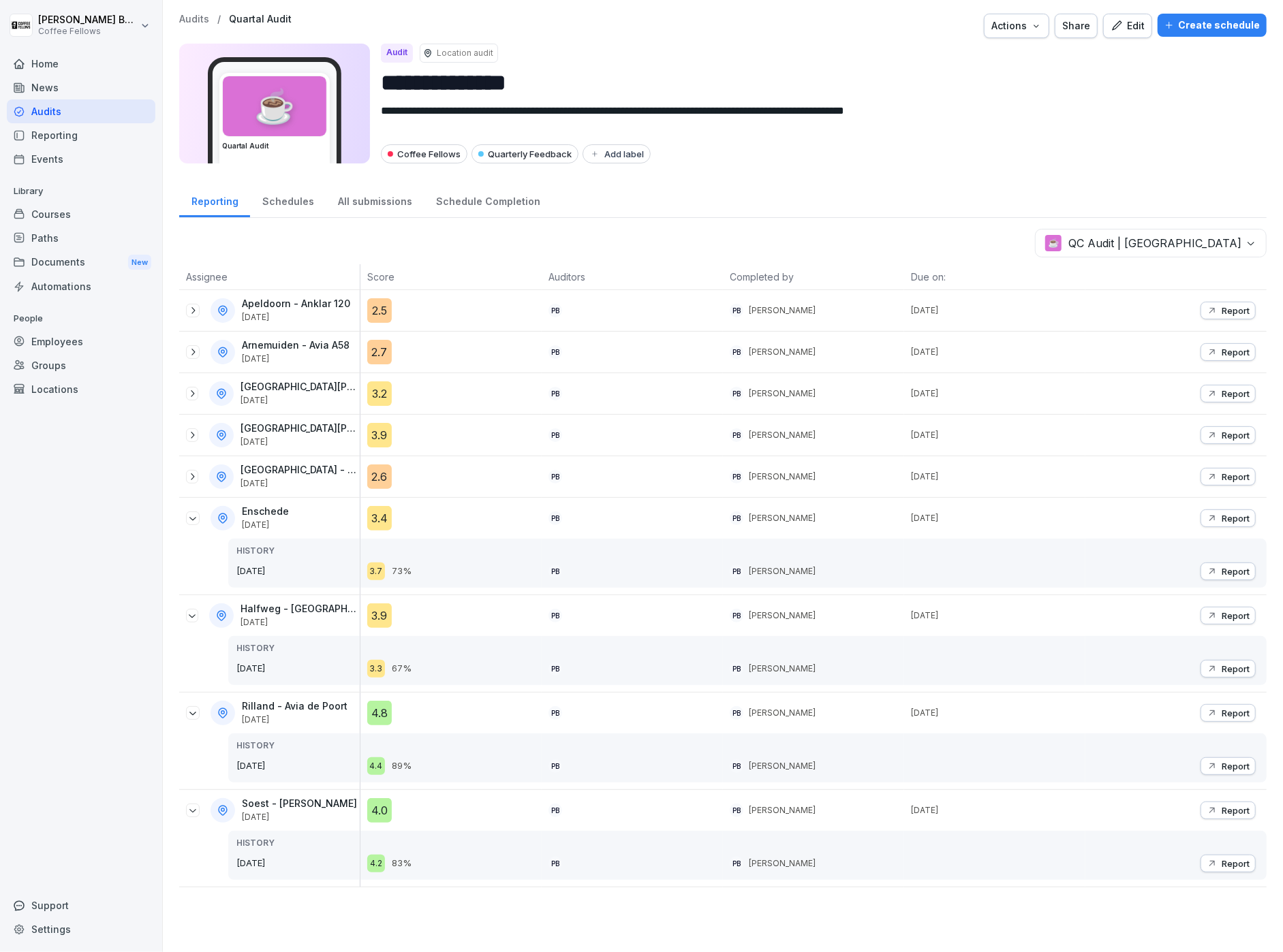
click at [193, 479] on icon at bounding box center [192, 476] width 11 height 11
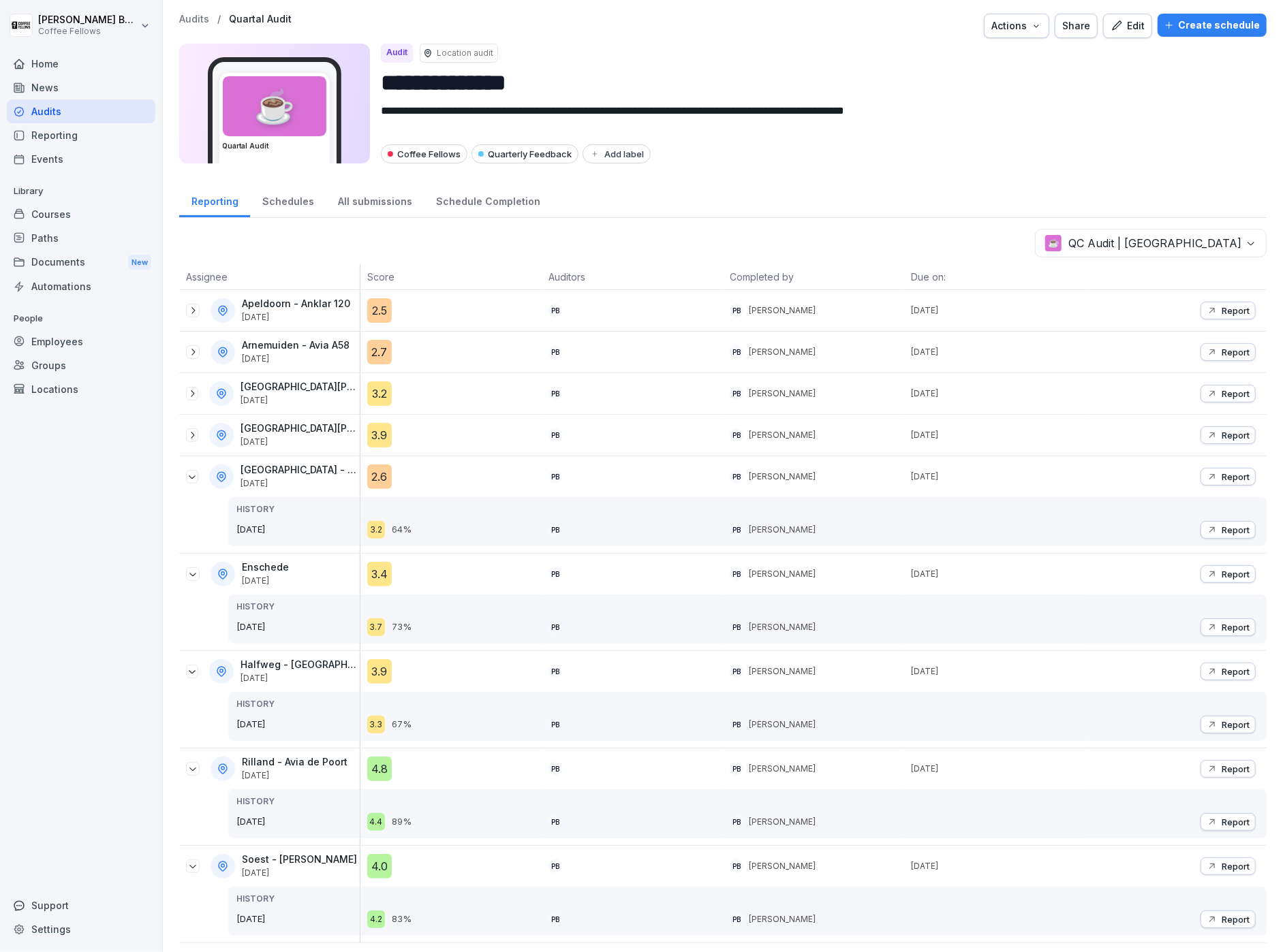
click at [195, 434] on icon at bounding box center [193, 434] width 4 height 7
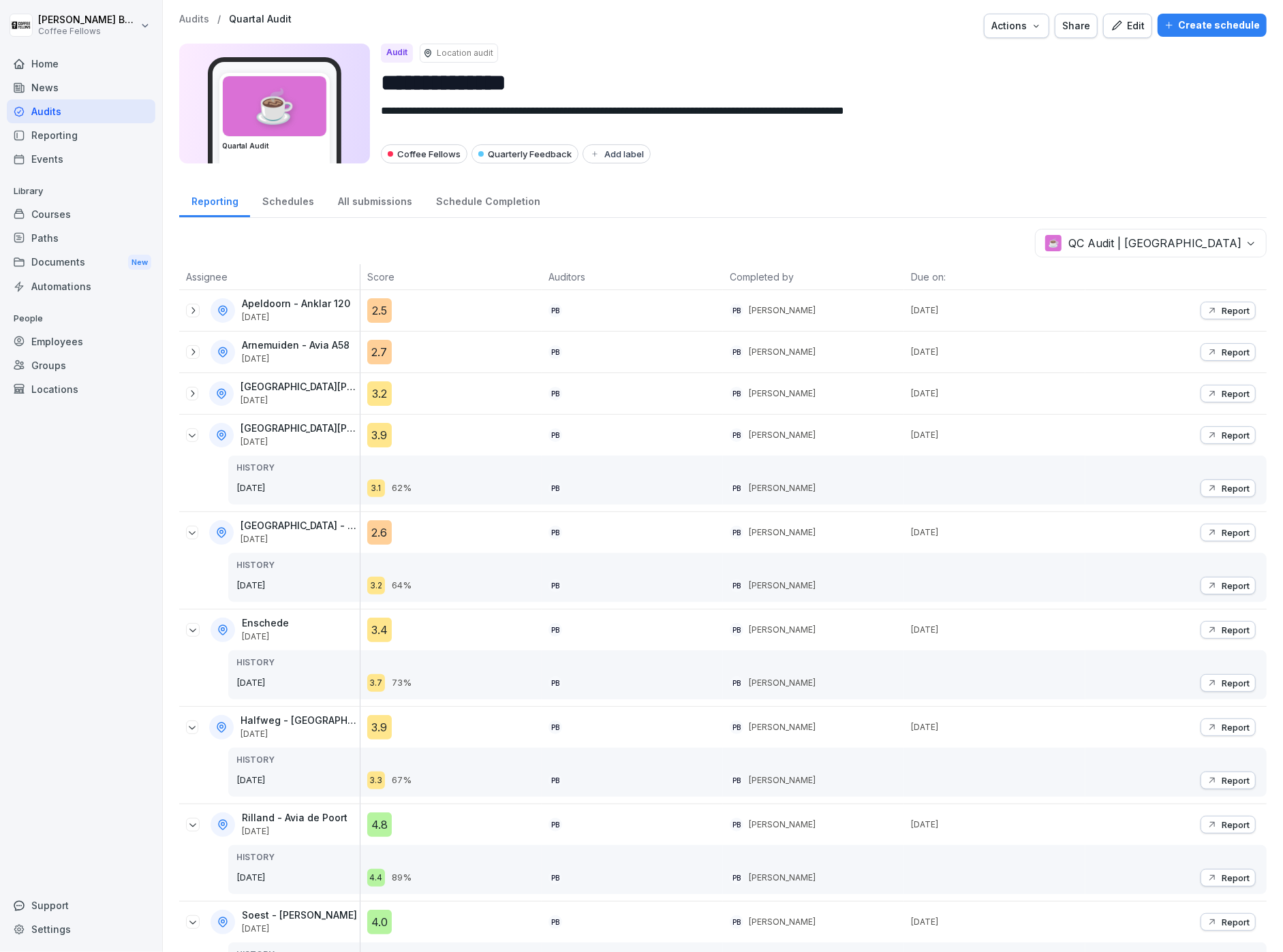
click at [192, 401] on div "[GEOGRAPHIC_DATA][PERSON_NAME] - Avia Fruitweg [DATE]" at bounding box center [272, 394] width 174 height 25
click at [193, 396] on icon at bounding box center [192, 393] width 11 height 11
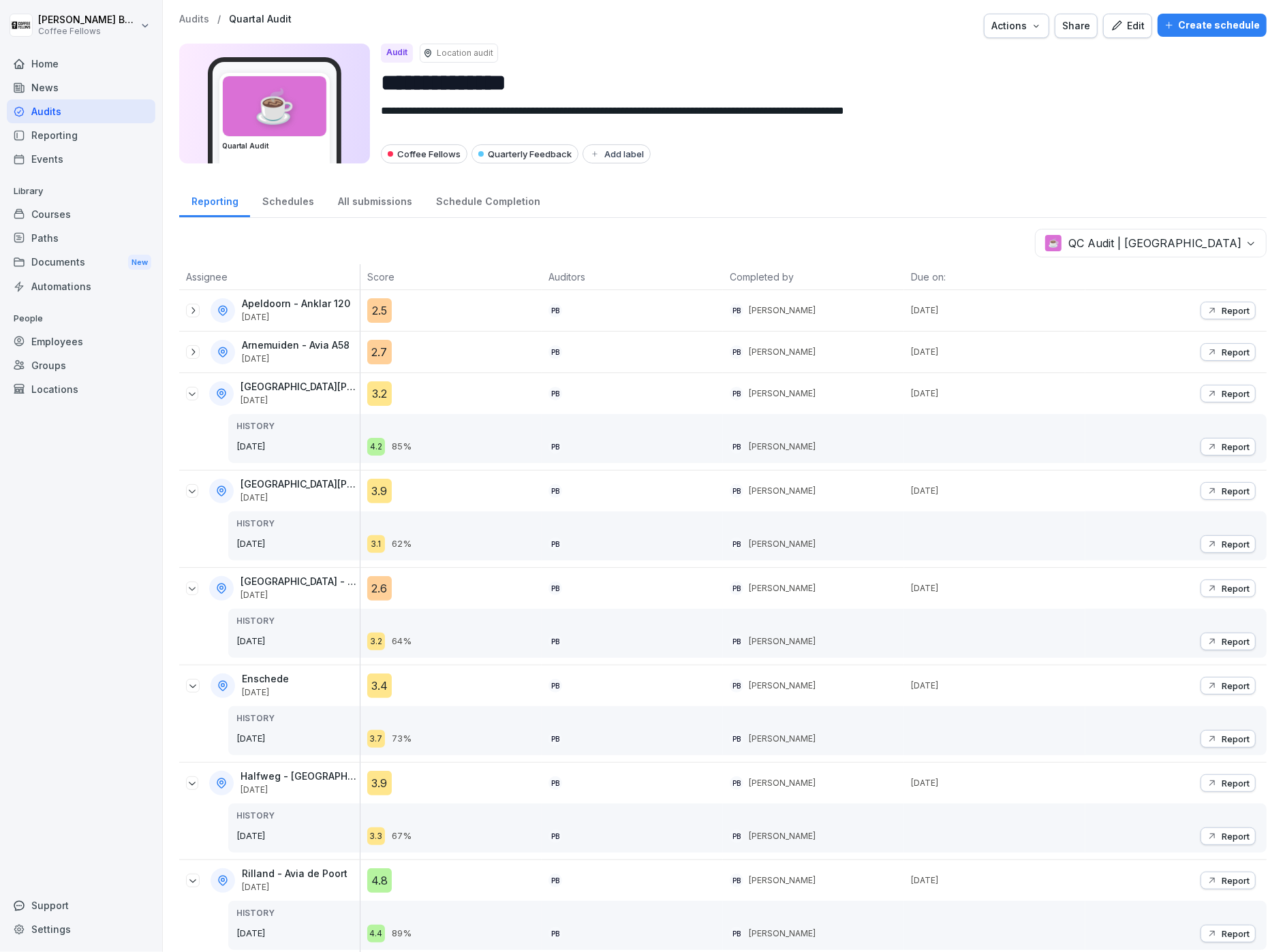
click at [197, 356] on icon at bounding box center [192, 352] width 11 height 11
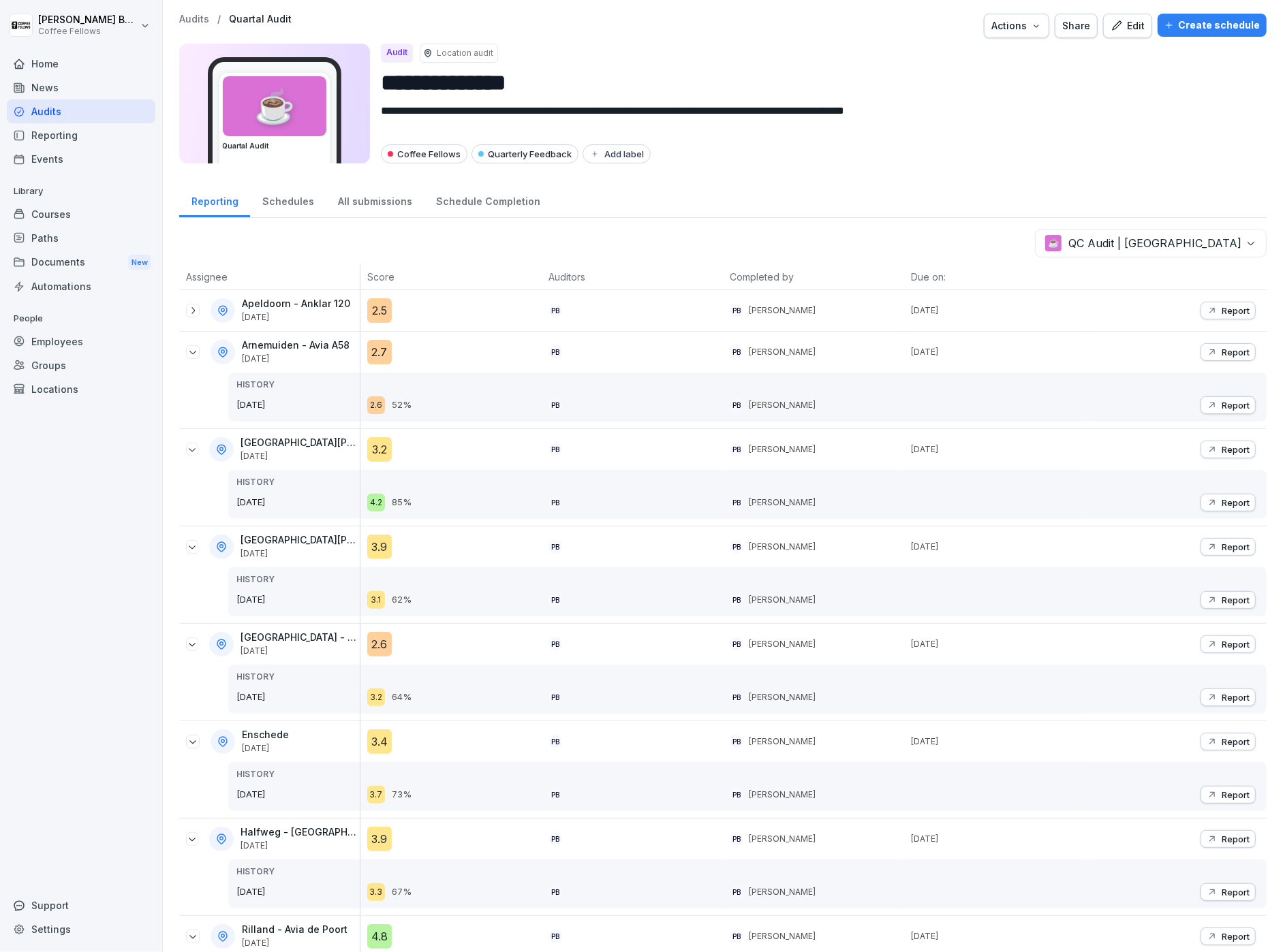
click at [193, 314] on icon at bounding box center [192, 310] width 11 height 11
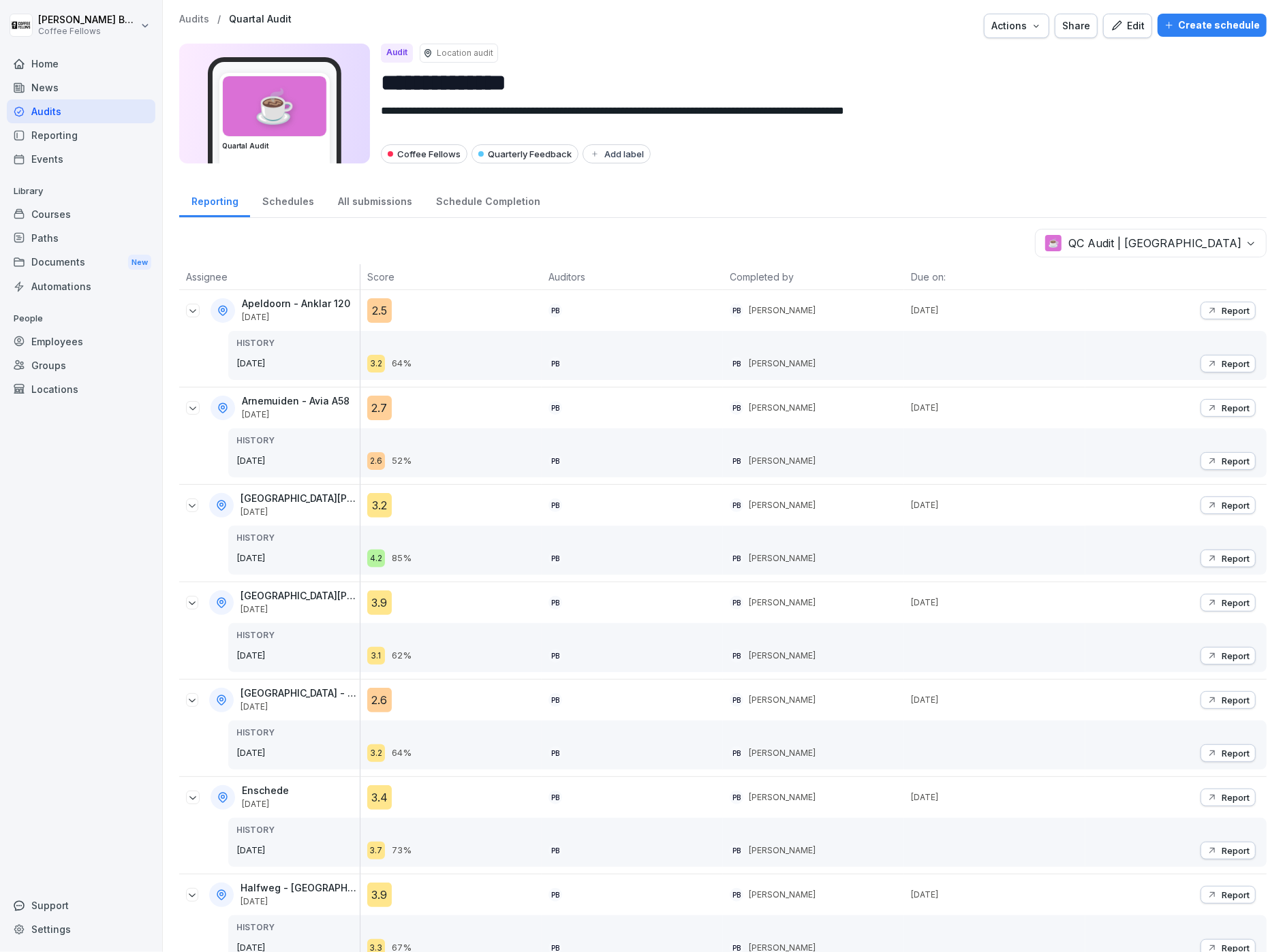
click at [66, 115] on div "Audits" at bounding box center [81, 111] width 149 height 24
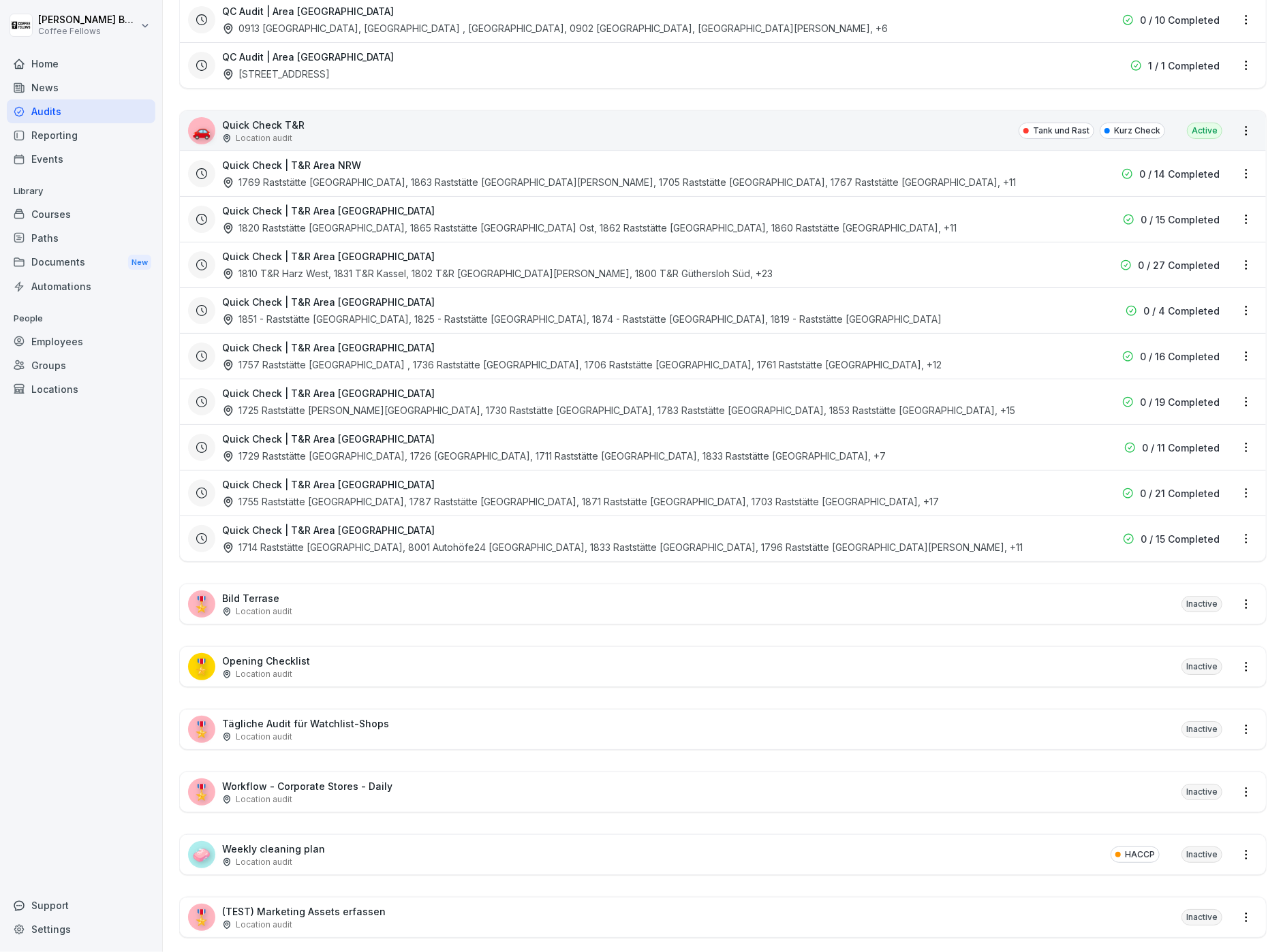
scroll to position [3284, 0]
click at [292, 587] on div "🎖️ Bild Terrase Location audit Inactive" at bounding box center [723, 606] width 1086 height 39
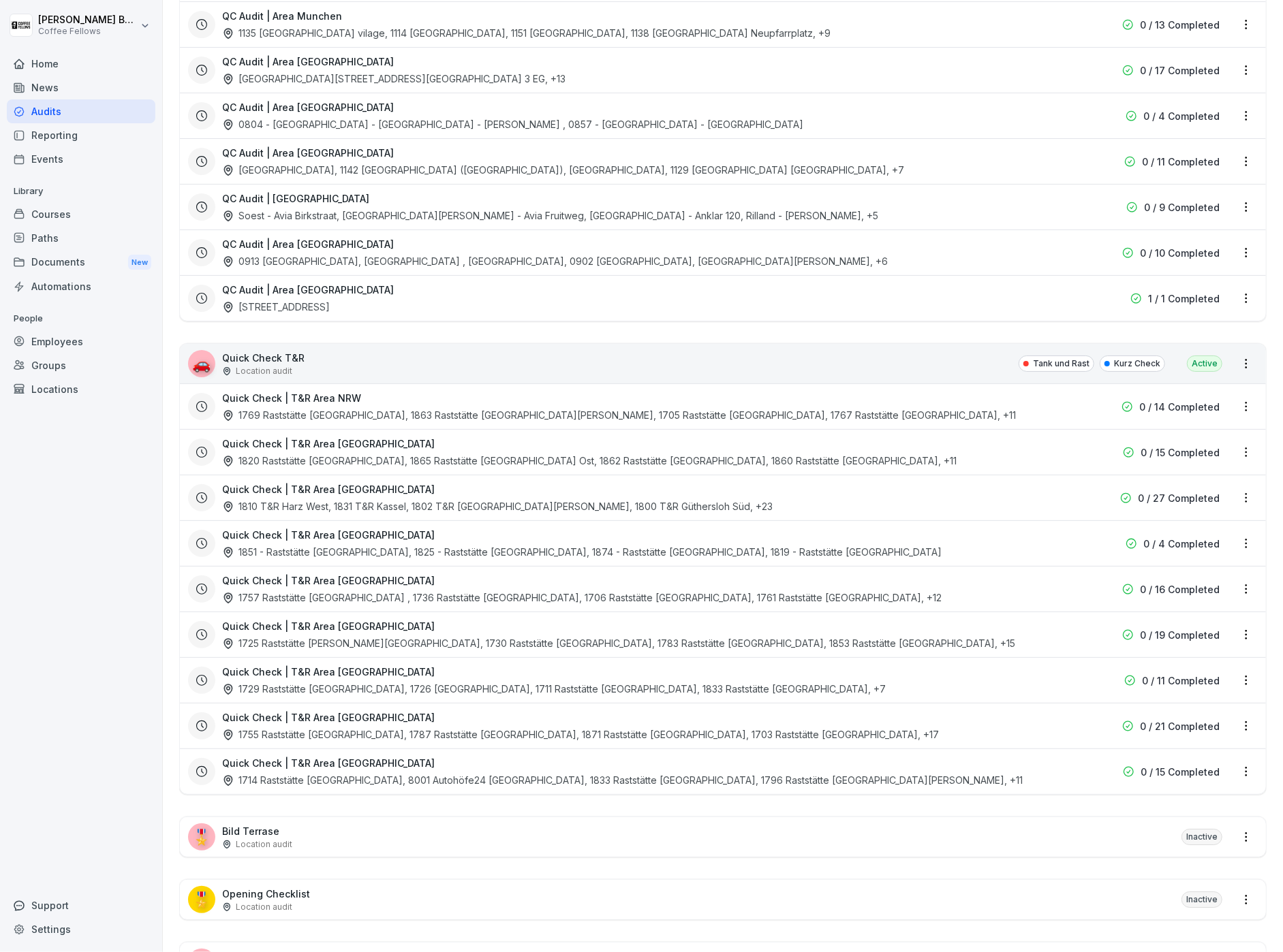
scroll to position [3284, 0]
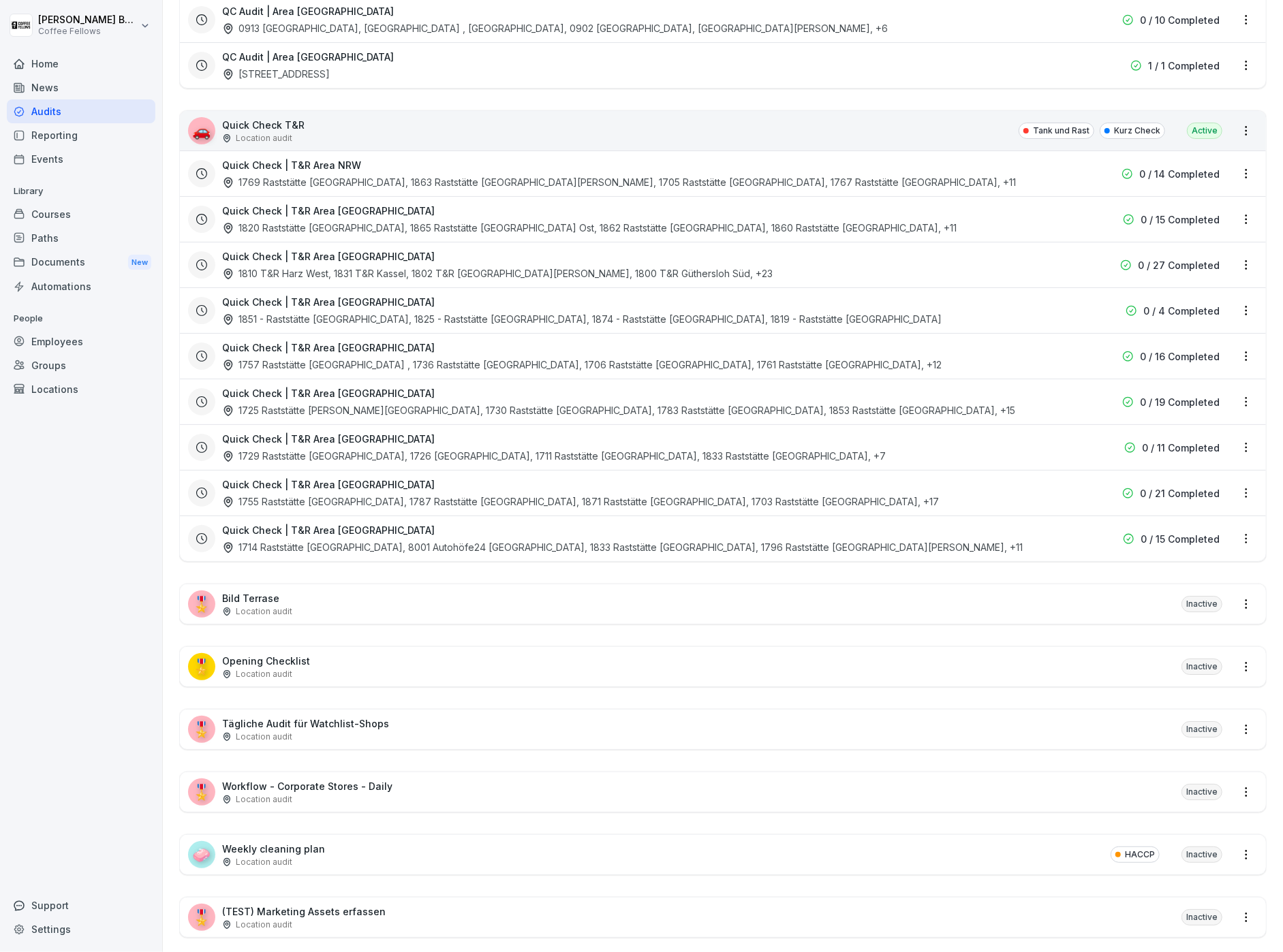
click at [365, 716] on p "Tägliche Audit für Watchlist-Shops" at bounding box center [306, 723] width 167 height 14
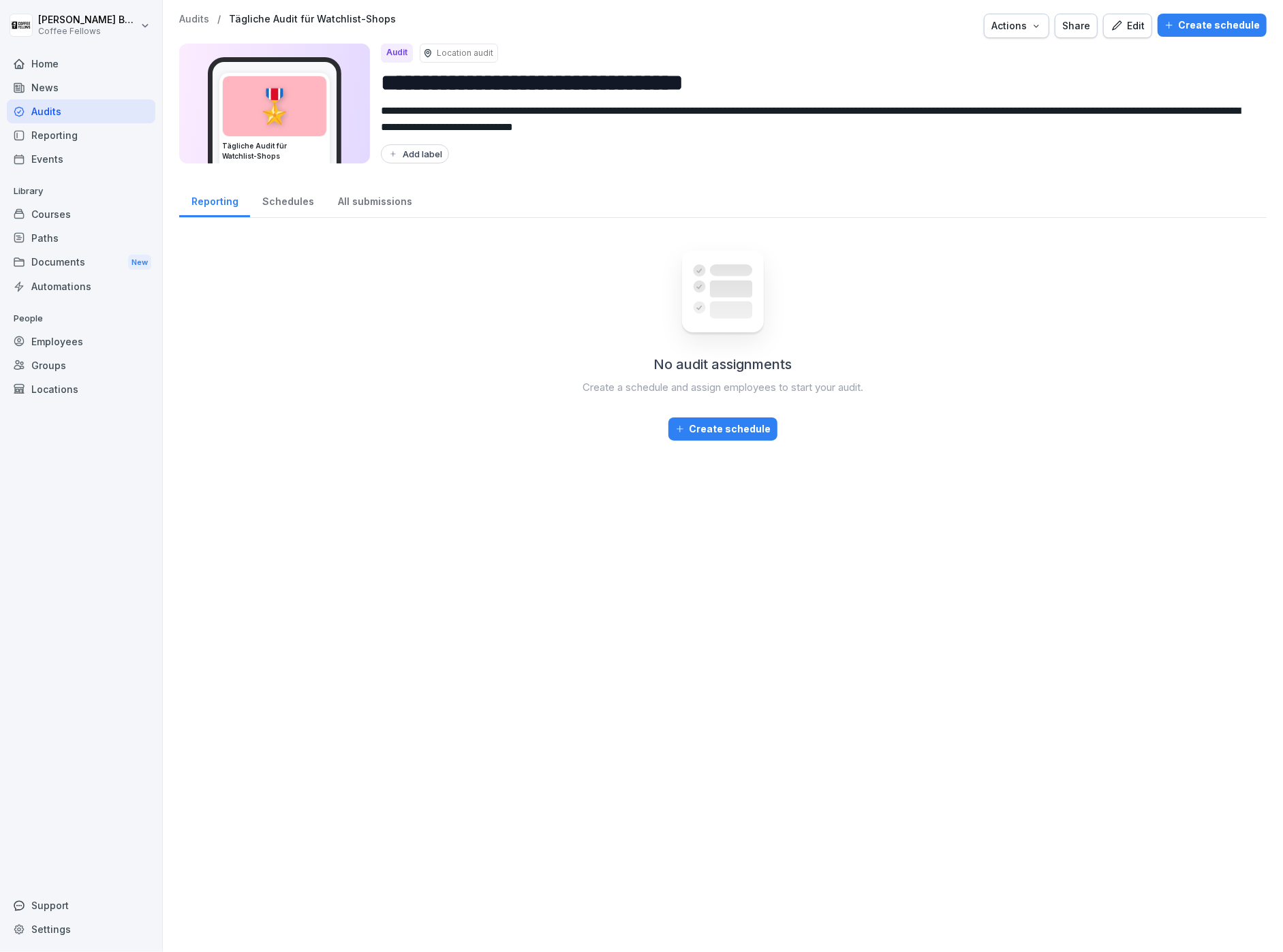
click at [1079, 41] on div "**********" at bounding box center [723, 92] width 1087 height 158
click at [1079, 29] on div "Share" at bounding box center [1076, 26] width 28 height 15
drag, startPoint x: 1096, startPoint y: 337, endPoint x: 1127, endPoint y: 259, distance: 83.9
click at [1103, 320] on div "No audit assignments Create a schedule and assign employees to start your audit…" at bounding box center [723, 584] width 1087 height 709
click at [1122, 29] on icon "button" at bounding box center [1117, 25] width 10 height 10
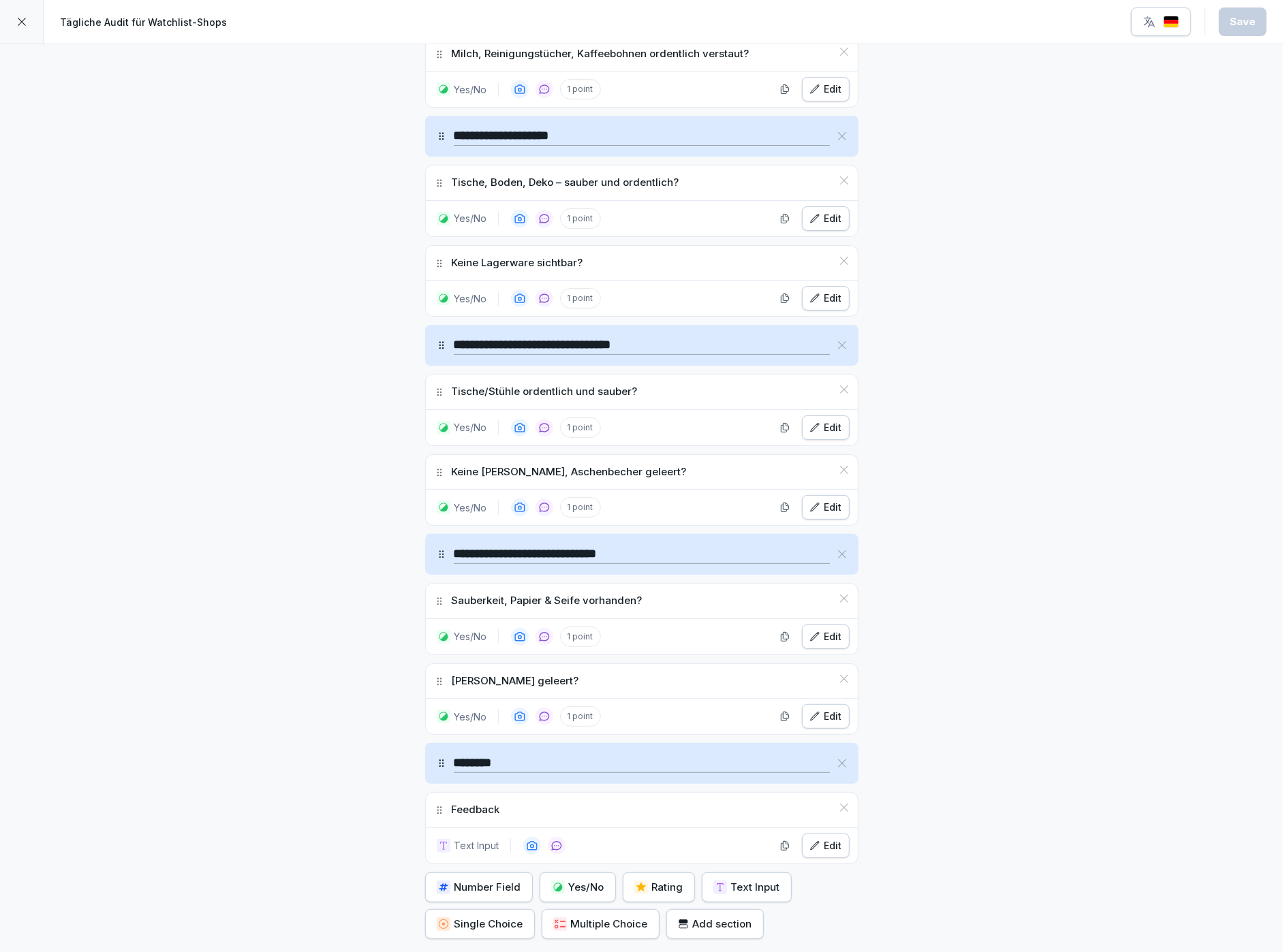
scroll to position [931, 0]
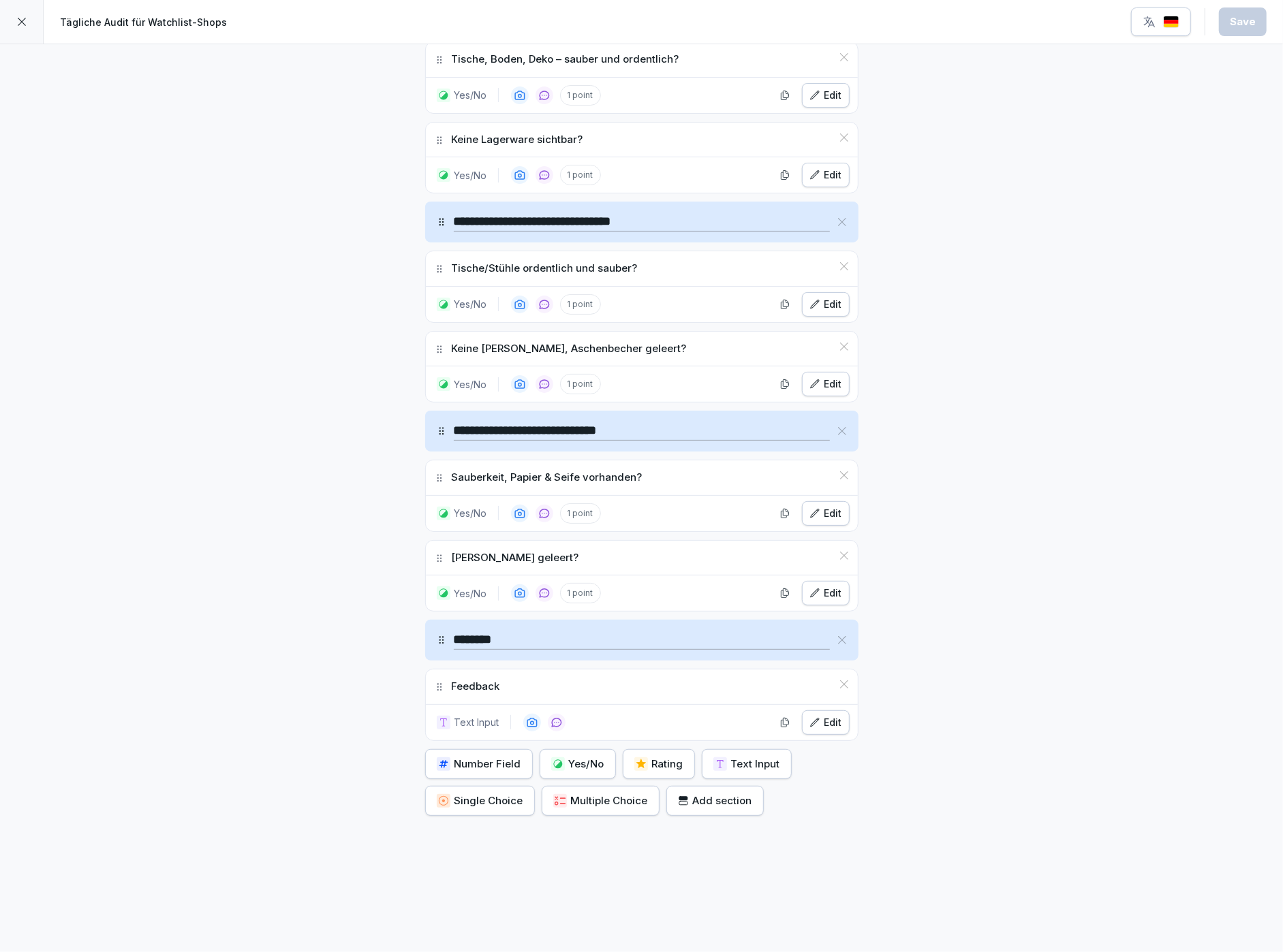
drag, startPoint x: 661, startPoint y: 428, endPoint x: 260, endPoint y: 475, distance: 403.7
click at [371, 436] on div "**********" at bounding box center [642, 35] width 1283 height 1837
click at [844, 522] on button "Edit" at bounding box center [826, 514] width 48 height 25
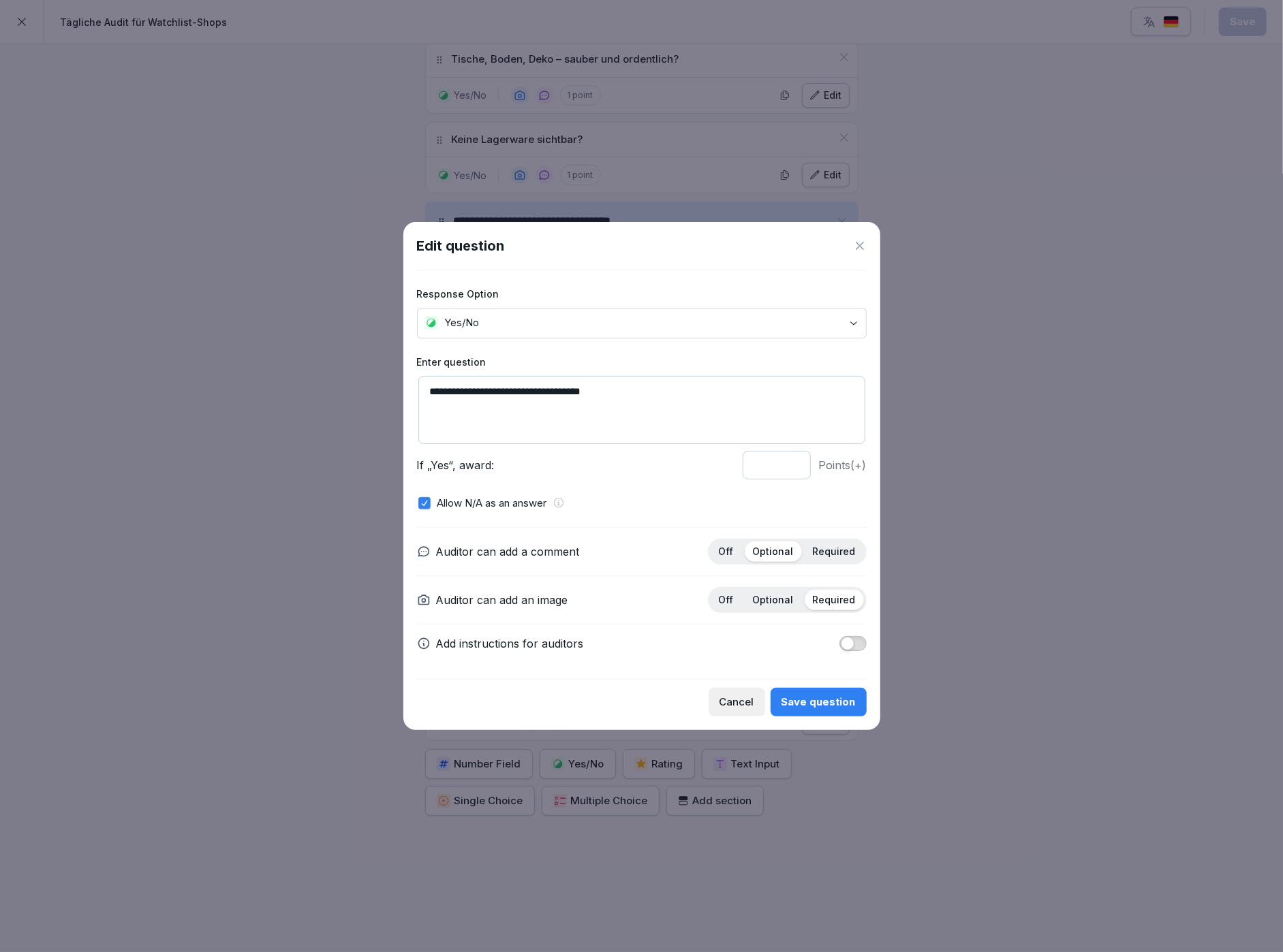
drag, startPoint x: 436, startPoint y: 512, endPoint x: 485, endPoint y: 512, distance: 49.0
click at [494, 512] on div "**********" at bounding box center [642, 475] width 450 height 408
drag, startPoint x: 471, startPoint y: 511, endPoint x: 502, endPoint y: 509, distance: 31.1
click at [502, 509] on p "Allow N/A as an answer" at bounding box center [492, 503] width 109 height 15
click at [479, 512] on div "**********" at bounding box center [642, 475] width 450 height 408
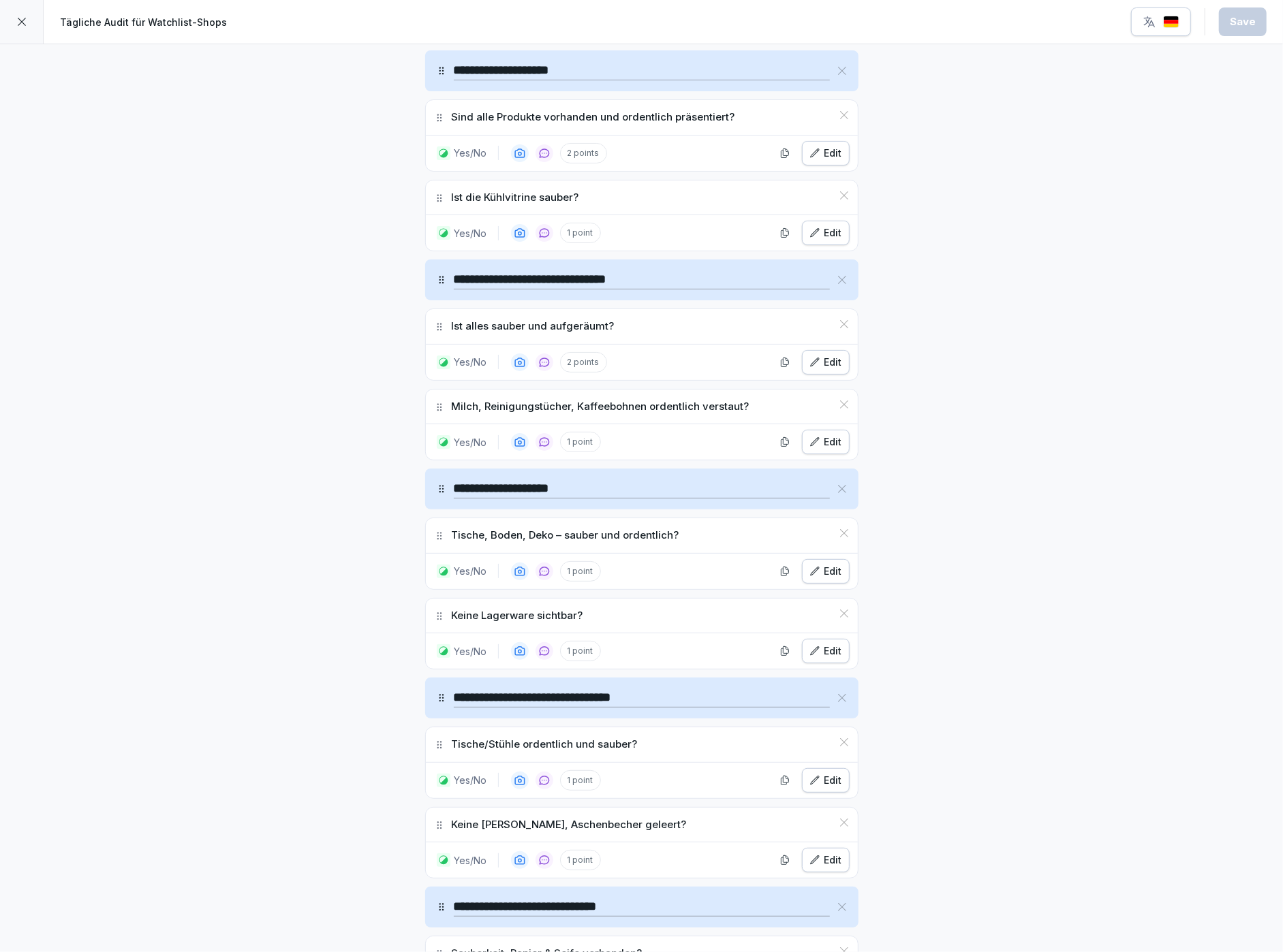
scroll to position [359, 0]
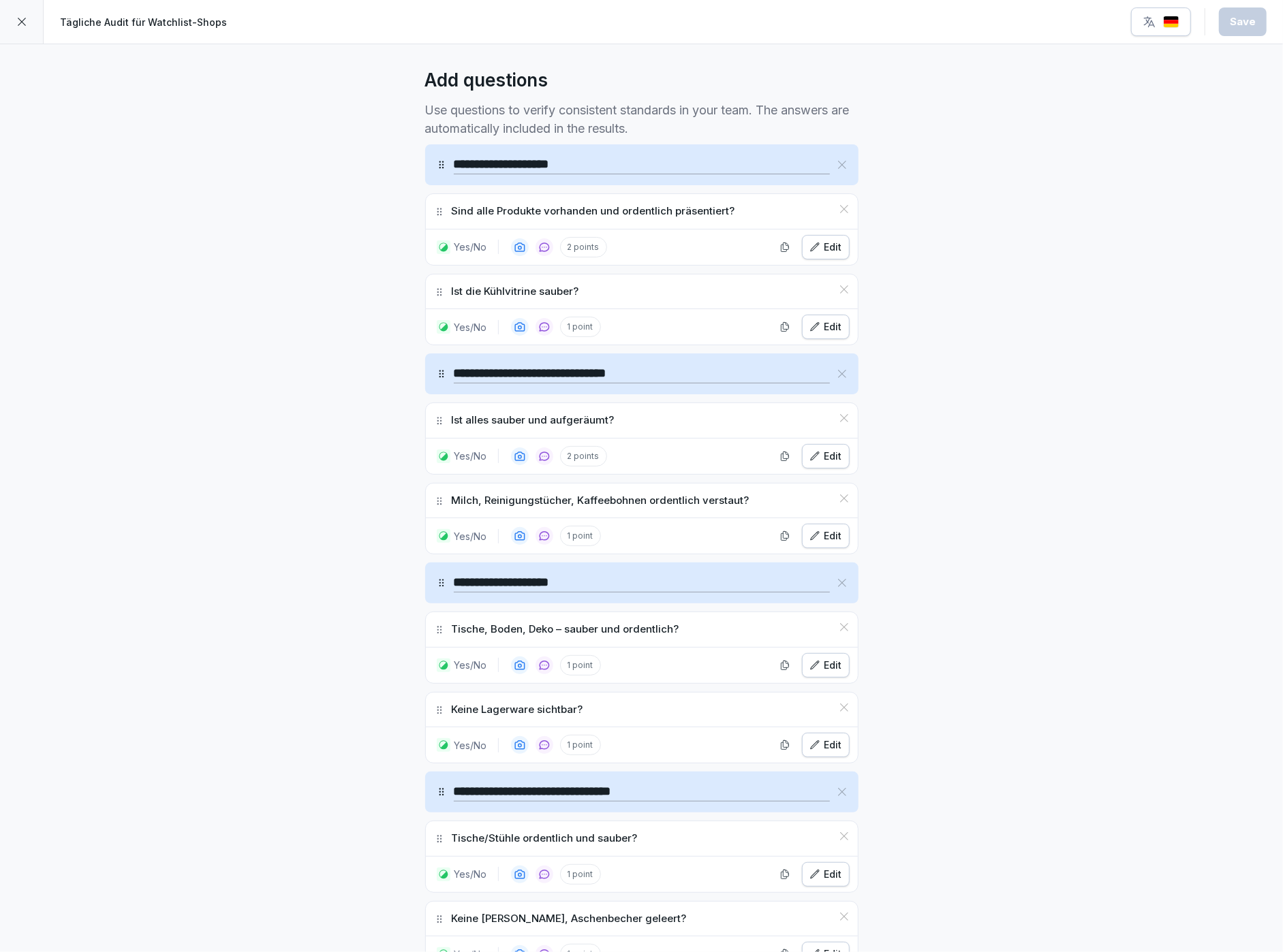
click at [828, 333] on div "Edit" at bounding box center [826, 327] width 33 height 15
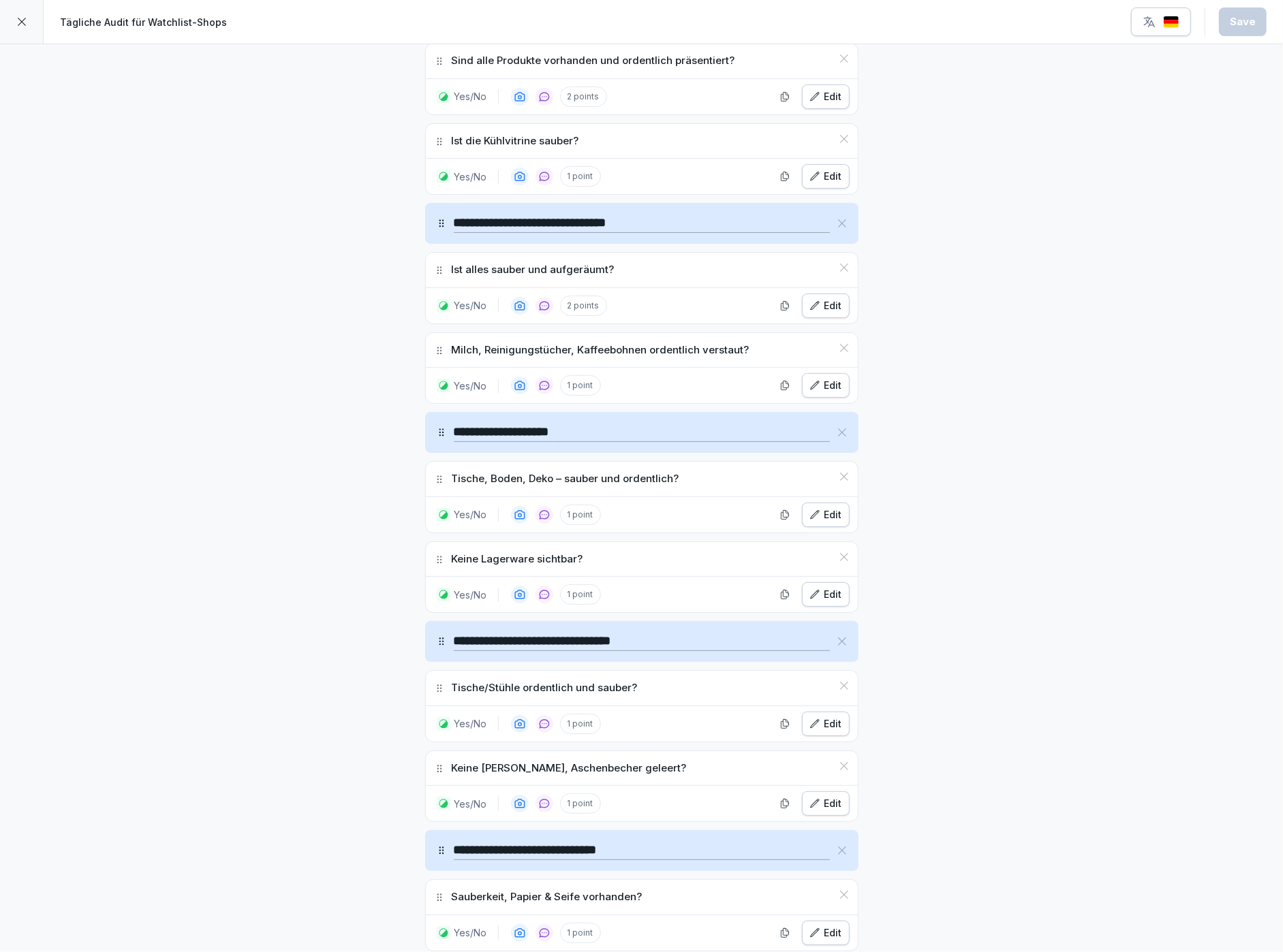
scroll to position [931, 0]
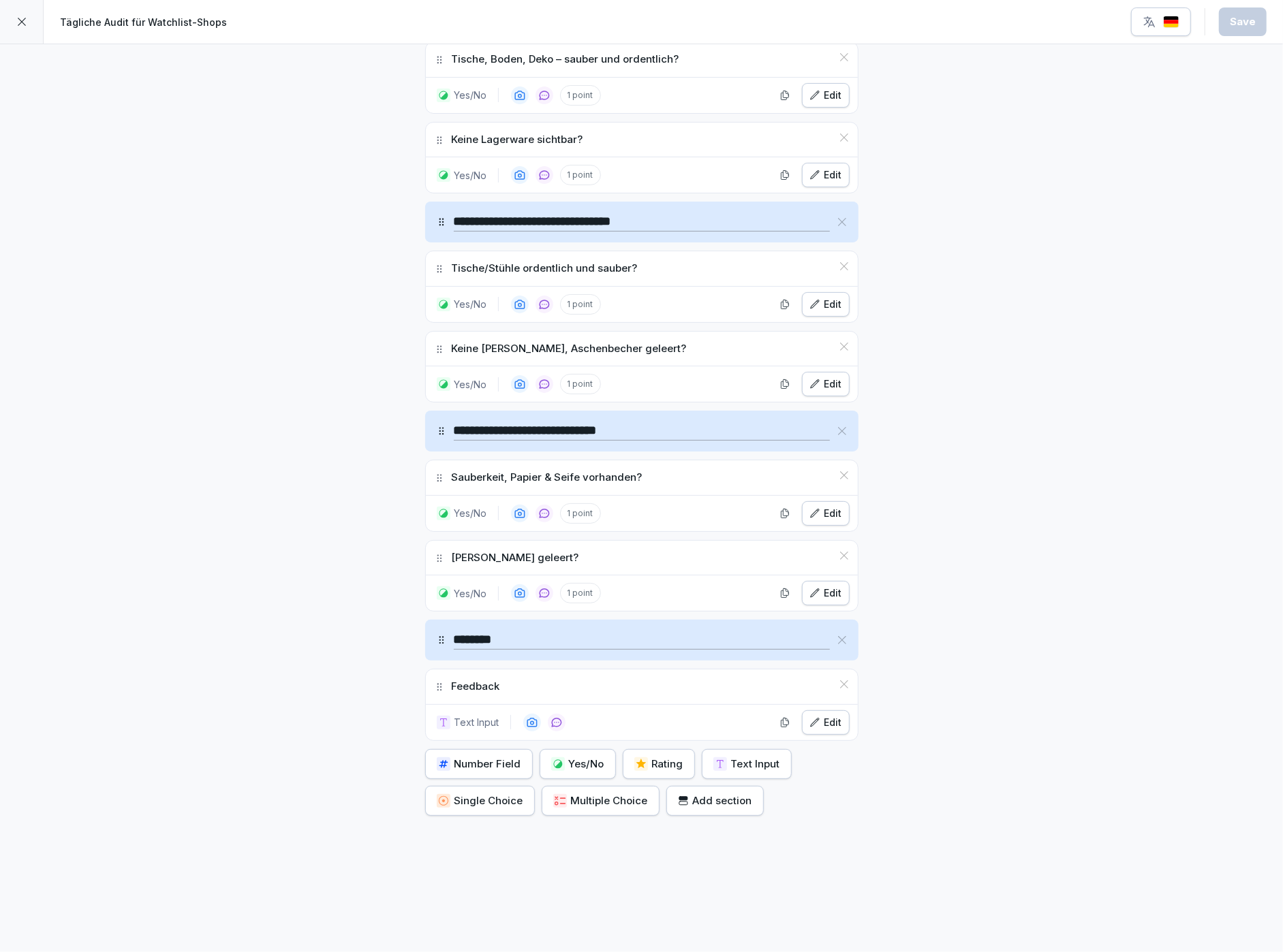
click at [27, 20] on div at bounding box center [21, 21] width 43 height 43
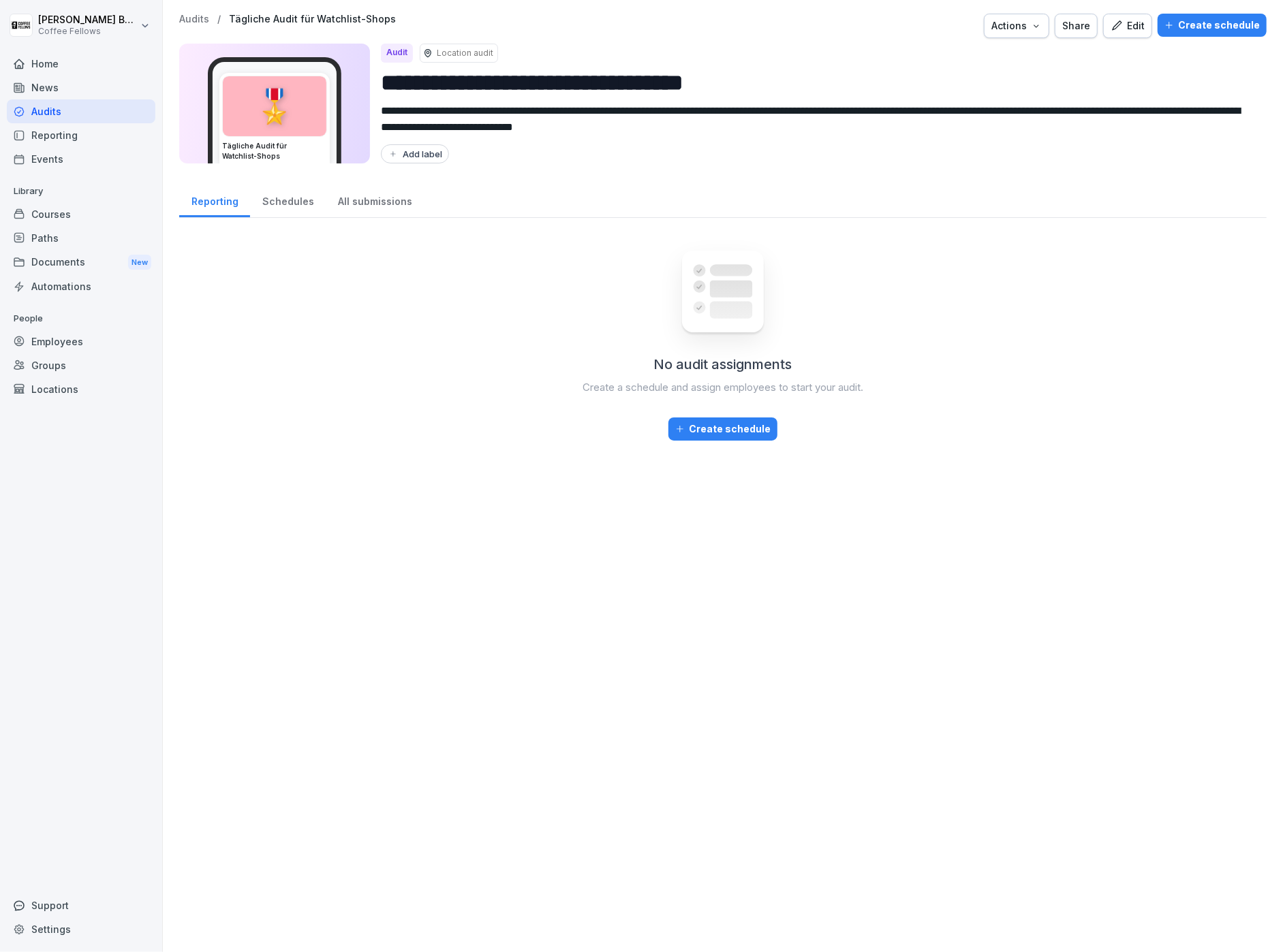
click at [36, 70] on div "Home" at bounding box center [81, 63] width 149 height 24
